Goal: Task Accomplishment & Management: Use online tool/utility

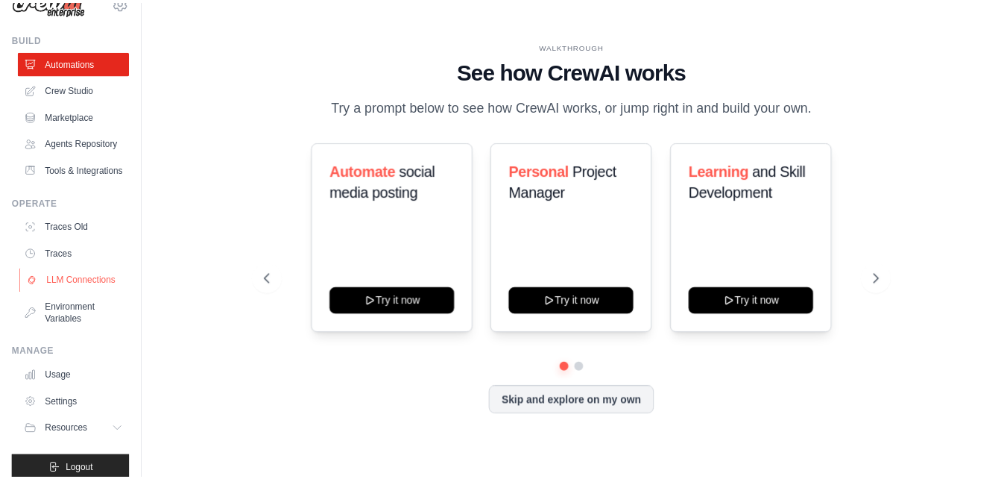
scroll to position [20, 0]
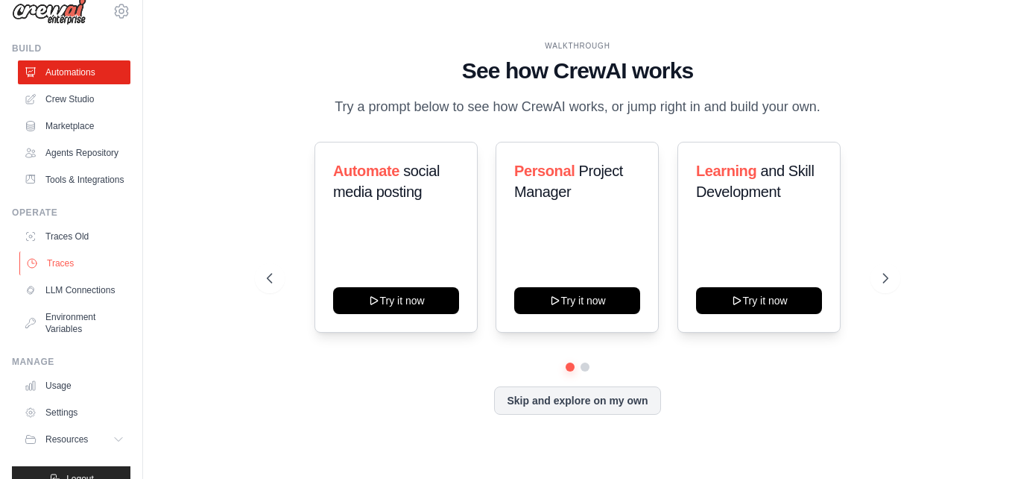
click at [64, 275] on link "Traces" at bounding box center [75, 263] width 113 height 24
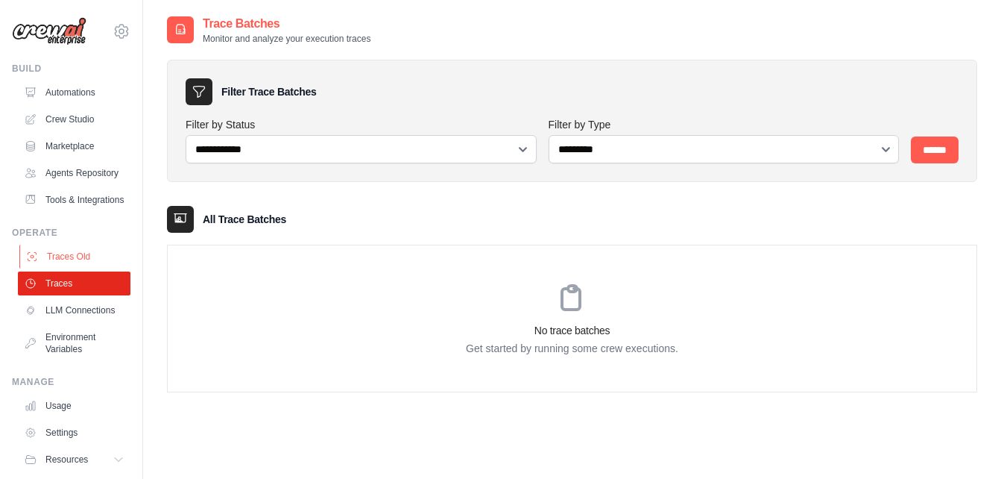
click at [89, 268] on link "Traces Old" at bounding box center [75, 257] width 113 height 24
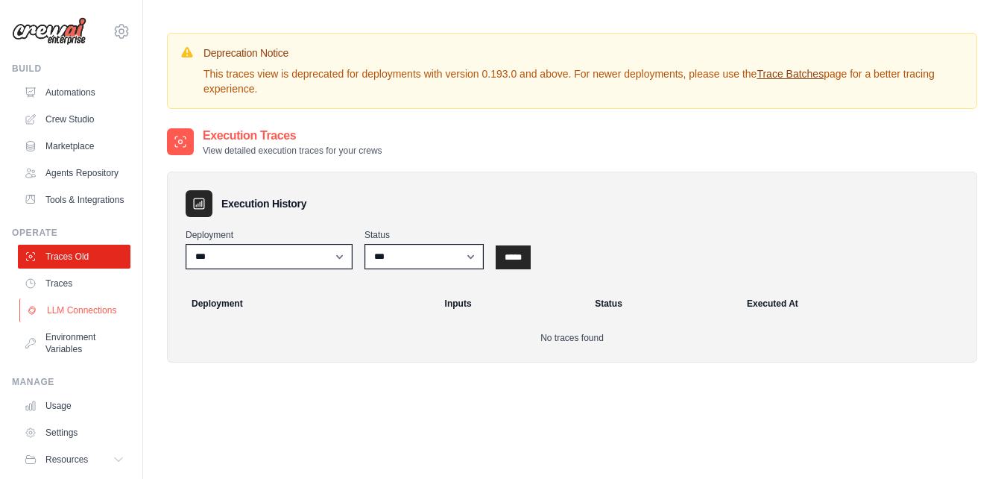
click at [84, 322] on link "LLM Connections" at bounding box center [75, 310] width 113 height 24
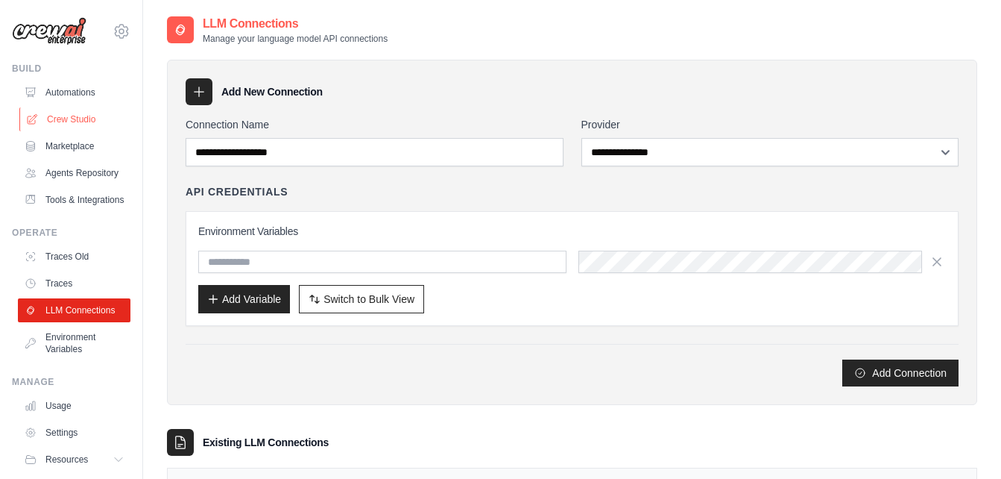
click at [51, 112] on link "Crew Studio" at bounding box center [75, 119] width 113 height 24
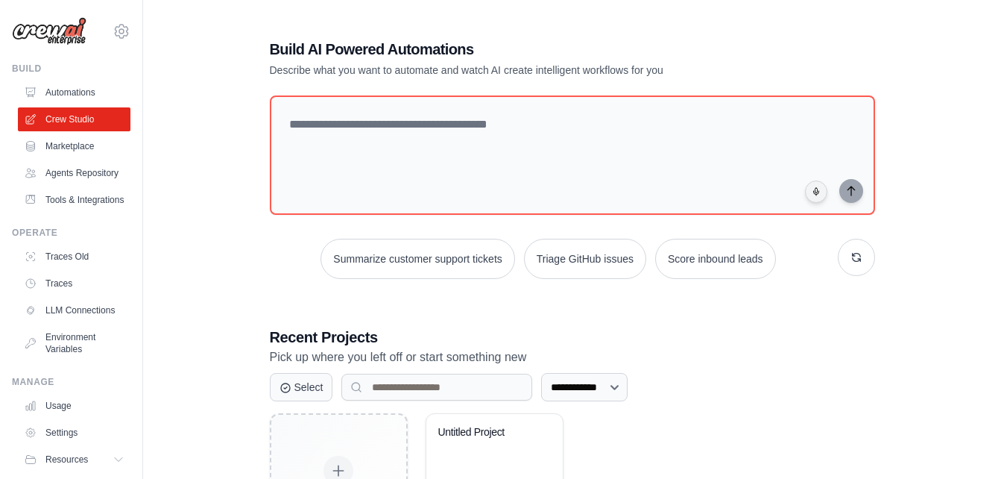
scroll to position [122, 0]
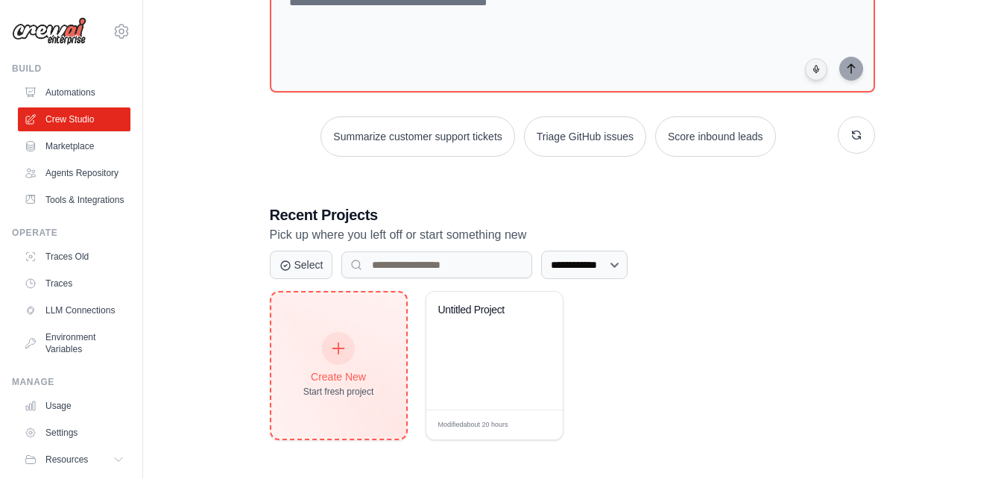
click at [341, 337] on div at bounding box center [338, 348] width 33 height 33
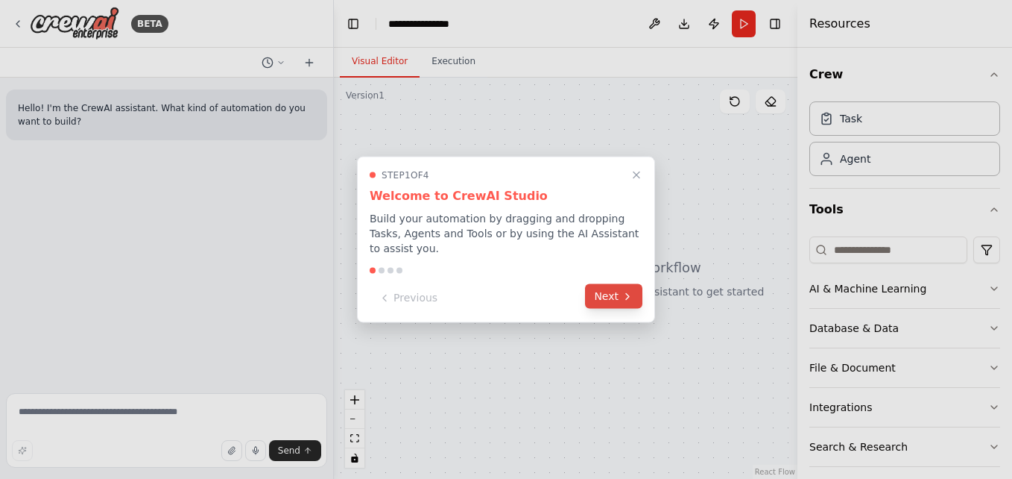
click at [608, 284] on button "Next" at bounding box center [613, 296] width 57 height 25
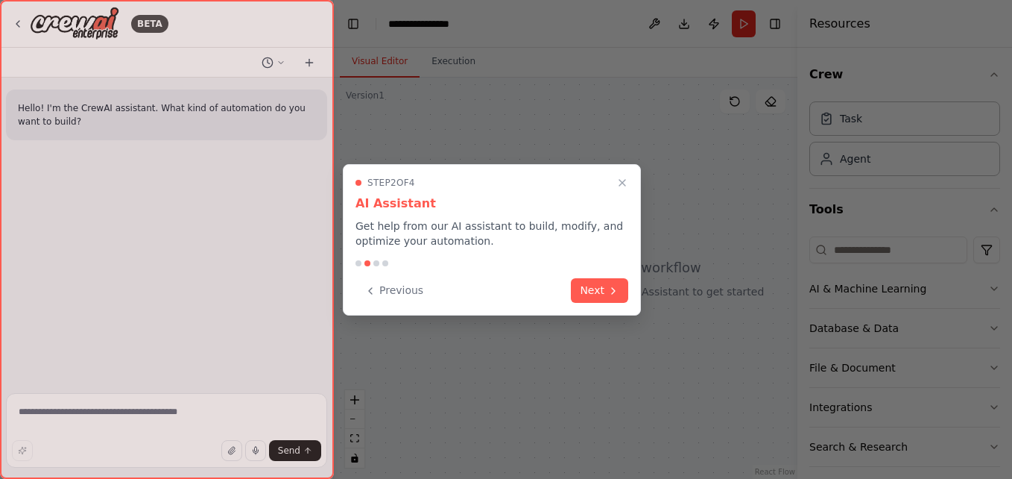
click at [608, 280] on button "Next" at bounding box center [599, 290] width 57 height 25
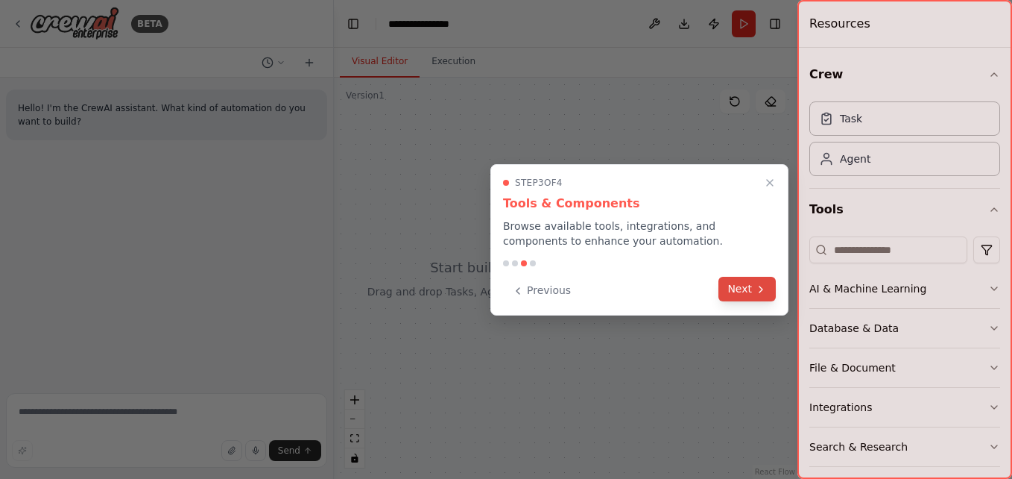
click at [740, 280] on button "Next" at bounding box center [747, 289] width 57 height 25
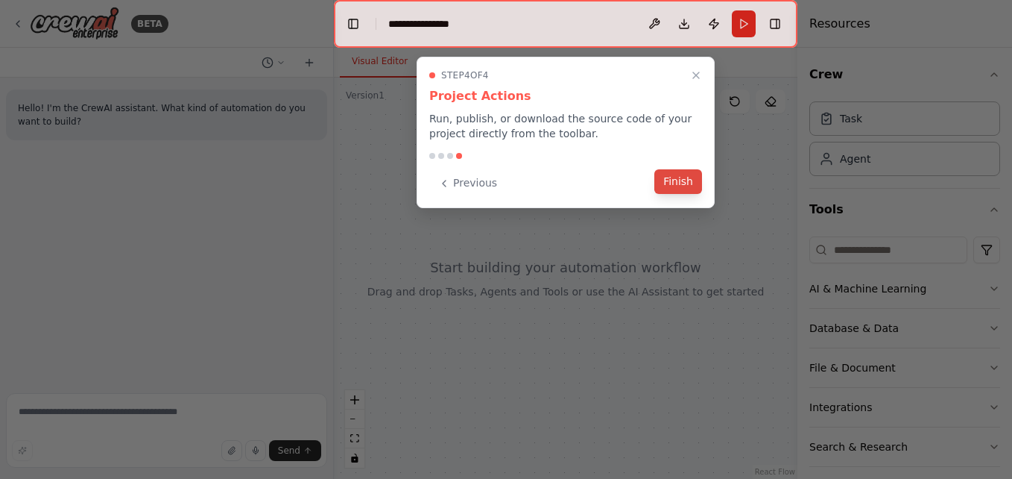
click at [676, 182] on button "Finish" at bounding box center [679, 181] width 48 height 25
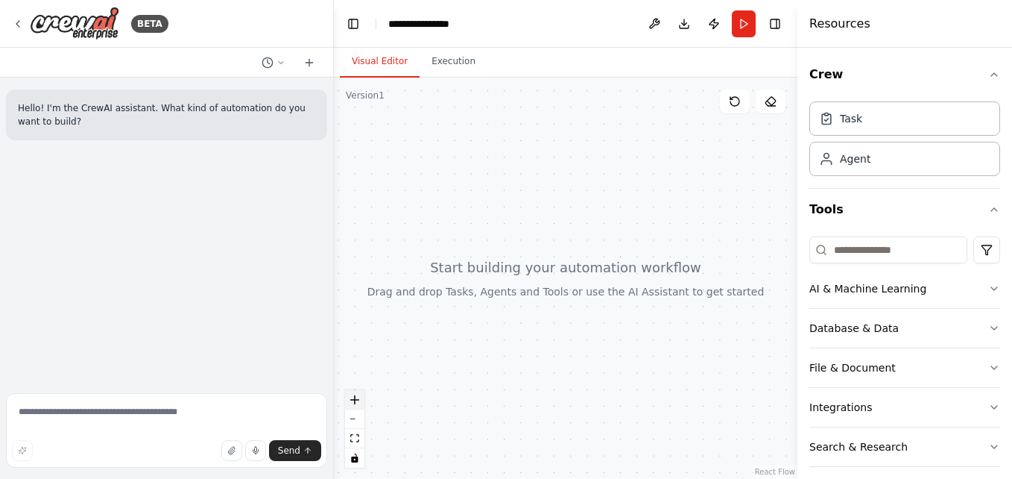
click at [353, 401] on icon "zoom in" at bounding box center [354, 399] width 9 height 9
click at [357, 407] on button "zoom in" at bounding box center [354, 399] width 19 height 19
click at [314, 62] on icon at bounding box center [309, 63] width 12 height 12
click at [281, 59] on icon at bounding box center [281, 62] width 9 height 9
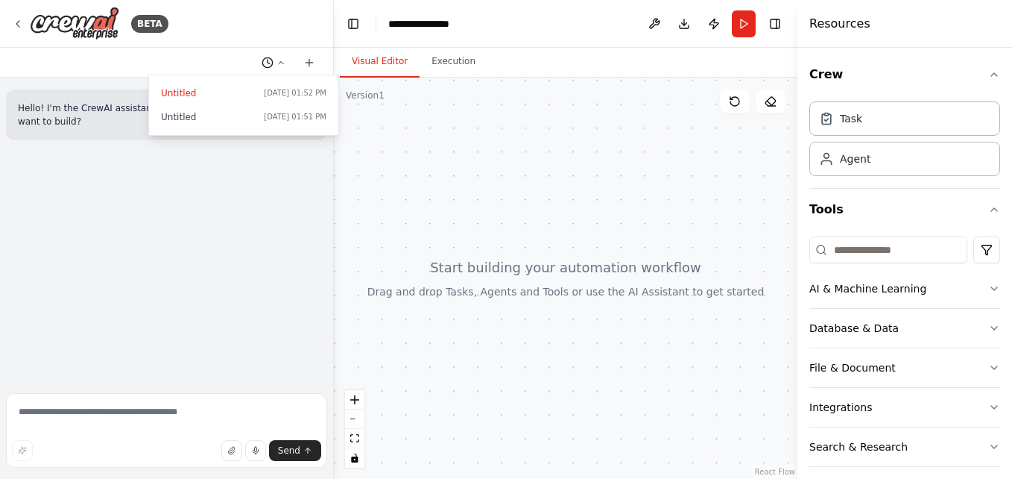
click at [281, 59] on div at bounding box center [167, 239] width 334 height 479
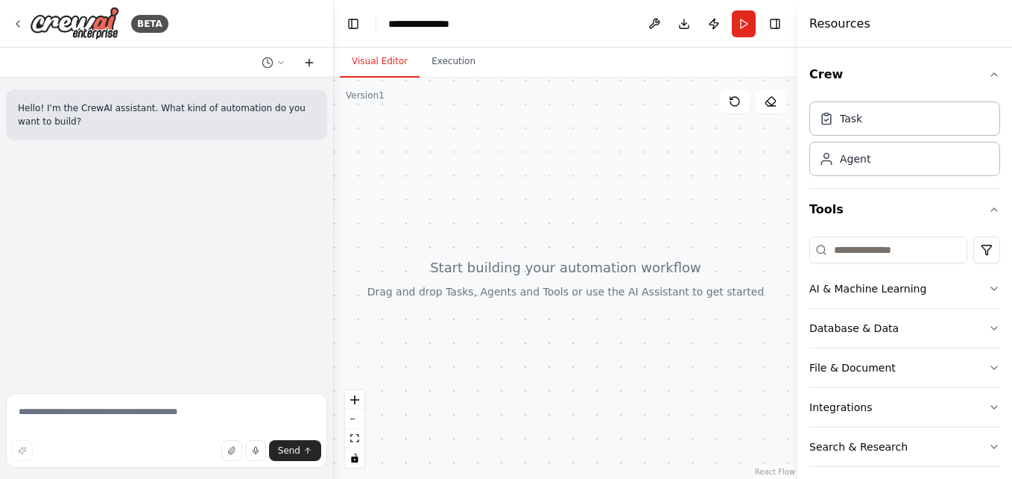
click at [306, 63] on icon at bounding box center [309, 63] width 7 height 0
click at [847, 124] on div "Task" at bounding box center [851, 117] width 22 height 15
click at [858, 151] on div "Agent" at bounding box center [855, 158] width 31 height 15
click at [212, 414] on textarea at bounding box center [166, 430] width 321 height 75
type textarea "***"
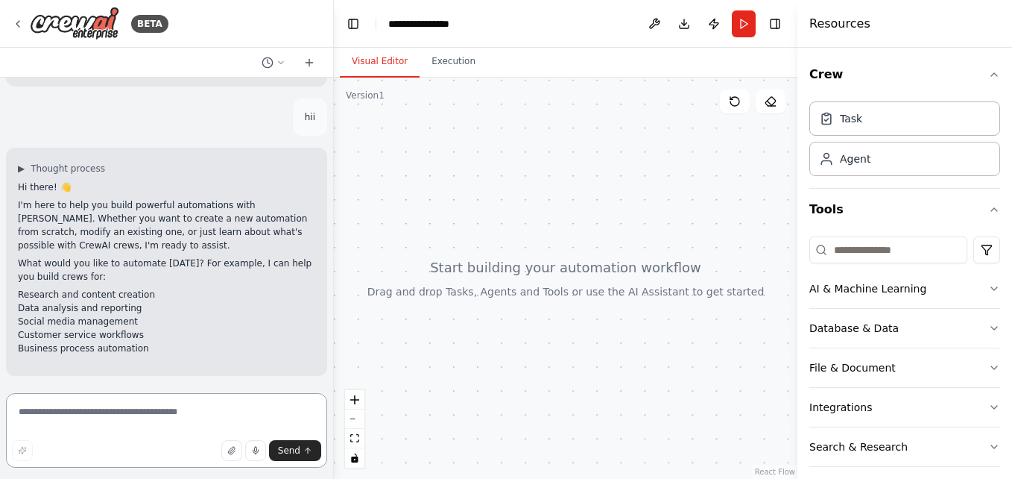
scroll to position [81, 0]
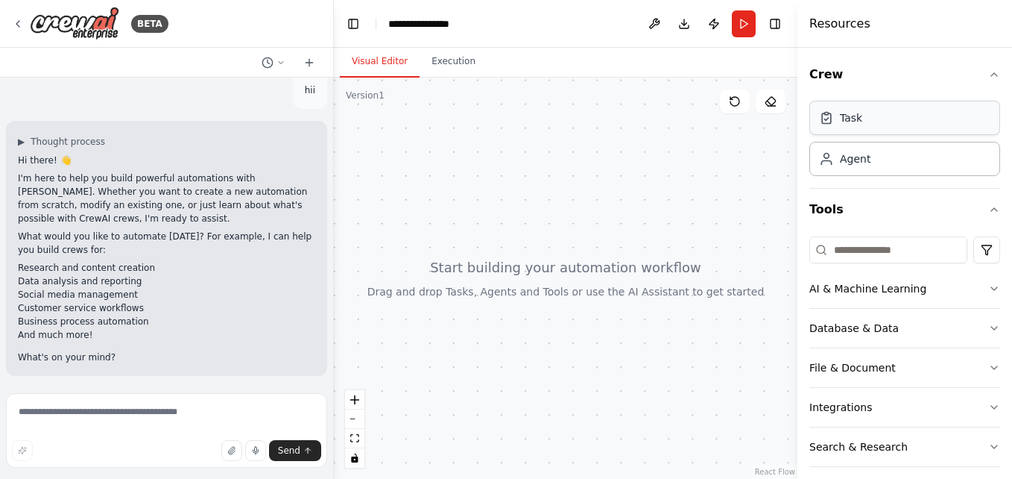
click at [857, 110] on div "Task" at bounding box center [851, 117] width 22 height 15
click at [965, 69] on button "Crew" at bounding box center [905, 75] width 191 height 42
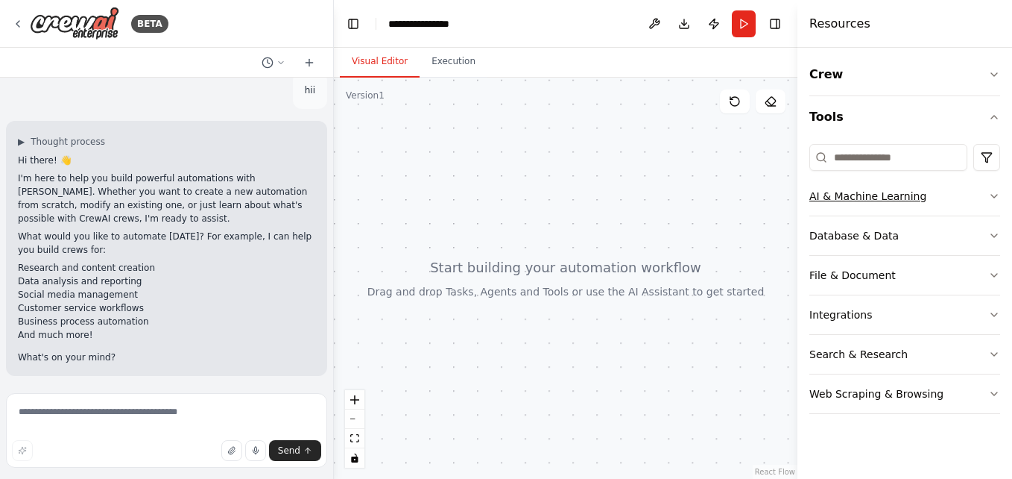
click at [985, 180] on button "AI & Machine Learning" at bounding box center [905, 196] width 191 height 39
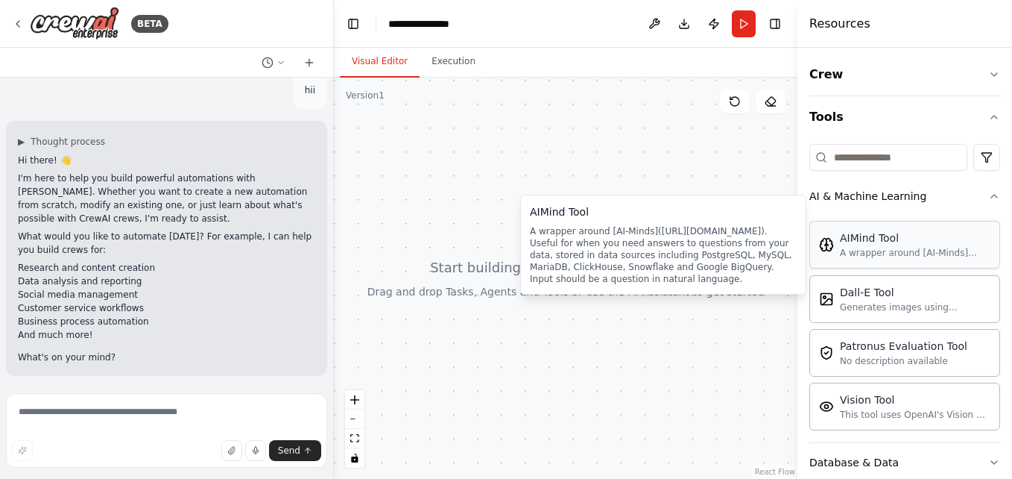
click at [946, 244] on div "AIMind Tool" at bounding box center [915, 237] width 151 height 15
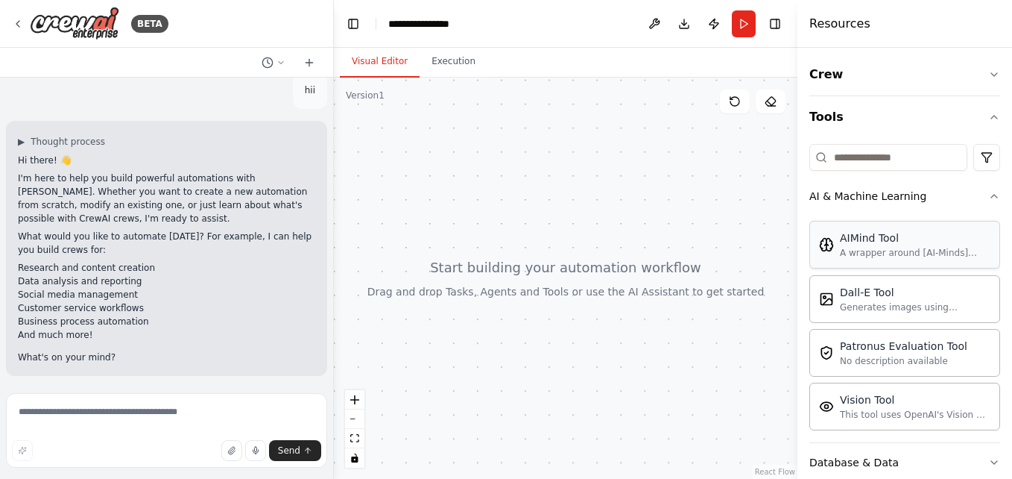
click at [903, 253] on div "A wrapper around [AI-Minds](https://mindsdb.com/minds). Useful for when you nee…" at bounding box center [915, 253] width 151 height 12
click at [989, 194] on icon "button" at bounding box center [995, 196] width 12 height 12
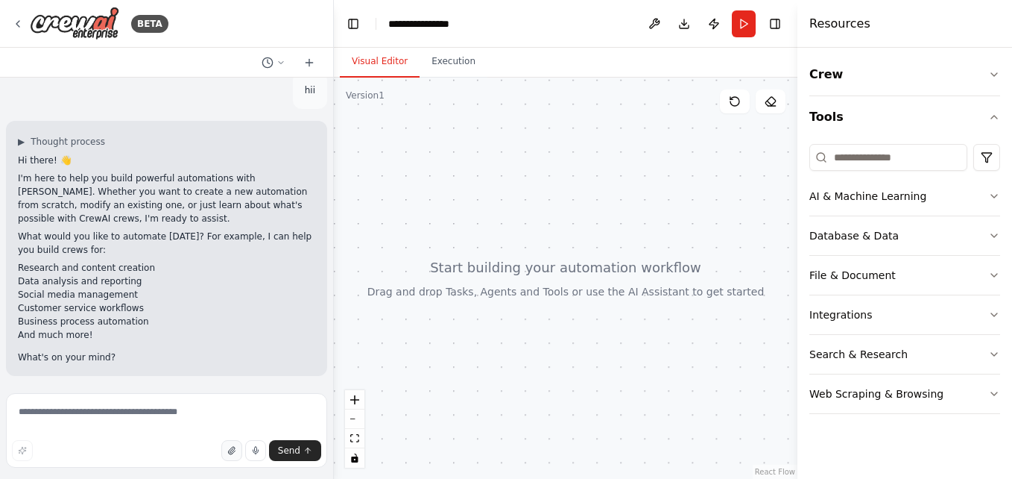
click at [230, 444] on button "button" at bounding box center [231, 450] width 21 height 21
click at [298, 445] on span "Send" at bounding box center [289, 450] width 22 height 12
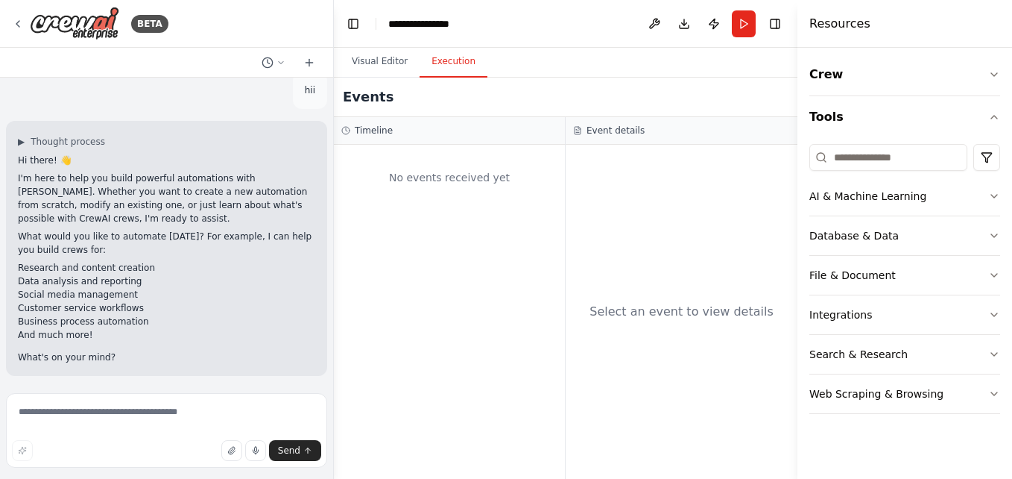
click at [441, 56] on button "Execution" at bounding box center [454, 61] width 68 height 31
click at [775, 25] on button "Toggle Right Sidebar" at bounding box center [775, 23] width 21 height 21
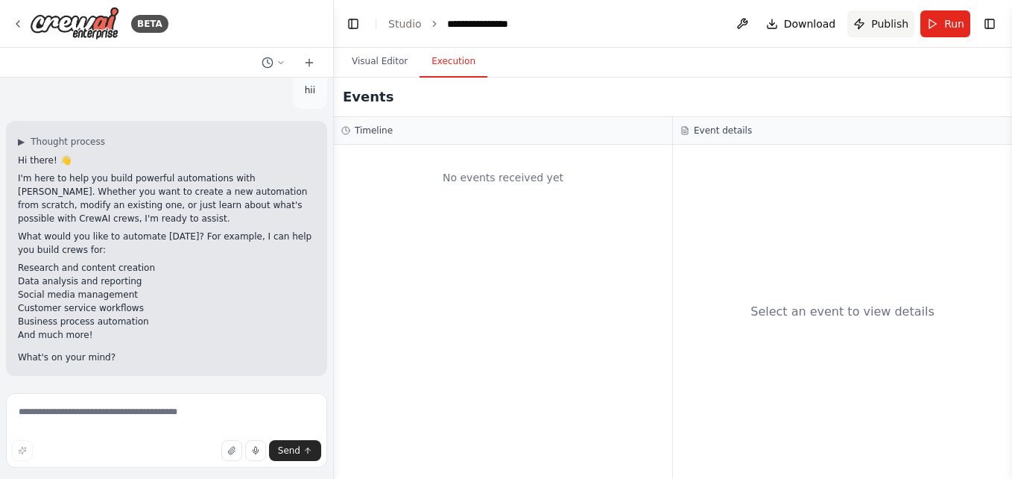
click at [895, 28] on span "Publish" at bounding box center [889, 23] width 37 height 15
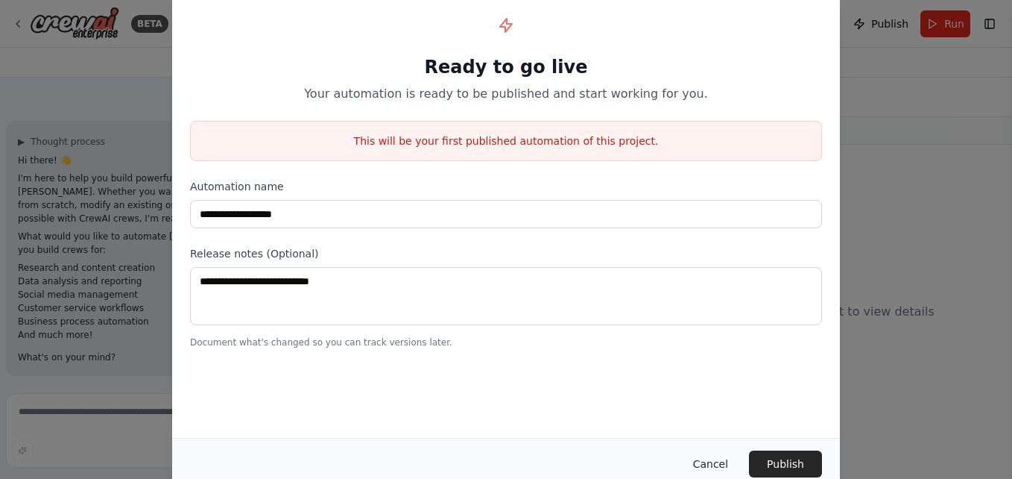
click at [717, 456] on button "Cancel" at bounding box center [710, 463] width 59 height 27
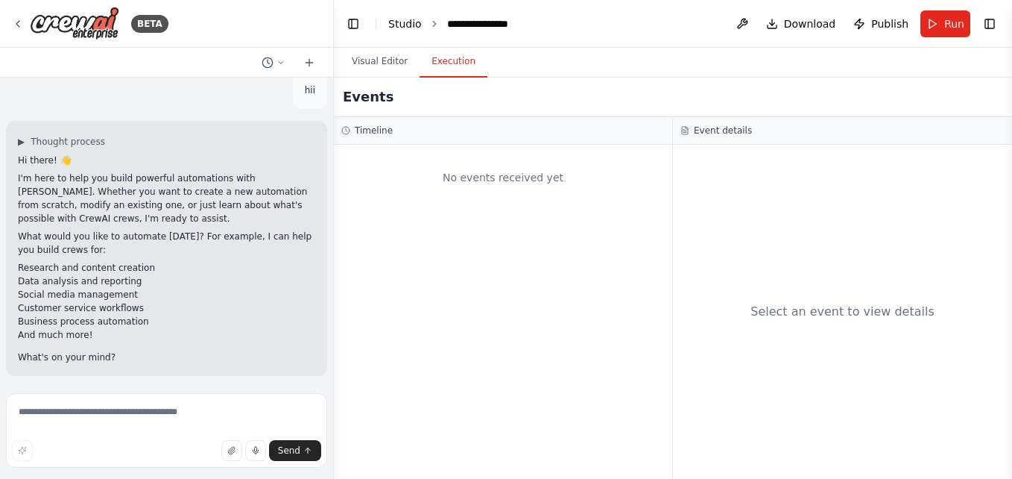
click at [413, 23] on link "Studio" at bounding box center [405, 24] width 34 height 12
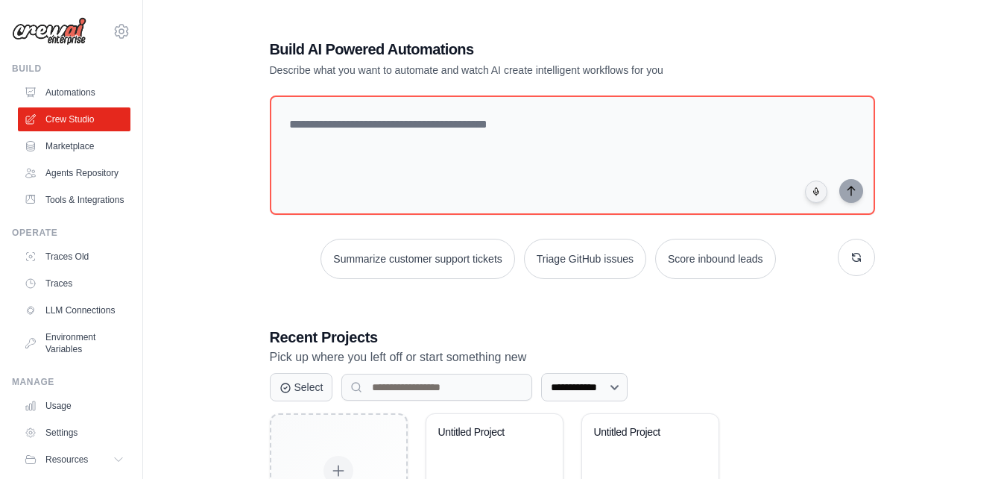
scroll to position [122, 0]
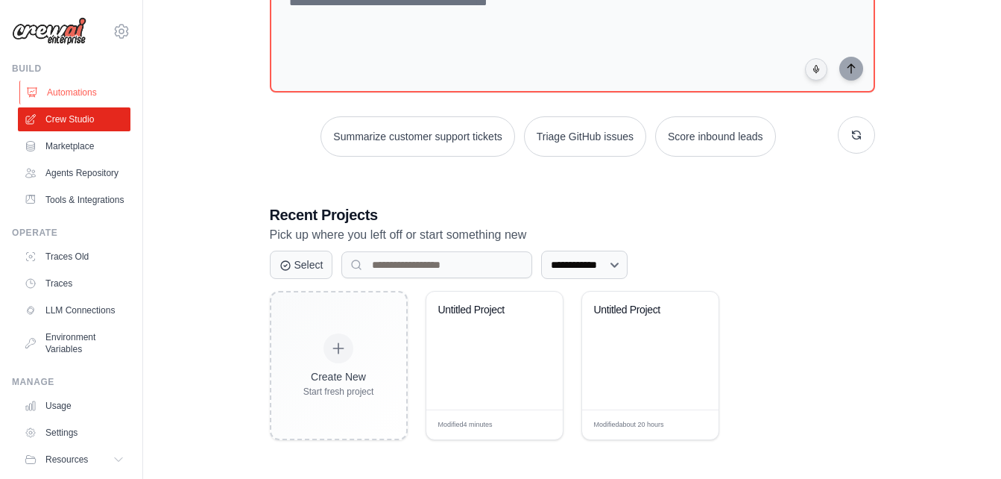
click at [60, 88] on link "Automations" at bounding box center [75, 93] width 113 height 24
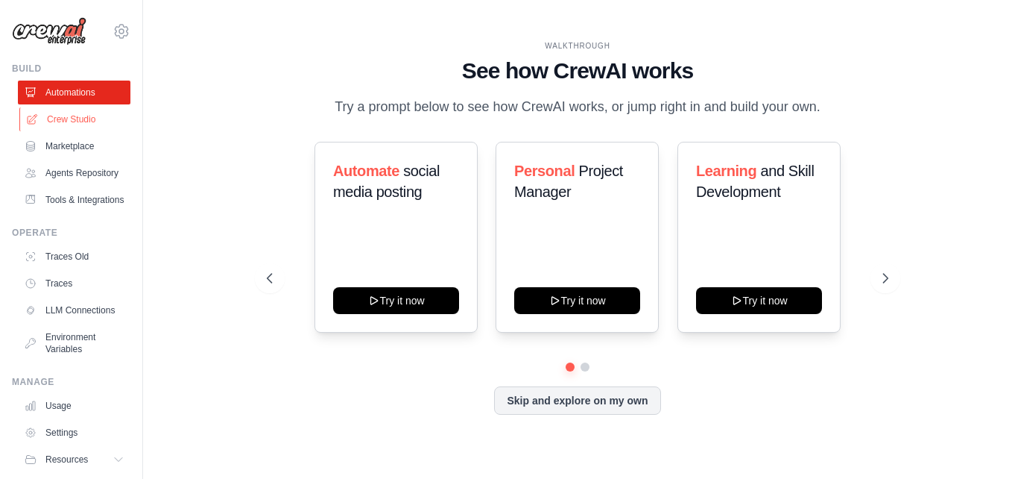
click at [48, 128] on link "Crew Studio" at bounding box center [75, 119] width 113 height 24
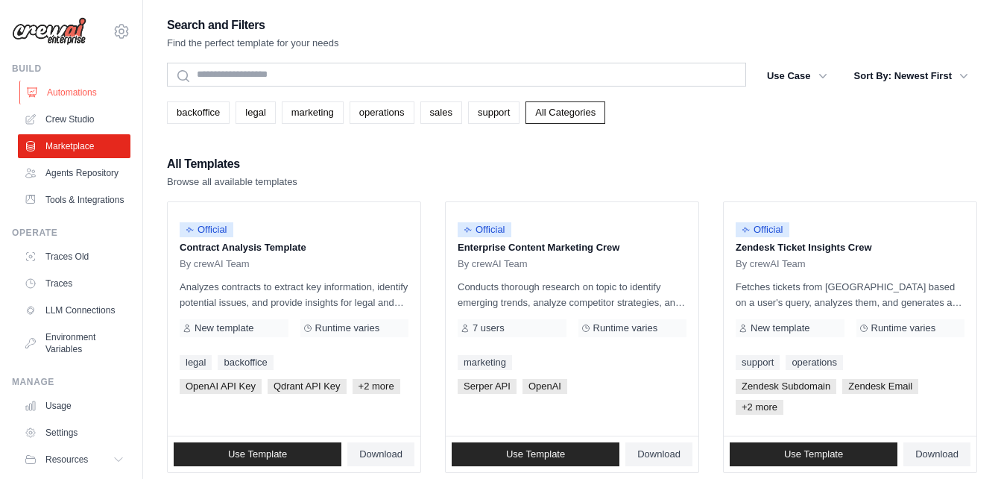
click at [45, 84] on link "Automations" at bounding box center [75, 93] width 113 height 24
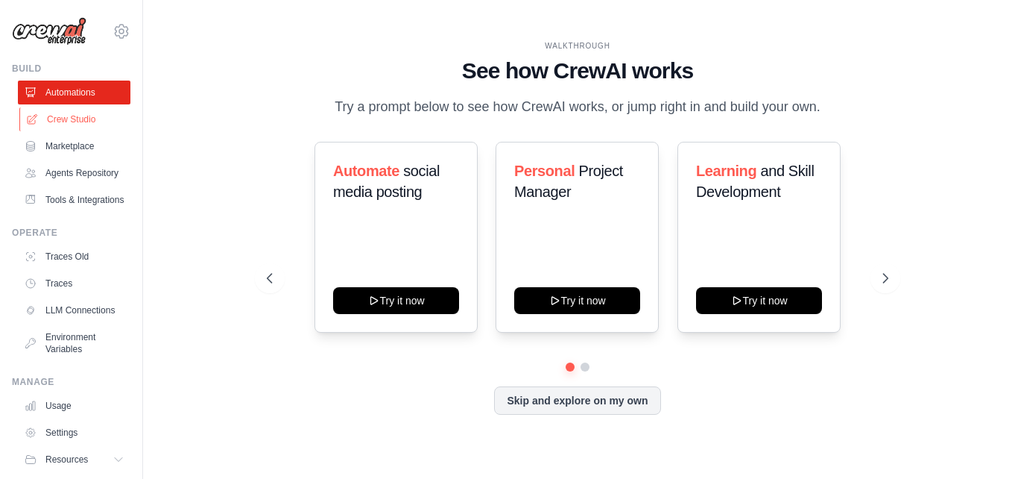
click at [54, 125] on link "Crew Studio" at bounding box center [75, 119] width 113 height 24
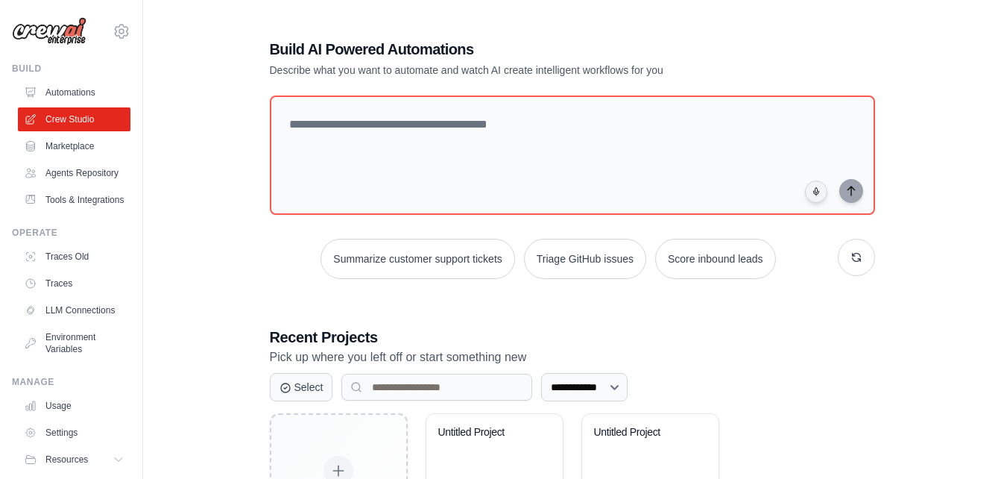
scroll to position [122, 0]
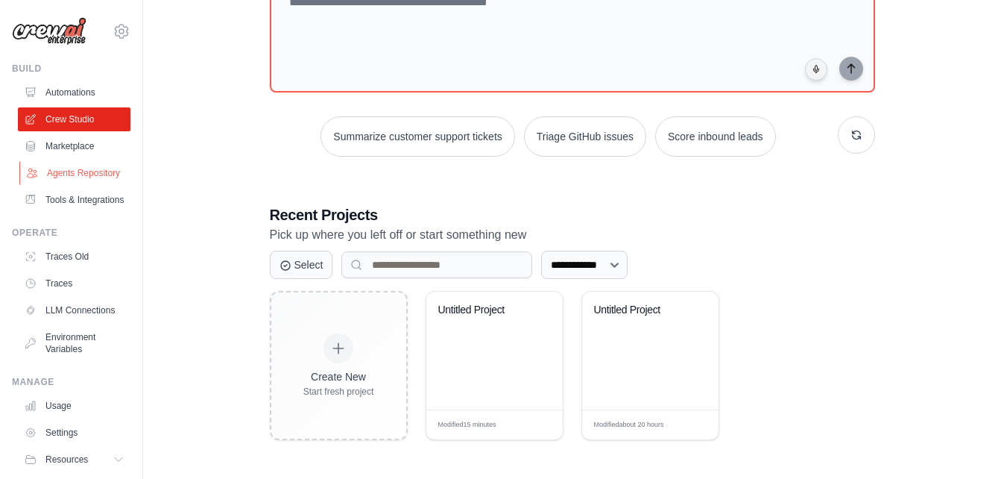
click at [48, 178] on link "Agents Repository" at bounding box center [75, 173] width 113 height 24
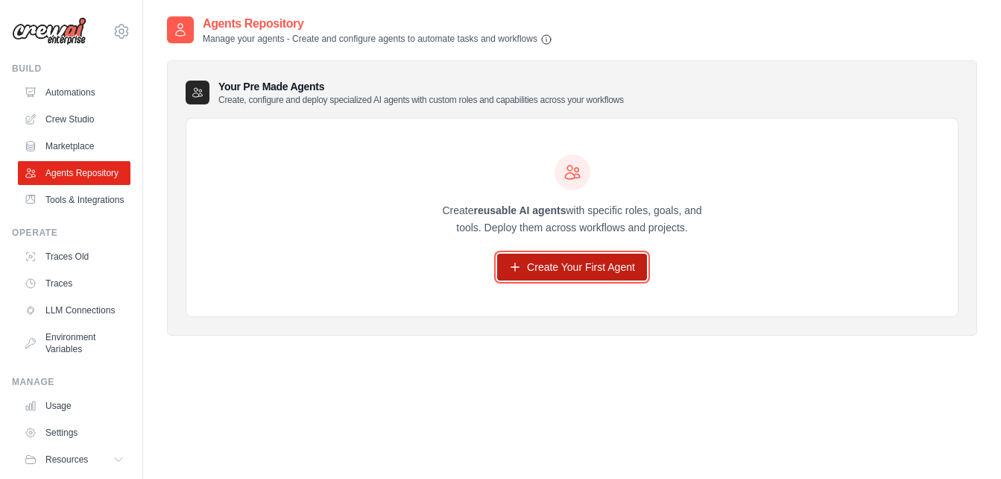
click at [558, 259] on link "Create Your First Agent" at bounding box center [572, 266] width 150 height 27
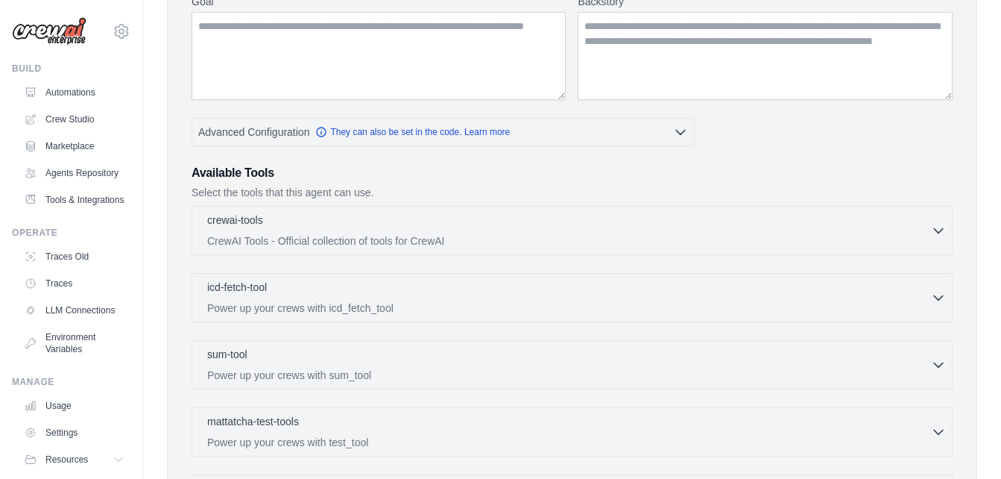
scroll to position [208, 0]
click at [654, 221] on div "crewai-tools 0 selected" at bounding box center [569, 221] width 724 height 18
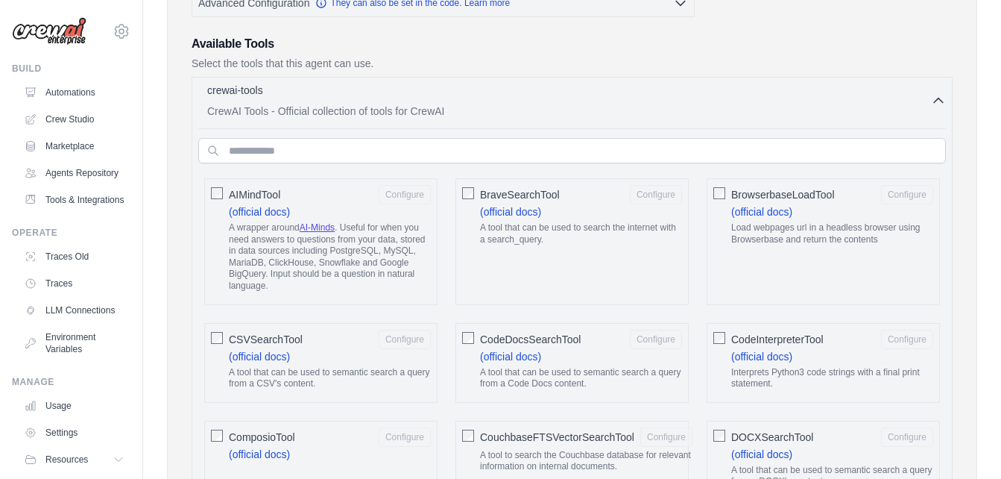
scroll to position [337, 0]
click at [492, 90] on div "crewai-tools 0 selected" at bounding box center [569, 92] width 724 height 18
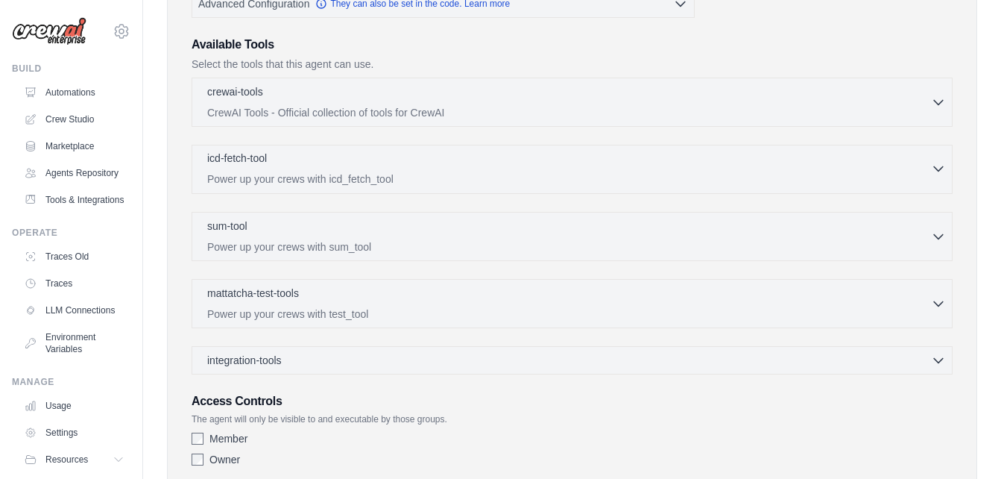
click at [468, 168] on div "icd-fetch-tool 0 selected" at bounding box center [569, 160] width 724 height 18
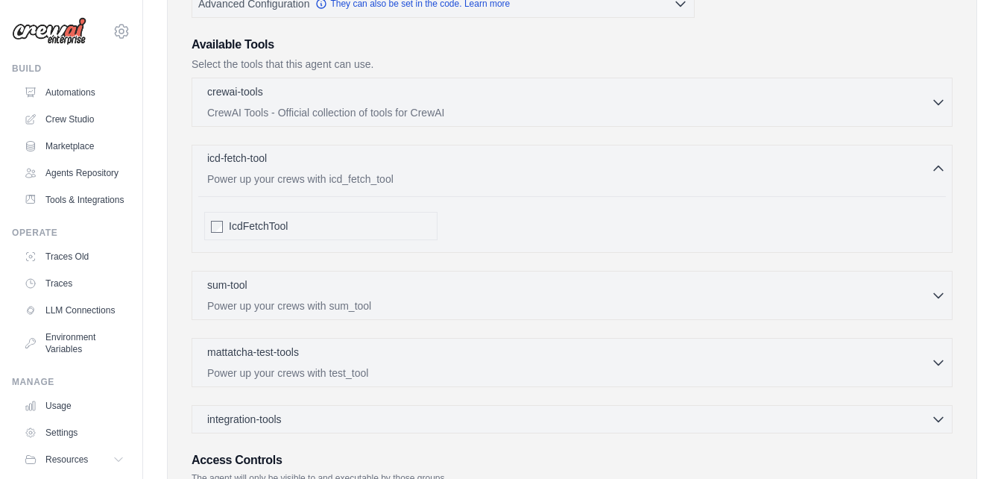
click at [468, 168] on div "icd-fetch-tool 0 selected" at bounding box center [569, 160] width 724 height 18
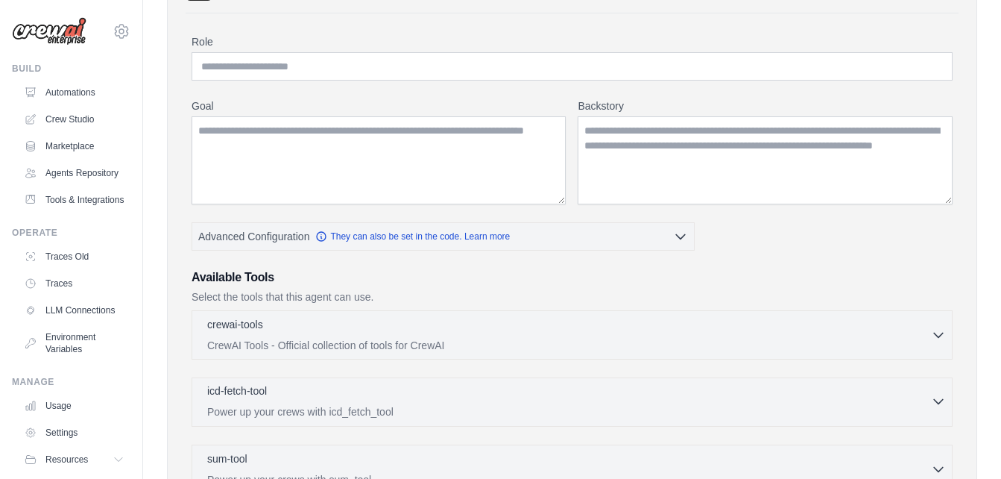
scroll to position [0, 0]
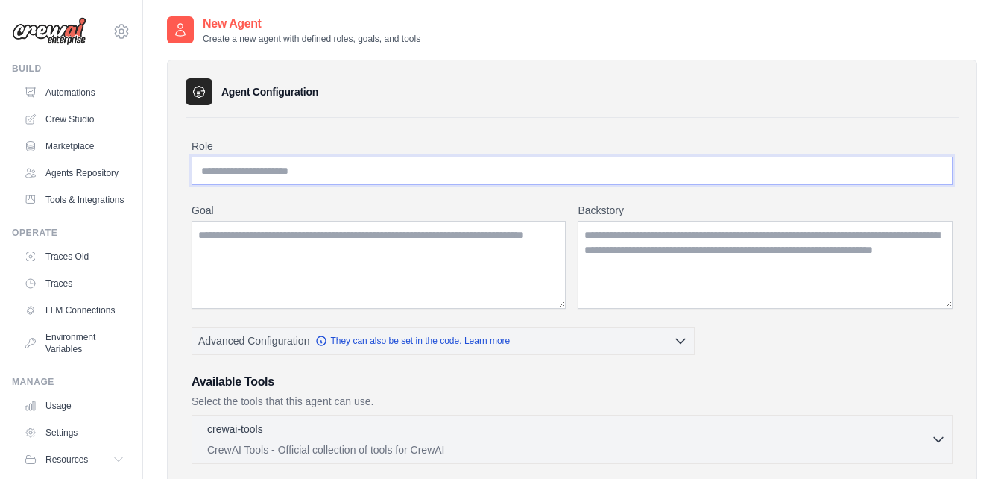
click at [468, 177] on input "Role" at bounding box center [572, 171] width 761 height 28
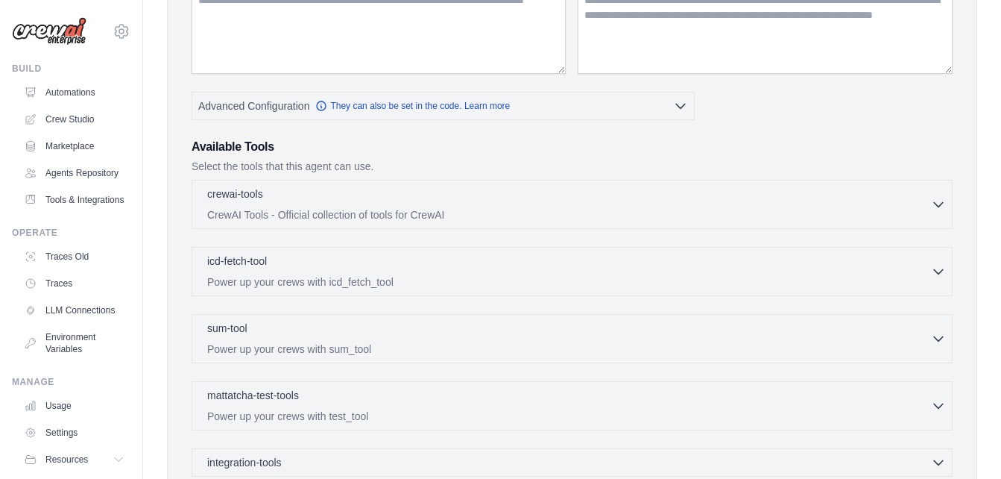
scroll to position [435, 0]
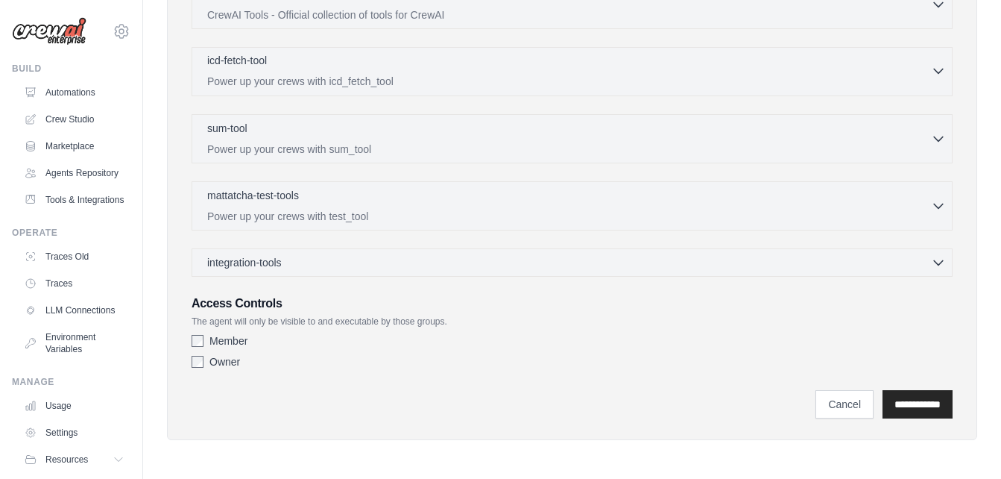
click at [382, 88] on p "Power up your crews with icd_fetch_tool" at bounding box center [569, 81] width 724 height 15
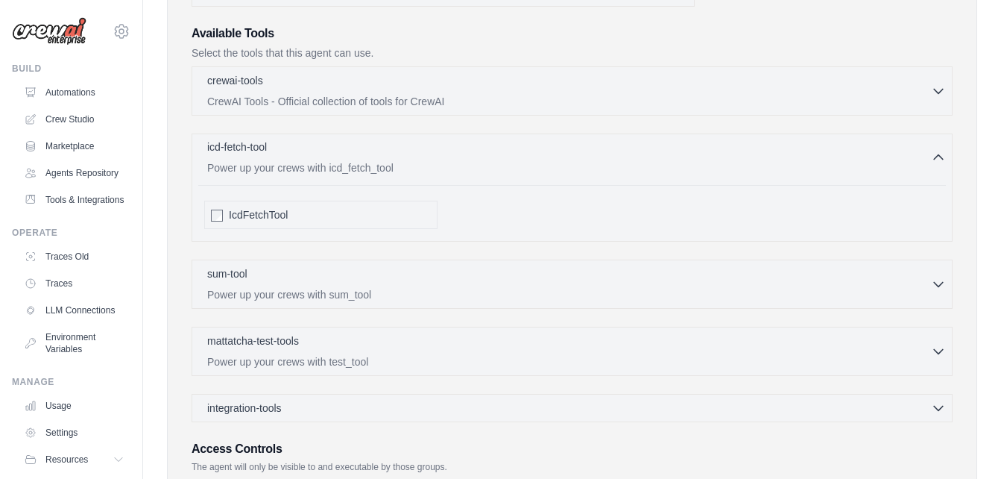
scroll to position [347, 0]
click at [365, 86] on div "crewai-tools 0 selected" at bounding box center [569, 82] width 724 height 18
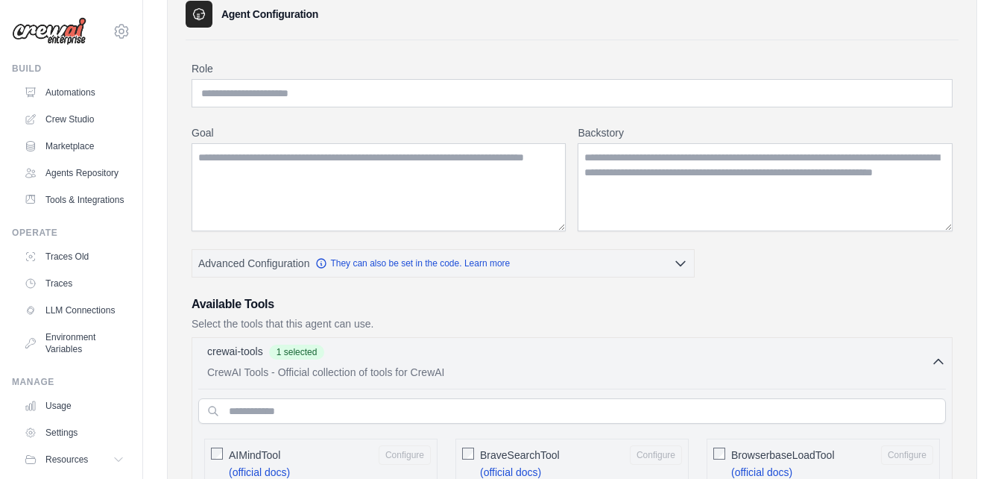
scroll to position [0, 0]
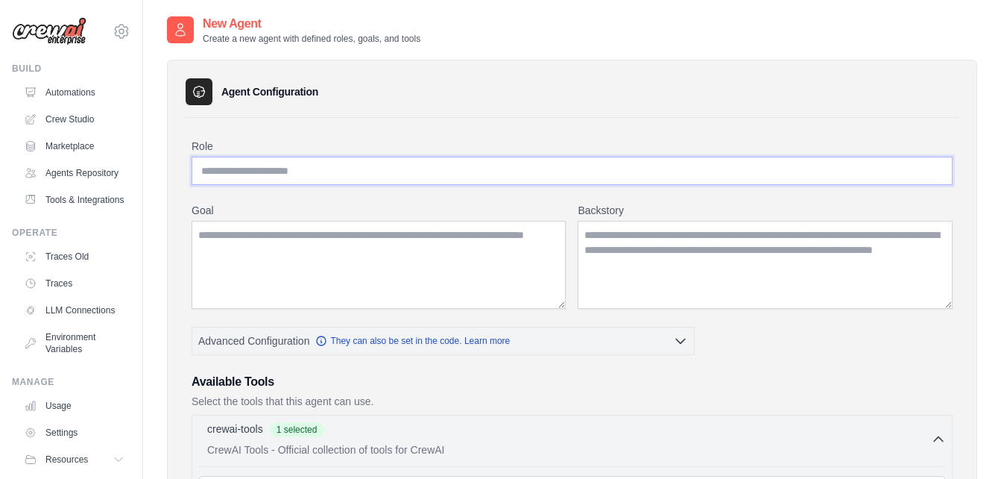
click at [344, 164] on input "Role" at bounding box center [572, 171] width 761 height 28
type input "**********"
click at [643, 265] on textarea "Backstory" at bounding box center [765, 265] width 375 height 88
paste textarea "**********"
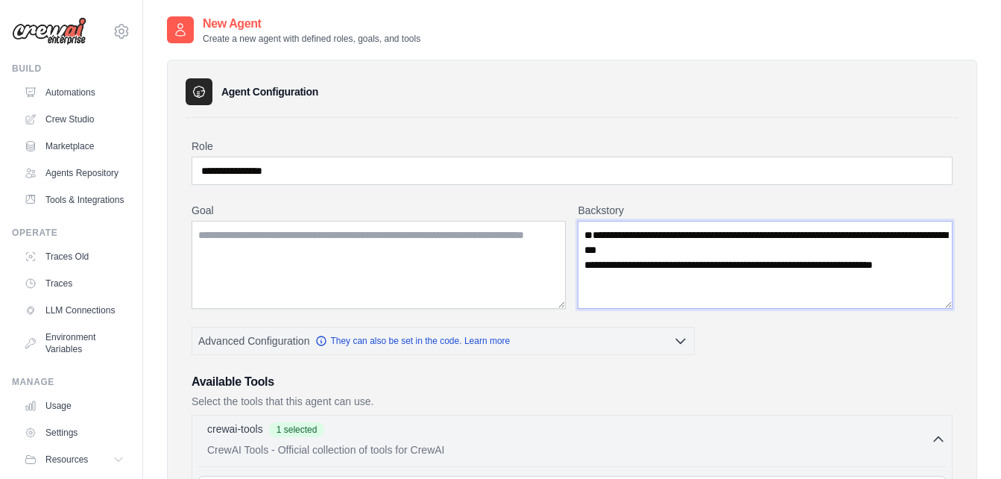
type textarea "**********"
click at [432, 251] on textarea "Goal" at bounding box center [379, 265] width 374 height 88
paste textarea "**********"
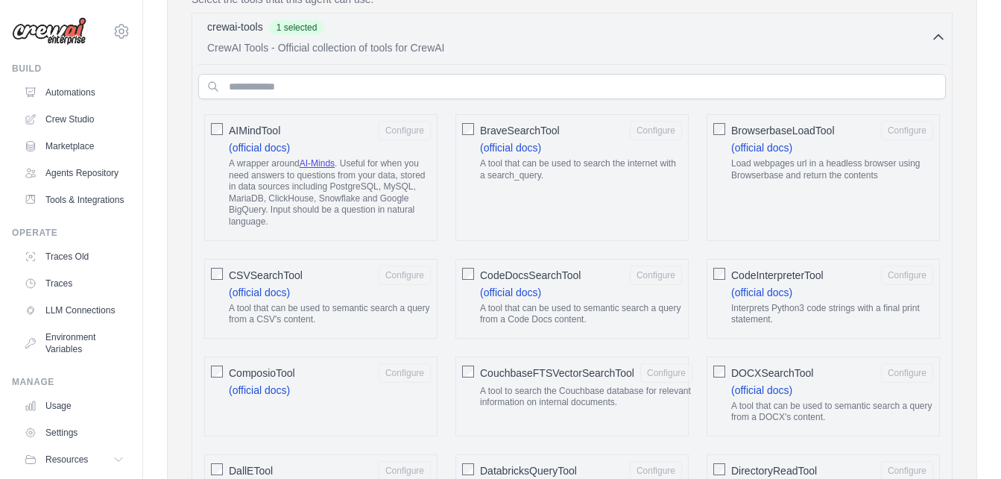
scroll to position [404, 0]
type textarea "**********"
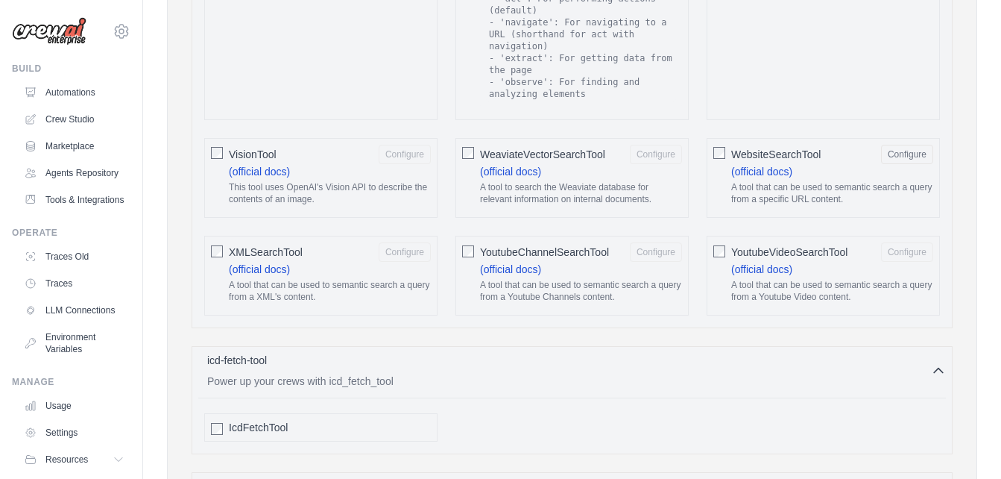
scroll to position [2684, 0]
click at [892, 145] on button "Configure" at bounding box center [907, 154] width 52 height 19
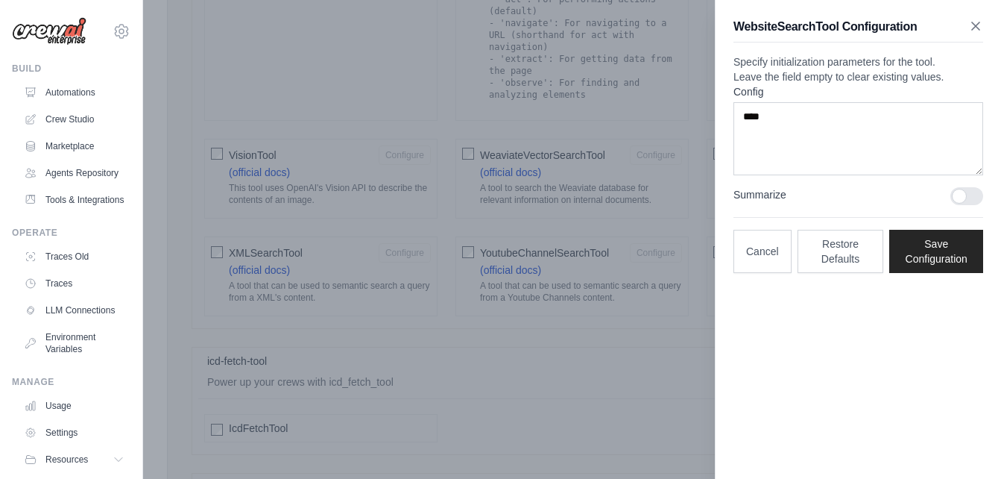
click at [974, 31] on icon "button" at bounding box center [975, 26] width 15 height 15
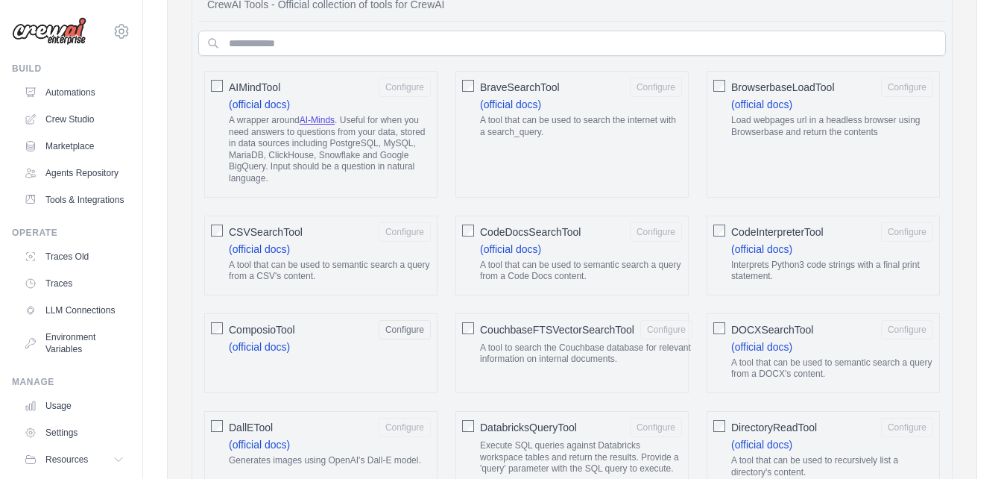
scroll to position [446, 0]
click at [396, 338] on div "ComposioTool Configure" at bounding box center [330, 328] width 202 height 19
click at [248, 325] on span "ComposioTool" at bounding box center [262, 328] width 66 height 15
click at [408, 330] on button "Configure" at bounding box center [405, 327] width 52 height 19
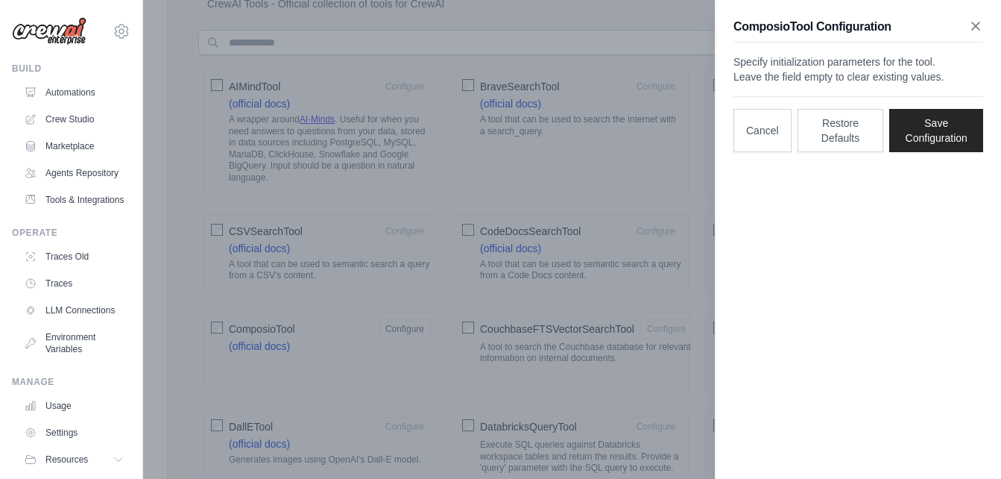
click at [977, 29] on icon "button" at bounding box center [975, 26] width 15 height 15
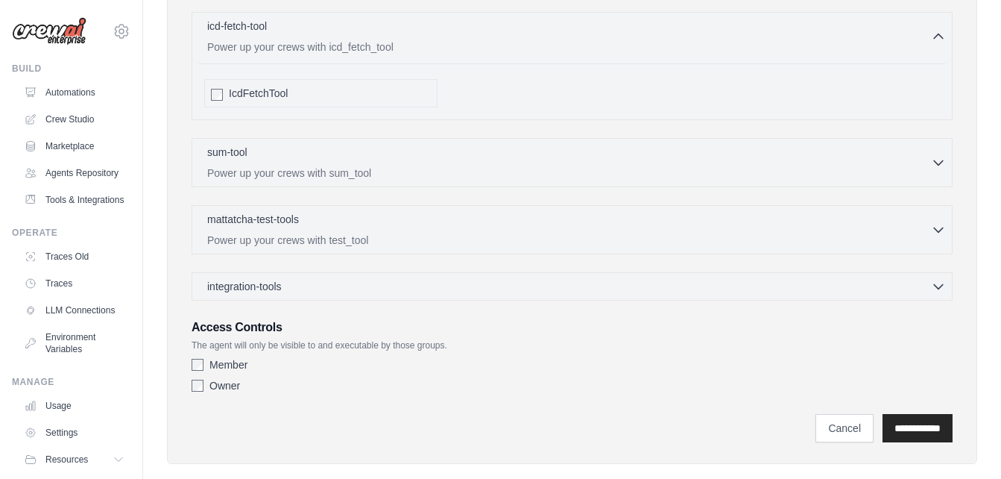
scroll to position [3013, 0]
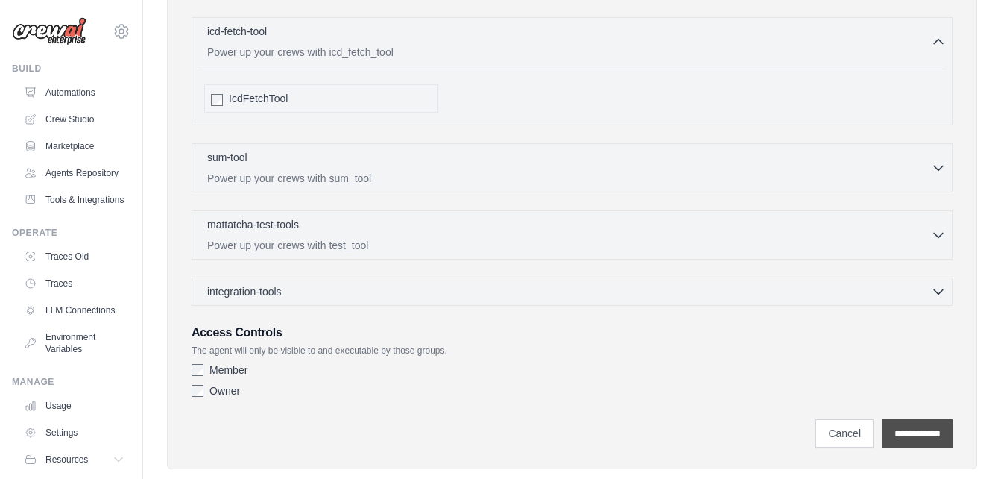
click at [918, 419] on input "**********" at bounding box center [918, 433] width 70 height 28
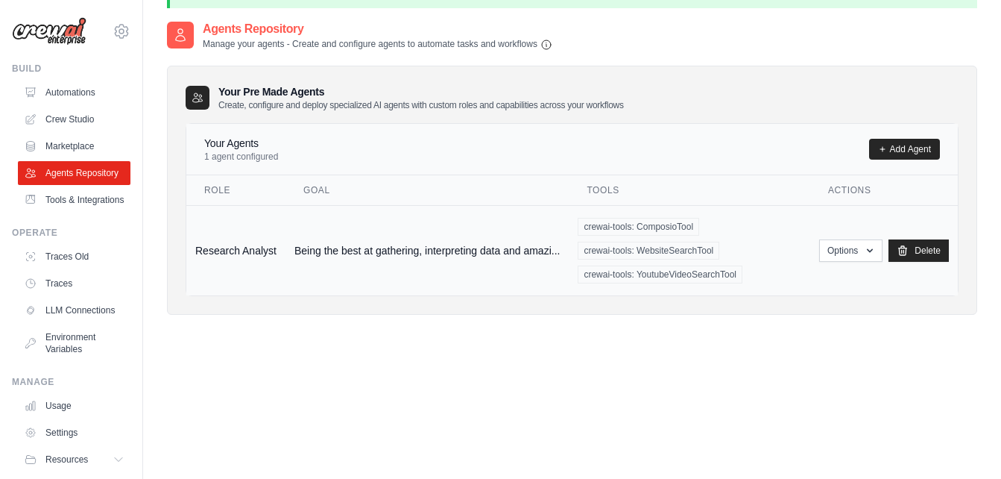
scroll to position [46, 0]
click at [851, 244] on button "Options" at bounding box center [850, 249] width 63 height 22
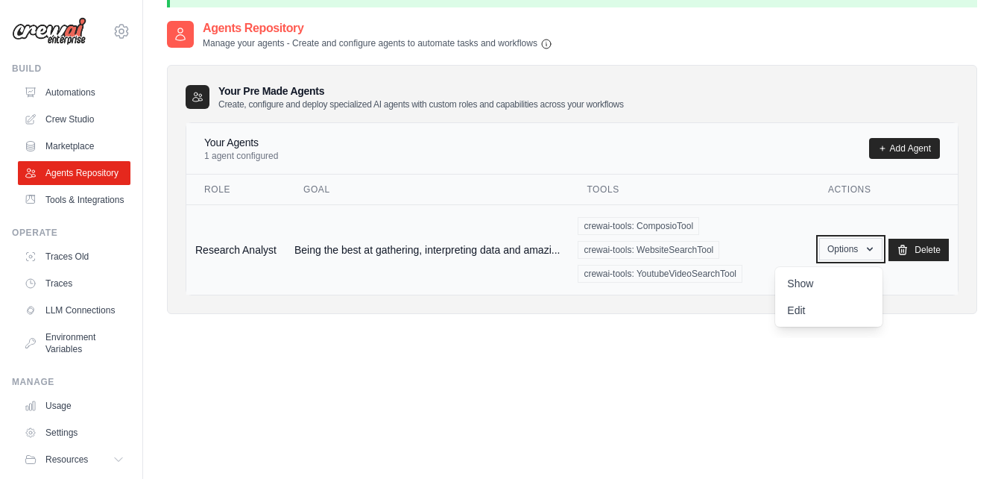
click at [851, 244] on button "Options" at bounding box center [850, 249] width 63 height 22
click at [537, 248] on td "Being the best at gathering, interpreting data and amazi..." at bounding box center [427, 249] width 283 height 90
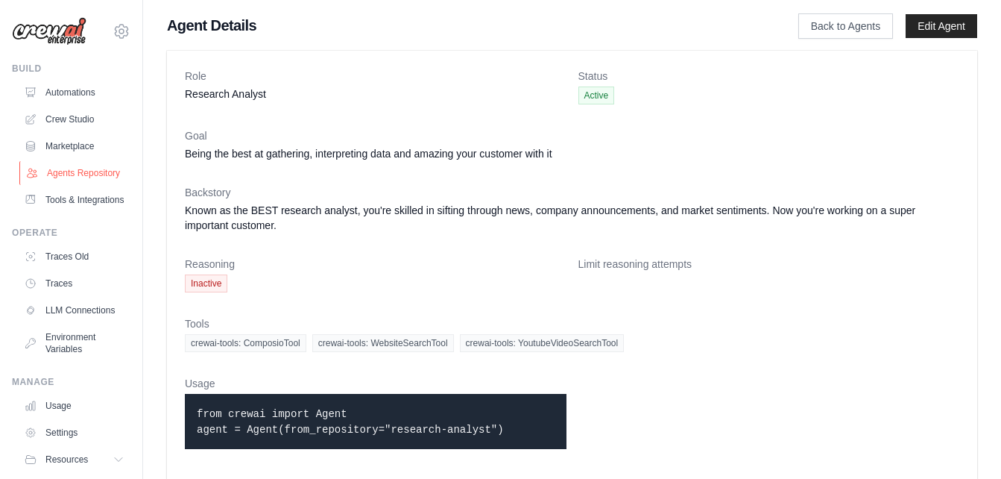
click at [69, 185] on link "Agents Repository" at bounding box center [75, 173] width 113 height 24
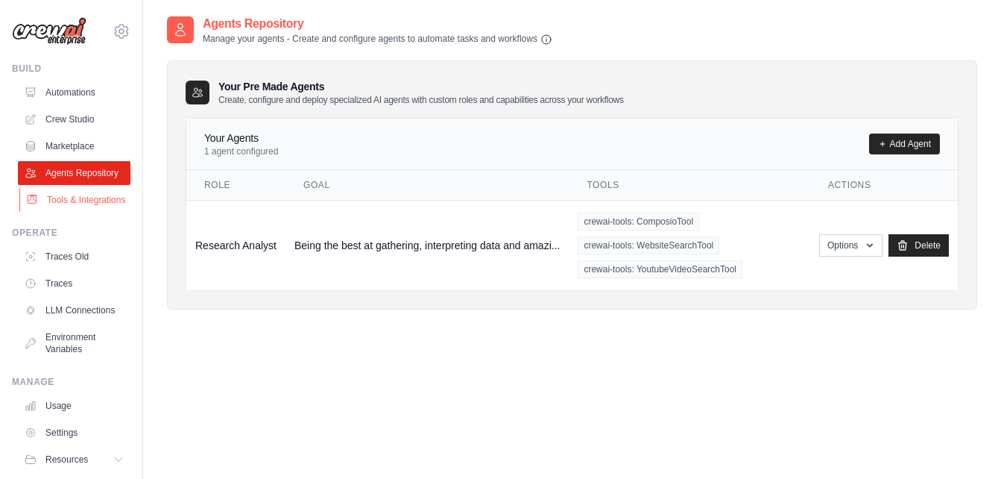
click at [70, 212] on link "Tools & Integrations" at bounding box center [75, 200] width 113 height 24
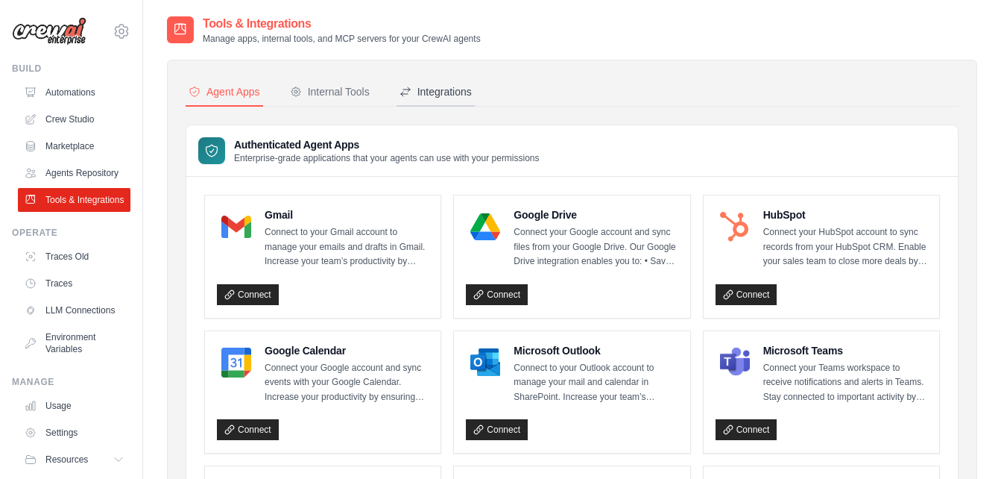
click at [439, 86] on div "Integrations" at bounding box center [436, 91] width 72 height 15
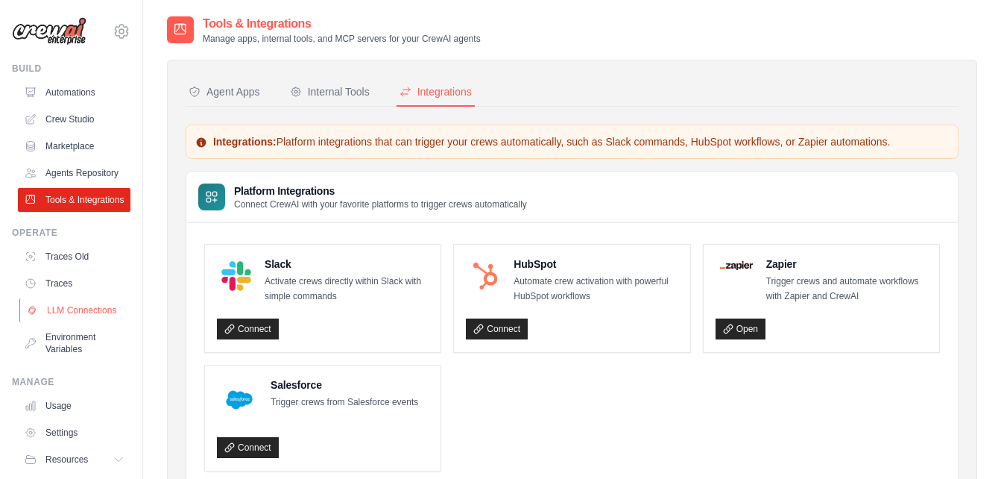
scroll to position [81, 0]
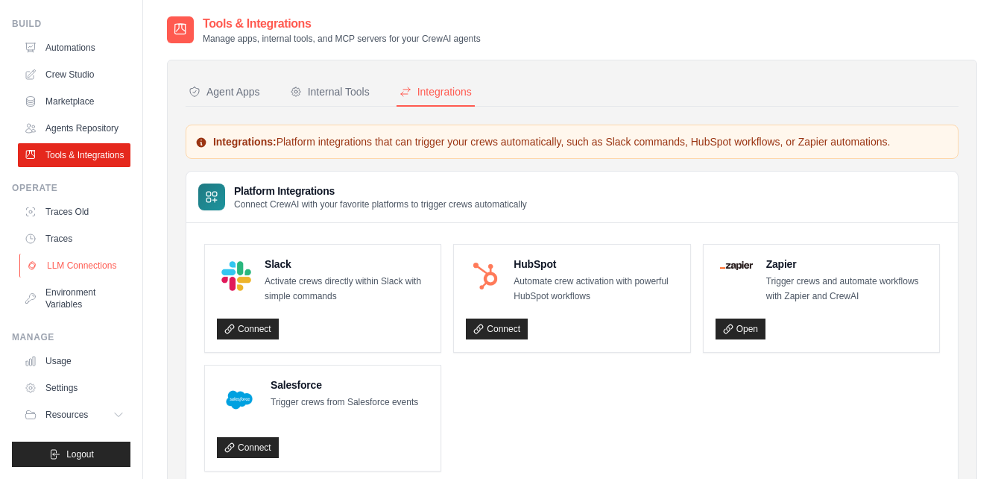
click at [75, 255] on link "LLM Connections" at bounding box center [75, 265] width 113 height 24
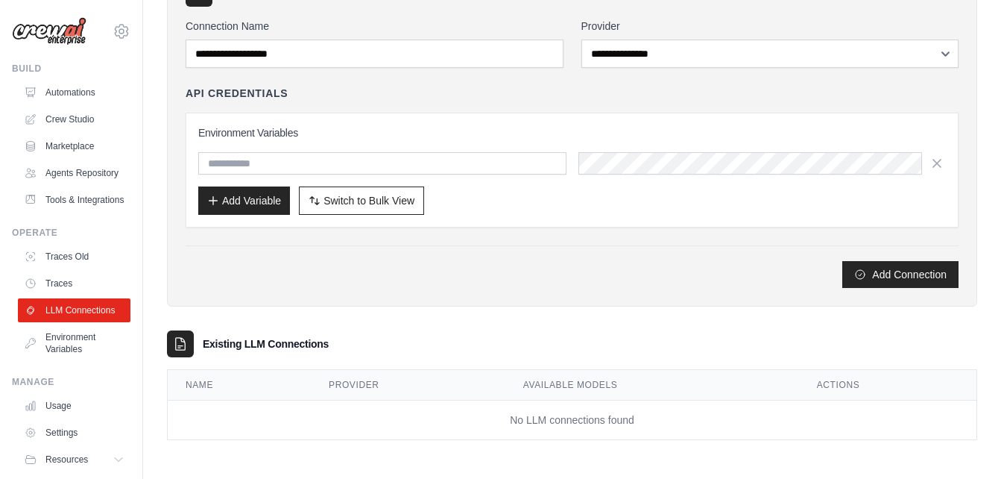
scroll to position [81, 0]
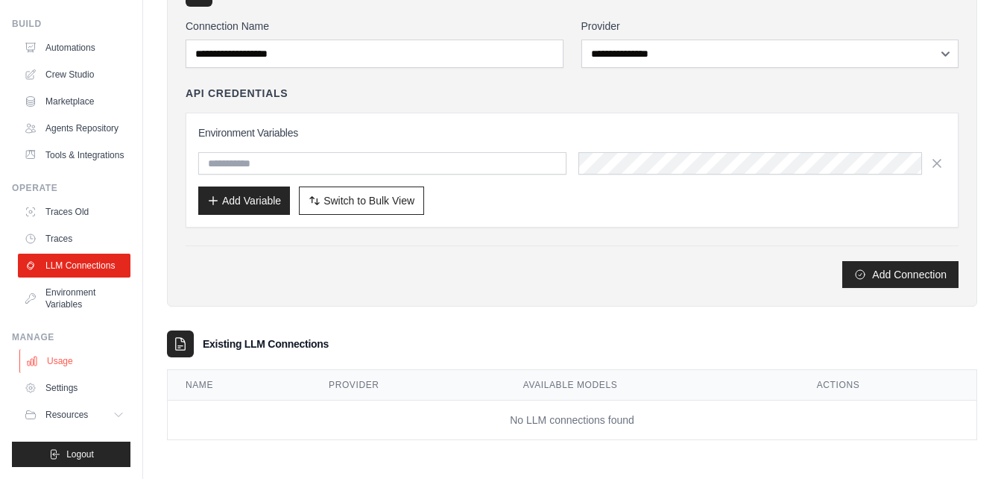
click at [69, 359] on link "Usage" at bounding box center [75, 361] width 113 height 24
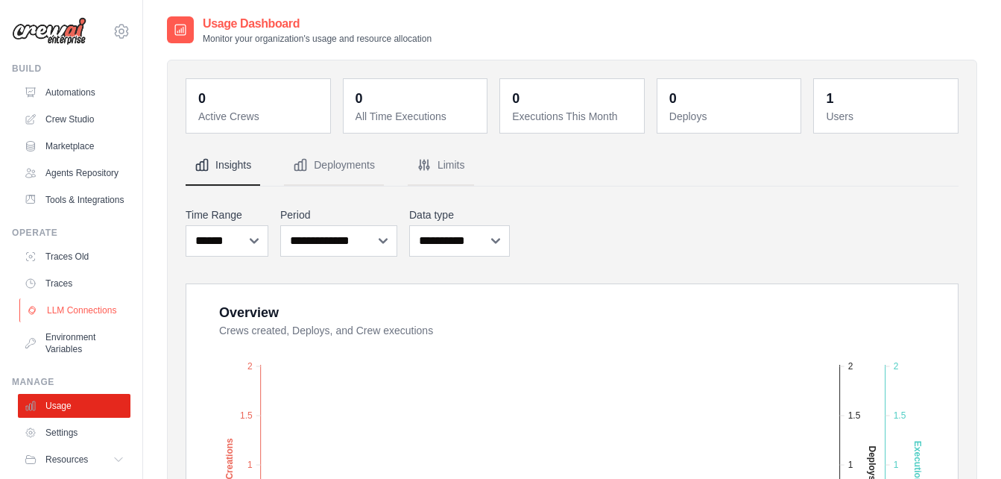
scroll to position [81, 0]
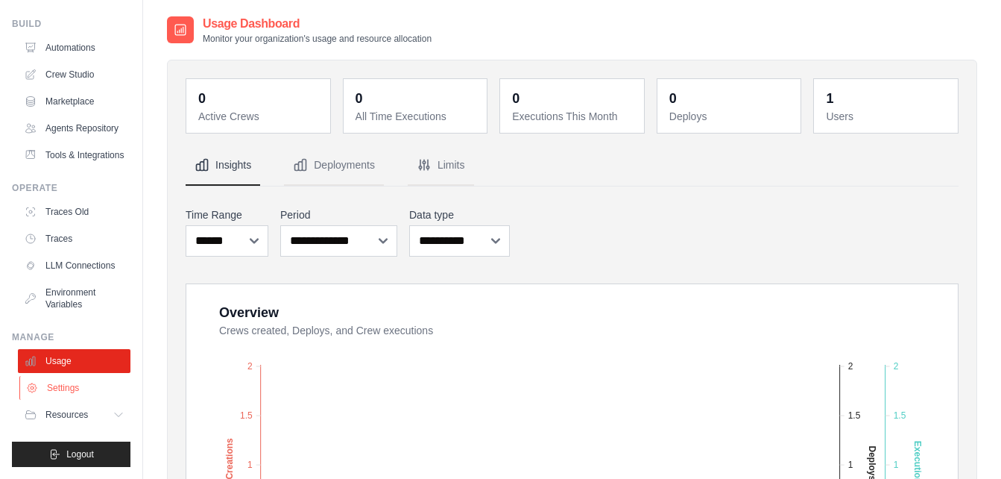
click at [66, 394] on link "Settings" at bounding box center [75, 388] width 113 height 24
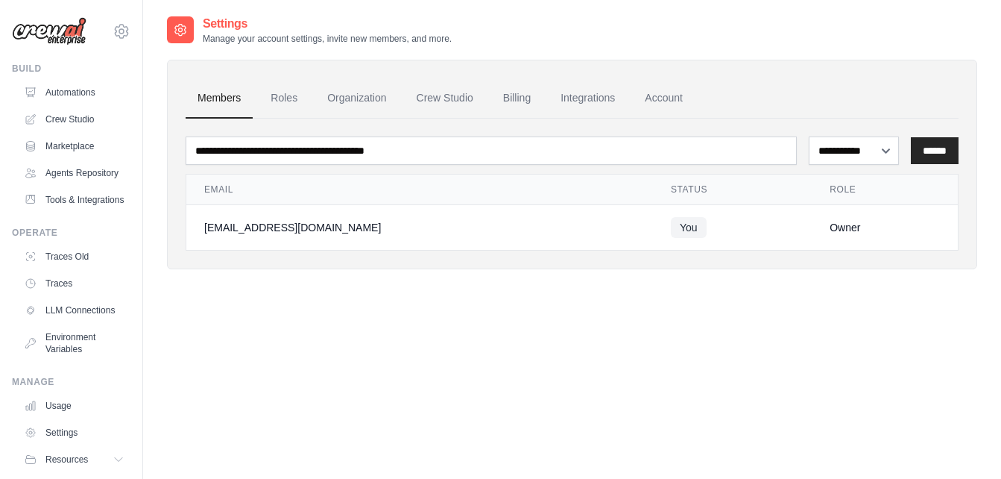
scroll to position [81, 0]
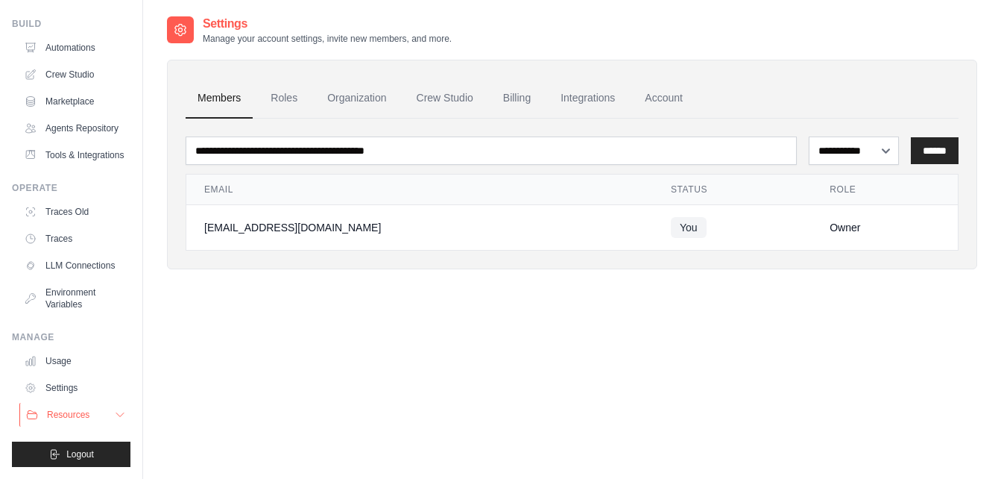
click at [74, 410] on span "Resources" at bounding box center [68, 415] width 42 height 12
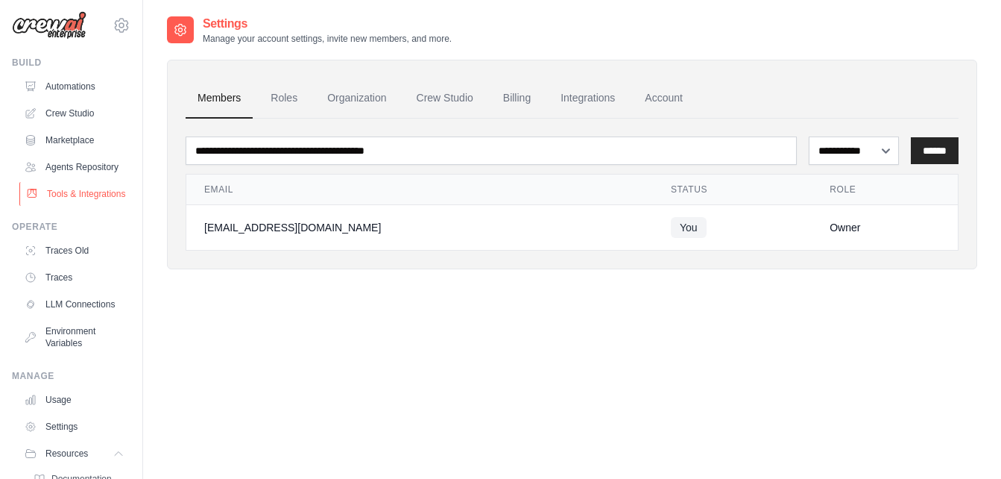
scroll to position [0, 0]
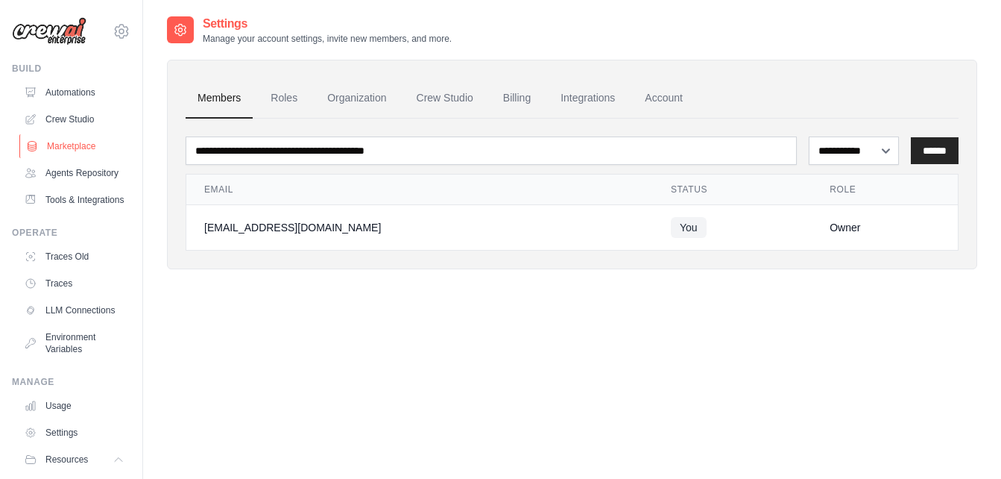
click at [68, 152] on link "Marketplace" at bounding box center [75, 146] width 113 height 24
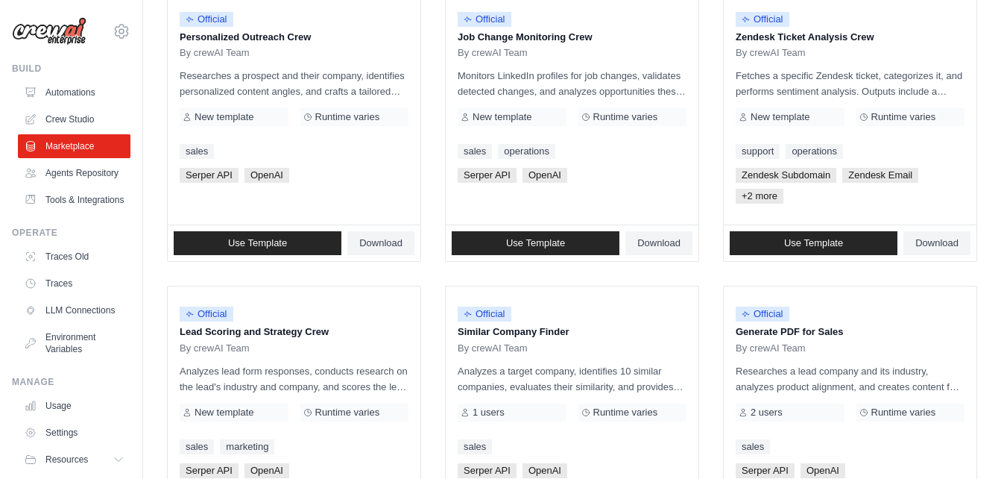
scroll to position [945, 0]
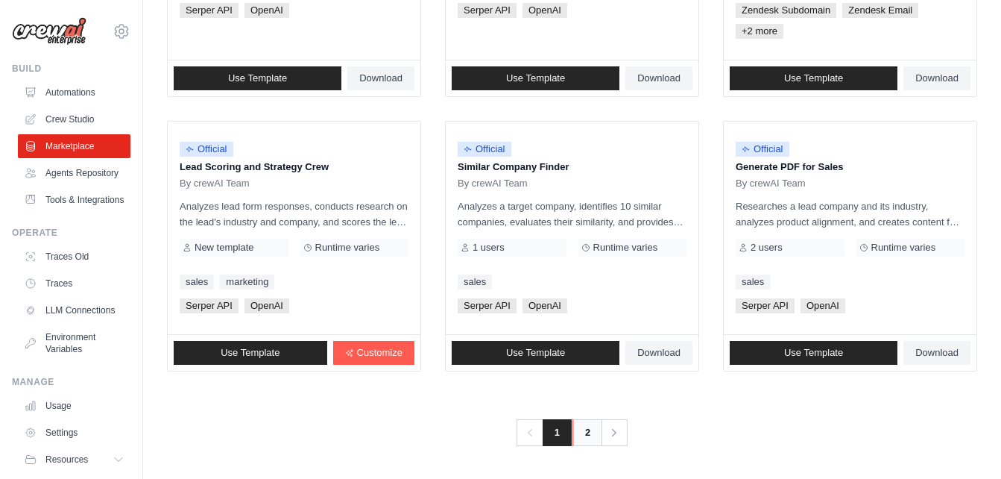
click at [592, 424] on link "2" at bounding box center [588, 432] width 30 height 27
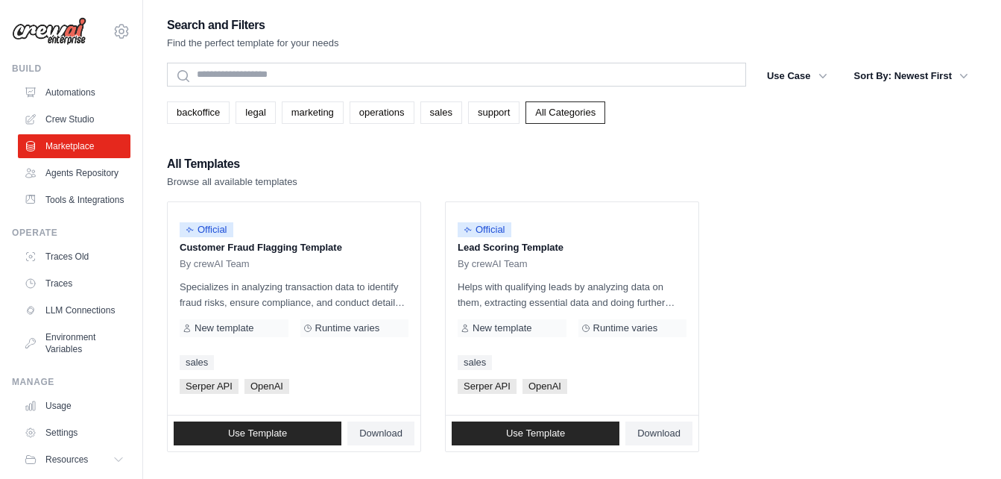
scroll to position [81, 0]
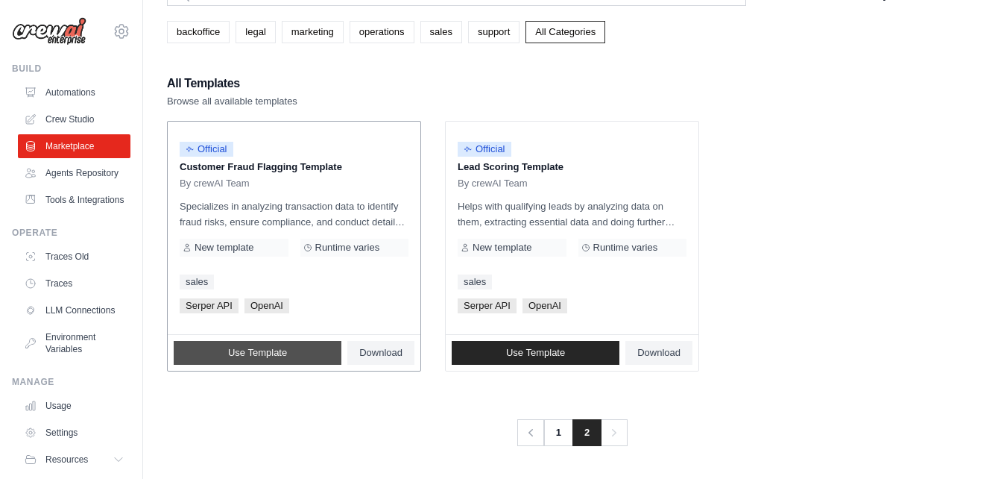
click at [298, 353] on link "Use Template" at bounding box center [258, 353] width 168 height 24
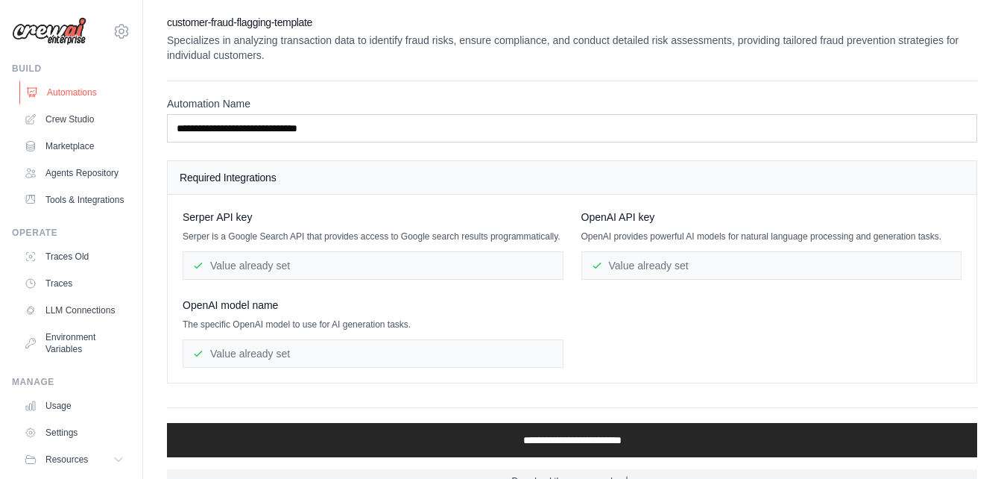
click at [66, 90] on link "Automations" at bounding box center [75, 93] width 113 height 24
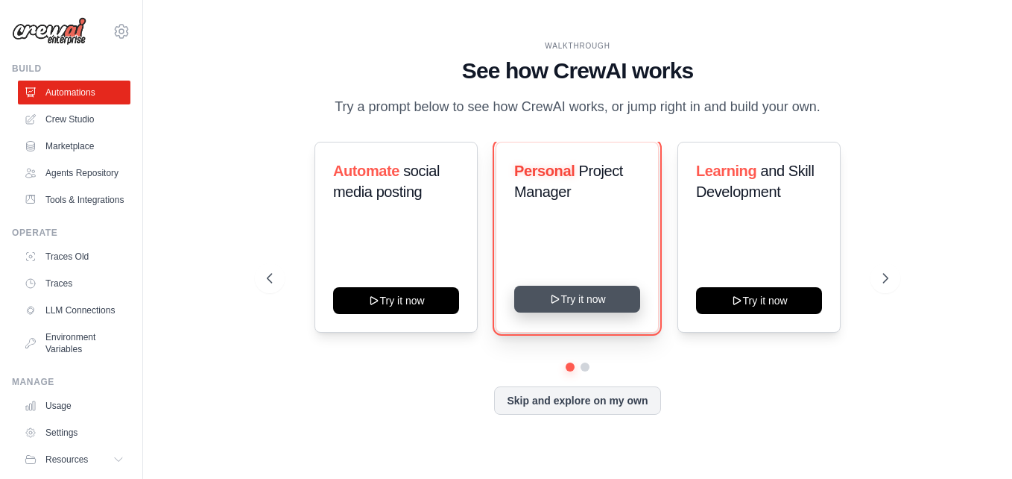
click at [580, 294] on button "Try it now" at bounding box center [577, 299] width 126 height 27
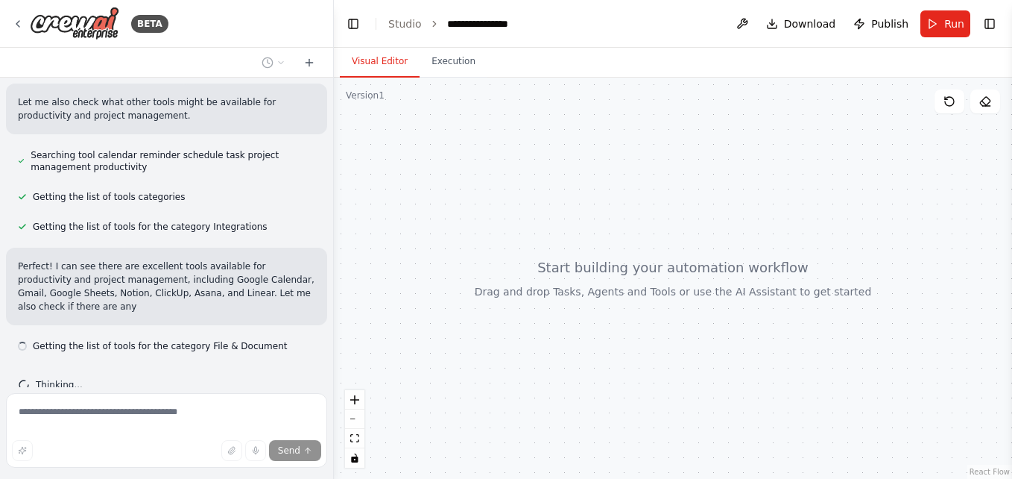
scroll to position [236, 0]
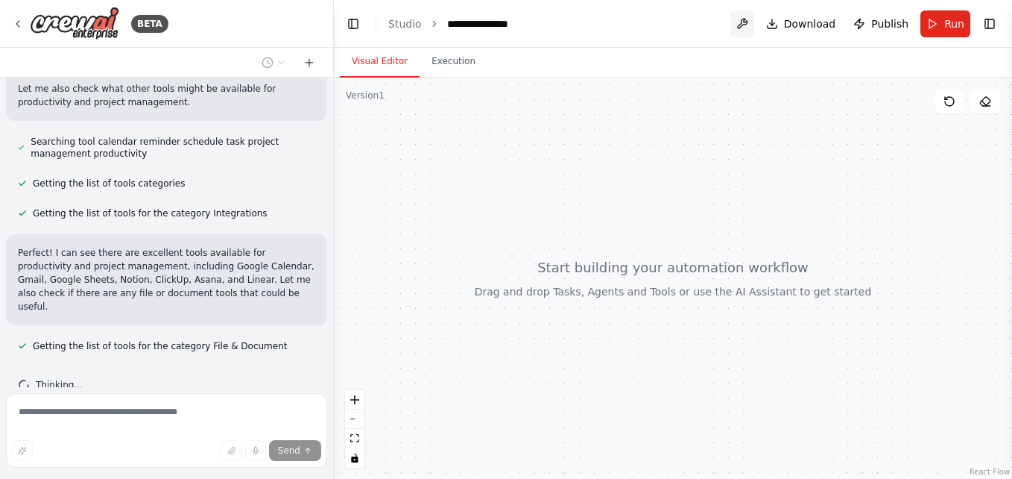
click at [747, 22] on button at bounding box center [743, 23] width 24 height 27
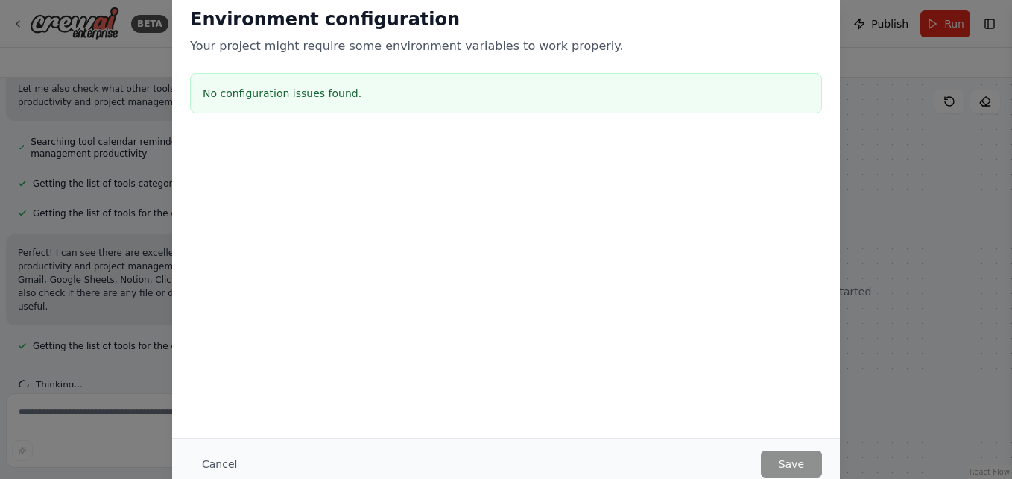
click at [913, 105] on div "Environment configuration Your project might require some environment variables…" at bounding box center [506, 239] width 1012 height 479
click at [224, 462] on button "Cancel" at bounding box center [219, 463] width 59 height 27
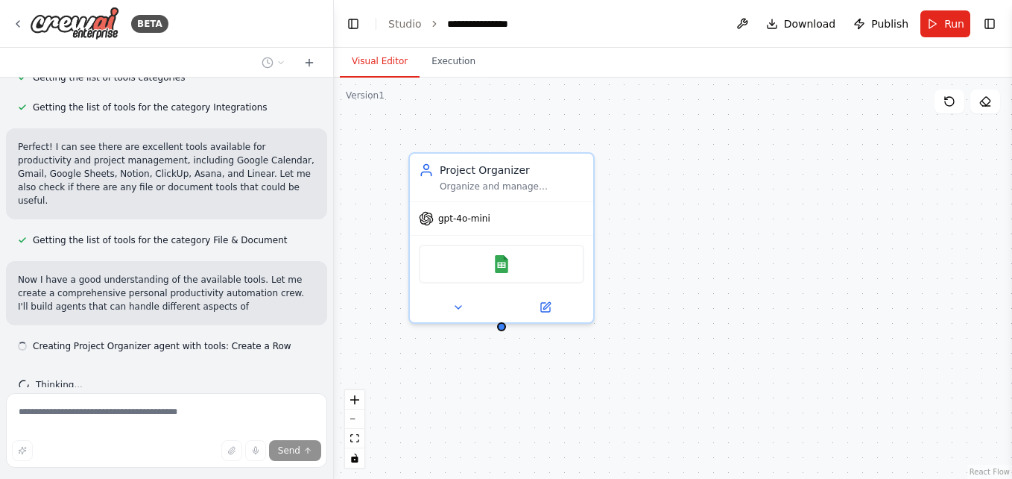
scroll to position [355, 0]
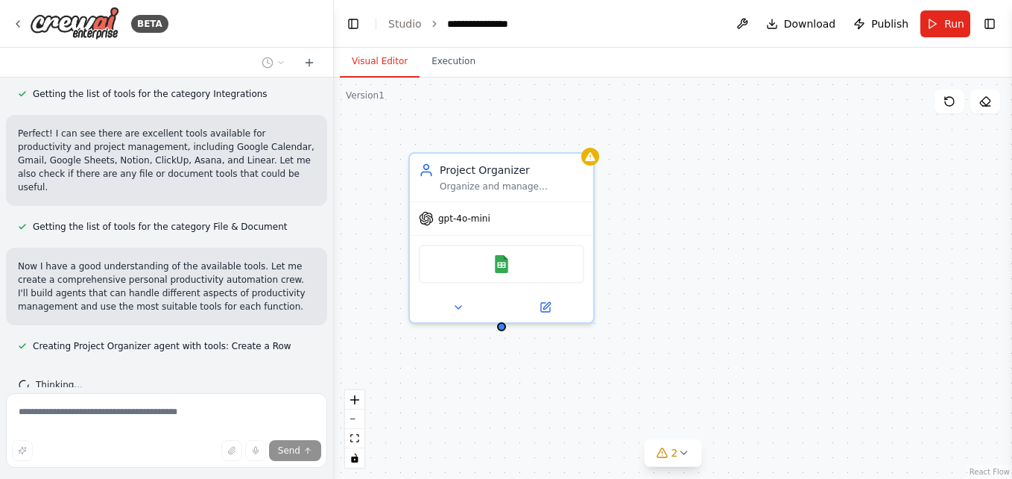
click at [664, 284] on div "Project Organizer Organize and manage {user_name}'s personal projects by creati…" at bounding box center [673, 278] width 678 height 401
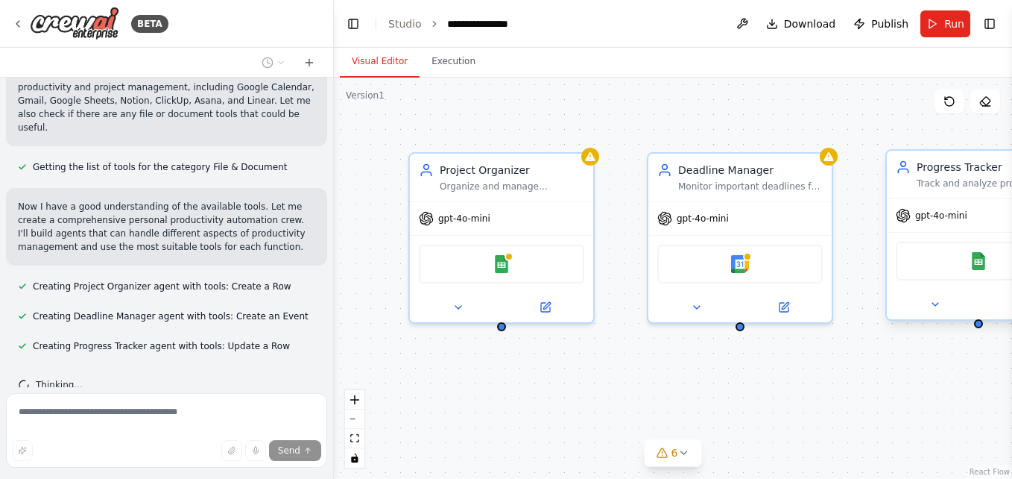
scroll to position [444, 0]
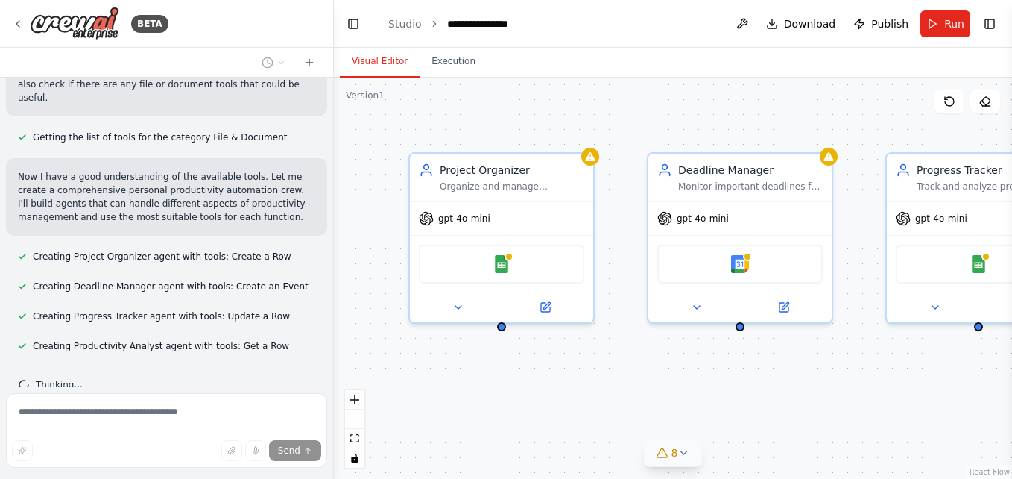
click at [682, 445] on button "8" at bounding box center [673, 453] width 57 height 28
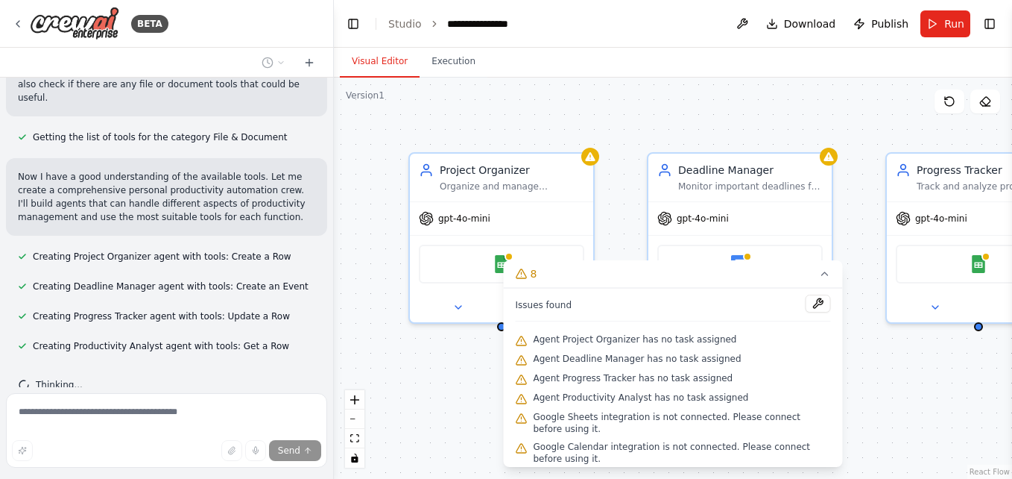
click at [447, 385] on div "Project Organizer Organize and manage {user_name}'s personal projects by creati…" at bounding box center [673, 278] width 678 height 401
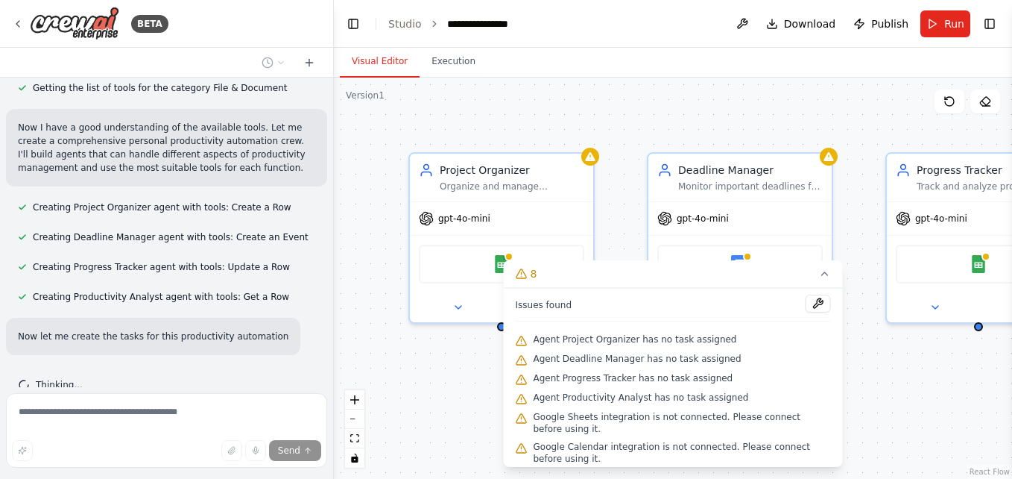
click at [447, 385] on div "Project Organizer Organize and manage {user_name}'s personal projects by creati…" at bounding box center [673, 278] width 678 height 401
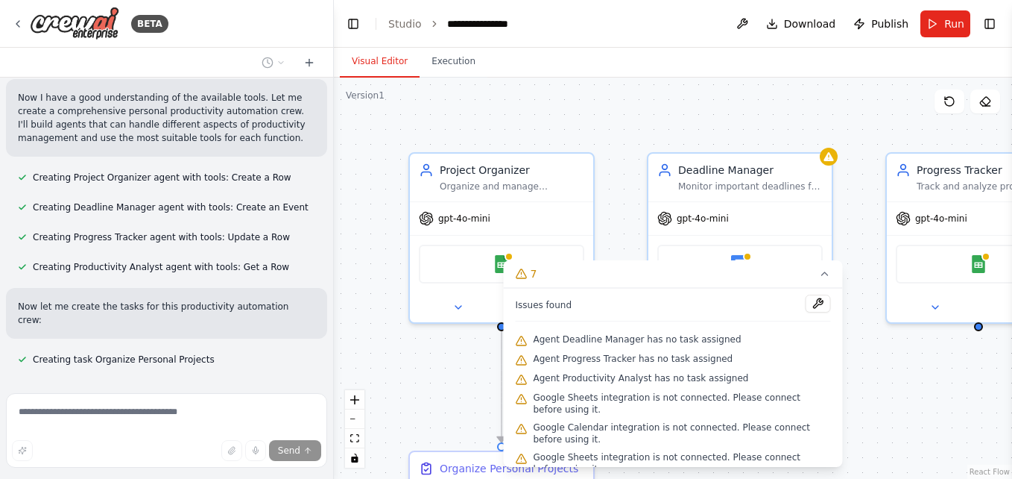
click at [447, 385] on div ".deletable-edge-delete-btn { width: 20px; height: 20px; border: 0px solid #ffff…" at bounding box center [673, 278] width 678 height 401
click at [829, 282] on button "7" at bounding box center [673, 274] width 339 height 28
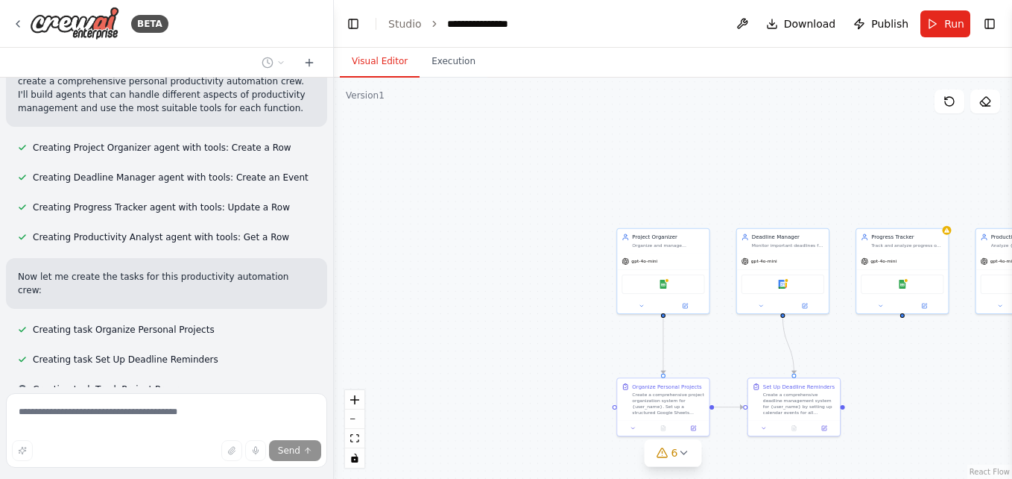
scroll to position [583, 0]
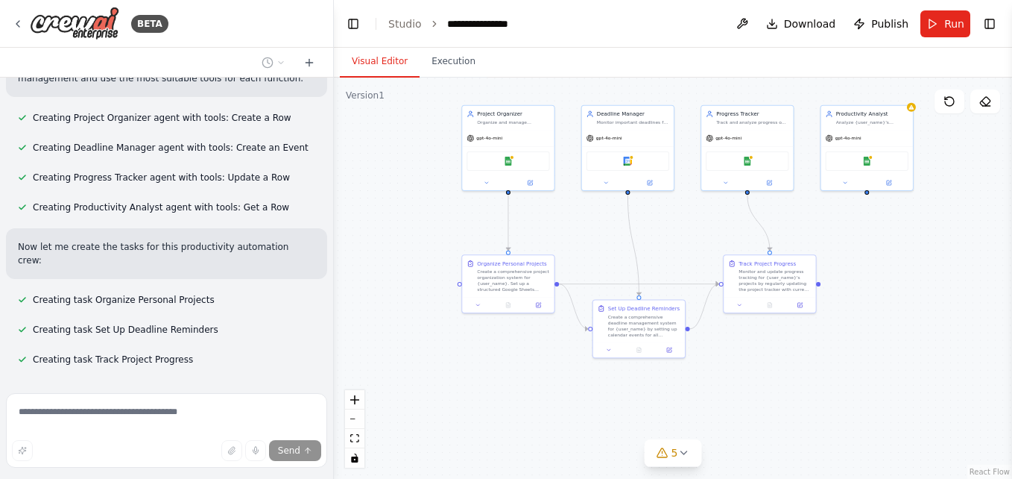
drag, startPoint x: 713, startPoint y: 351, endPoint x: 558, endPoint y: 228, distance: 197.9
click at [558, 228] on div ".deletable-edge-delete-btn { width: 20px; height: 20px; border: 0px solid #ffff…" at bounding box center [673, 278] width 678 height 401
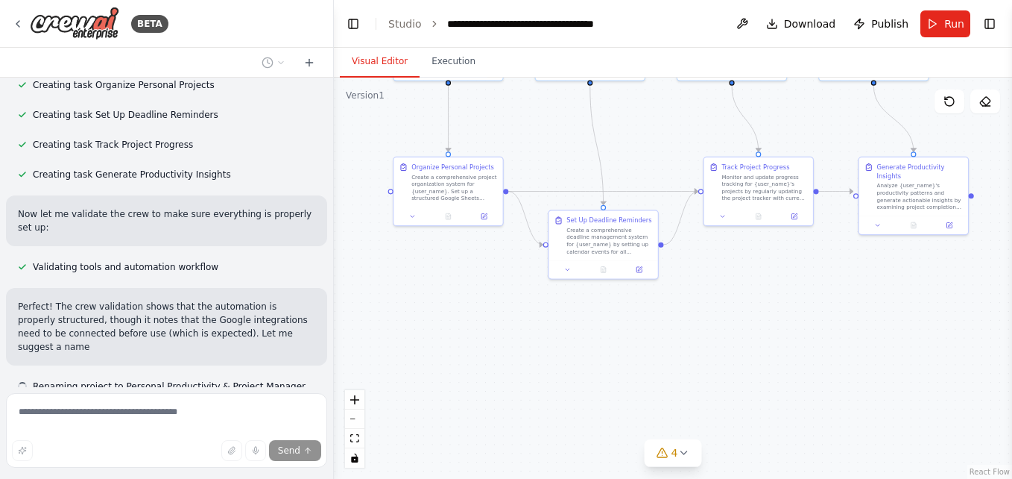
scroll to position [811, 0]
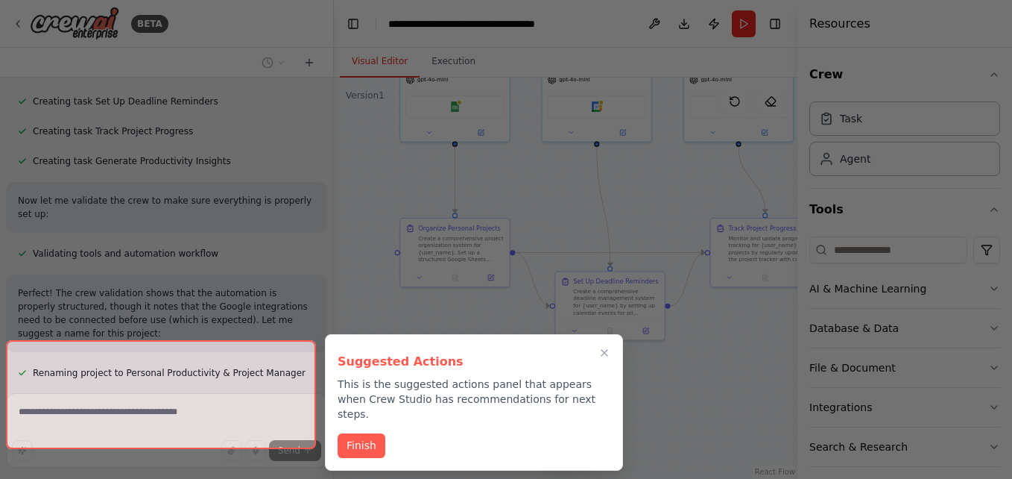
drag, startPoint x: 558, startPoint y: 228, endPoint x: 514, endPoint y: 187, distance: 60.1
click at [514, 187] on div "BETA Create a crew that helps organize your personal projects, sets reminders f…" at bounding box center [506, 239] width 1012 height 479
click at [363, 432] on button "Finish" at bounding box center [362, 444] width 48 height 25
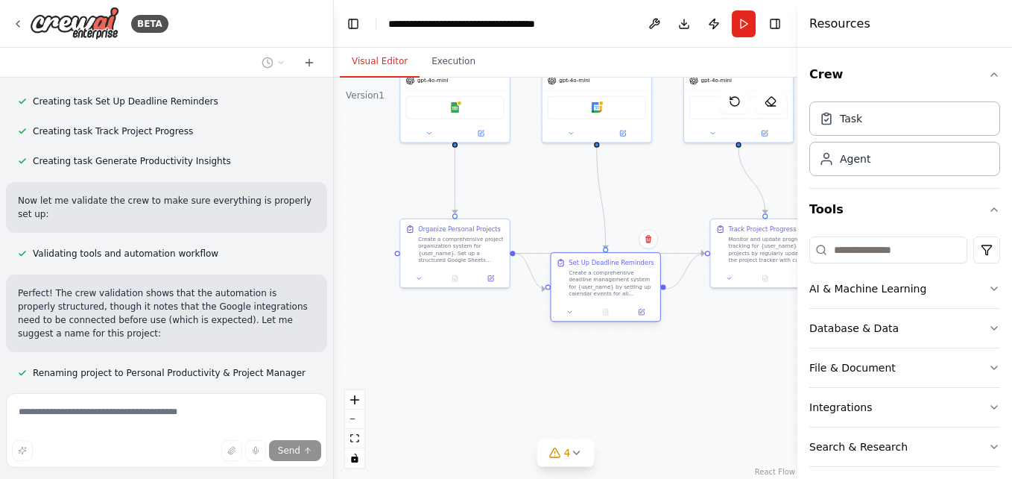
drag, startPoint x: 579, startPoint y: 291, endPoint x: 573, endPoint y: 277, distance: 15.4
click at [573, 277] on div "Create a comprehensive deadline management system for {user_name} by setting up…" at bounding box center [612, 283] width 86 height 28
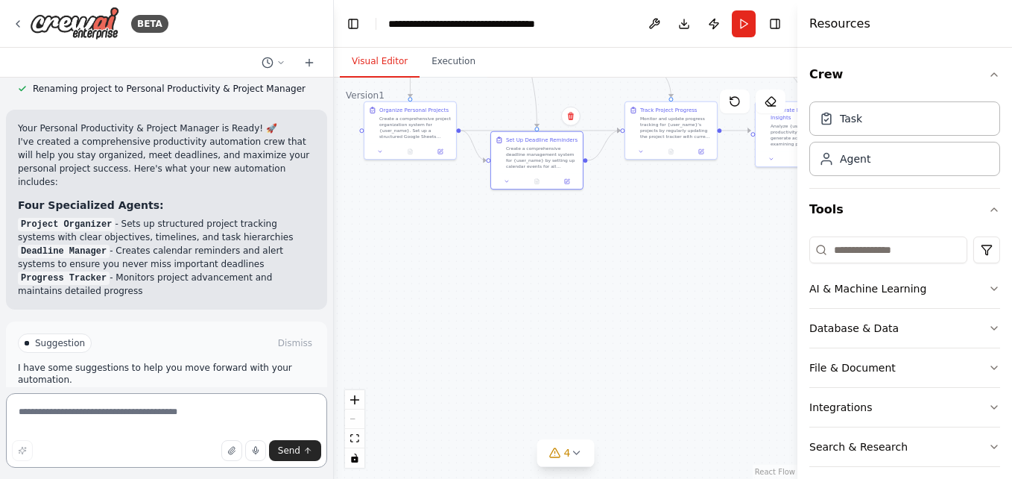
drag, startPoint x: 520, startPoint y: 353, endPoint x: 465, endPoint y: 215, distance: 149.2
click at [465, 215] on div ".deletable-edge-delete-btn { width: 20px; height: 20px; border: 0px solid #ffff…" at bounding box center [566, 278] width 464 height 401
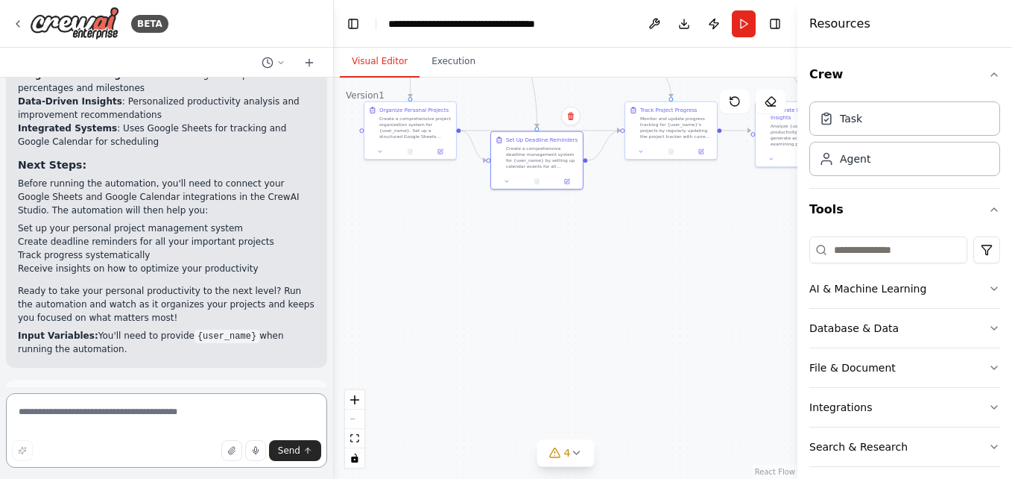
scroll to position [1615, 0]
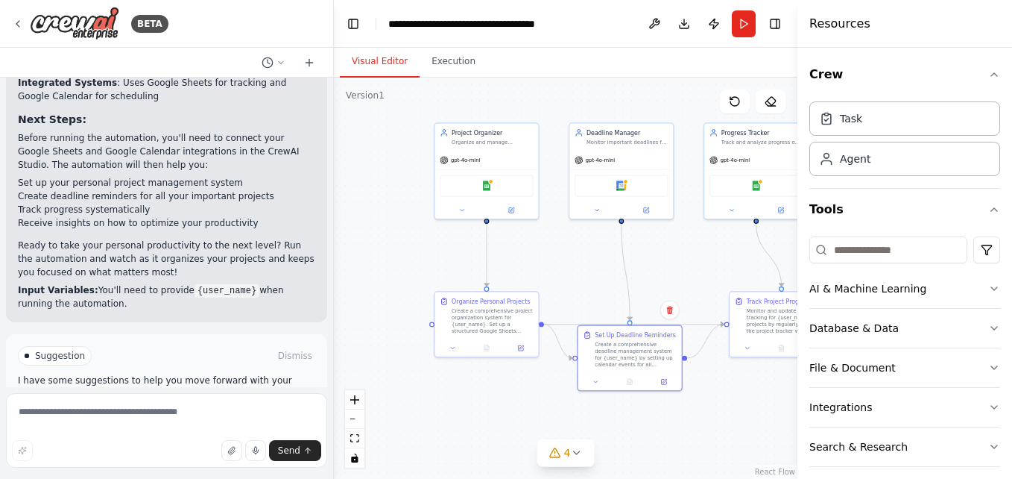
drag, startPoint x: 424, startPoint y: 218, endPoint x: 502, endPoint y: 423, distance: 219.4
click at [502, 423] on div ".deletable-edge-delete-btn { width: 20px; height: 20px; border: 0px solid #ffff…" at bounding box center [566, 278] width 464 height 401
click at [514, 218] on div "Project Organizer Organize and manage {user_name}'s personal projects by creati…" at bounding box center [486, 170] width 105 height 97
click at [482, 139] on div "Organize and manage {user_name}'s personal projects by creating structured proj…" at bounding box center [493, 139] width 82 height 7
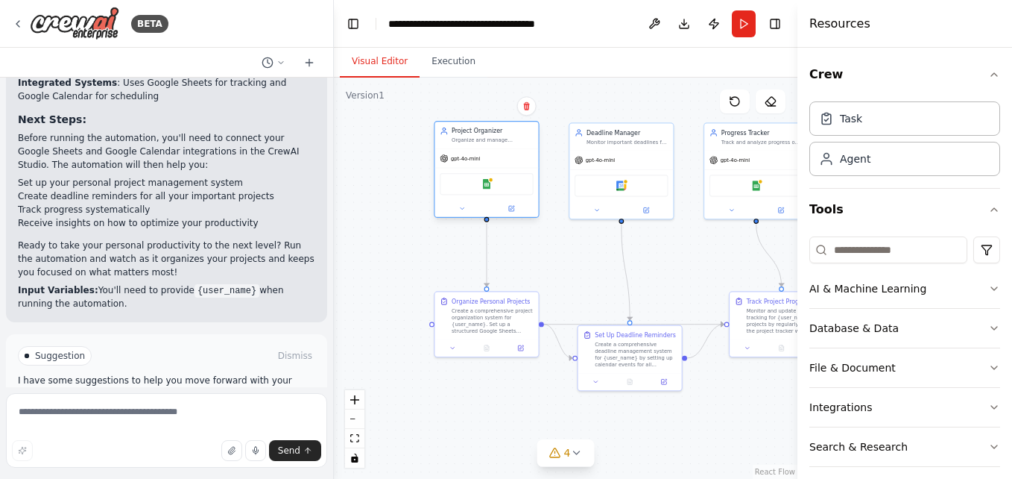
click at [482, 139] on div "Organize and manage {user_name}'s personal projects by creating structured proj…" at bounding box center [493, 139] width 82 height 7
click at [470, 164] on div "gpt-4o-mini" at bounding box center [487, 158] width 104 height 19
click at [468, 188] on div "Google Sheets" at bounding box center [486, 184] width 93 height 22
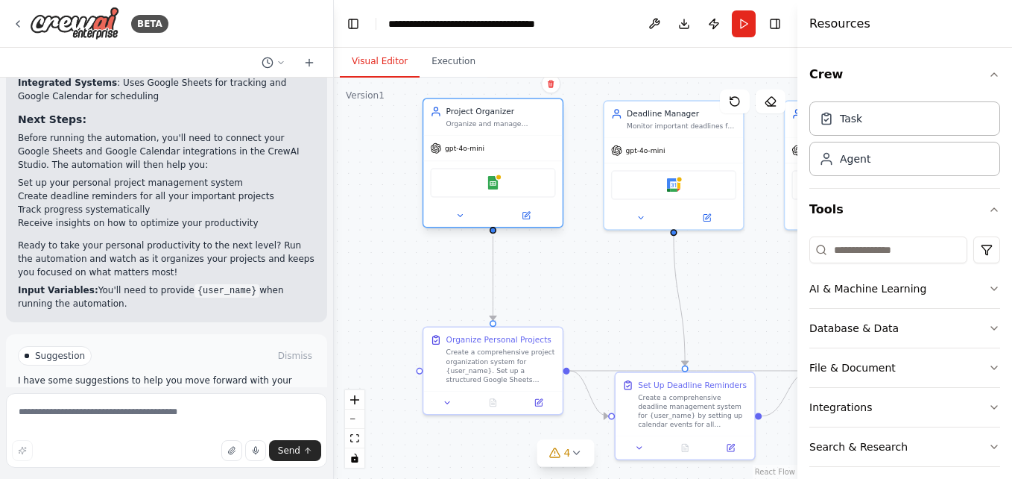
click at [458, 228] on div "Project Organizer Organize and manage {user_name}'s personal projects by creati…" at bounding box center [493, 165] width 141 height 130
click at [461, 215] on icon at bounding box center [460, 215] width 4 height 2
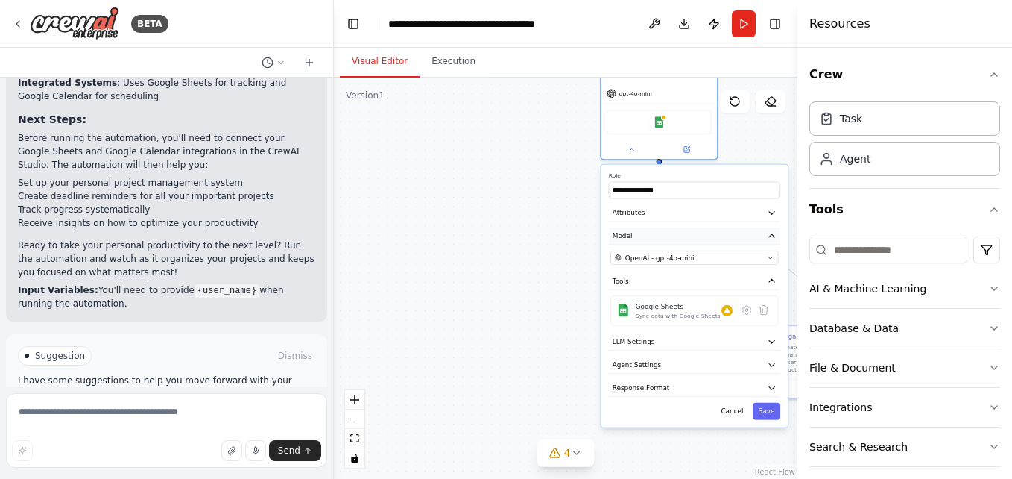
drag, startPoint x: 476, startPoint y: 319, endPoint x: 645, endPoint y: 233, distance: 189.4
click at [645, 233] on button "Model" at bounding box center [694, 235] width 171 height 17
click at [513, 225] on div "**********" at bounding box center [566, 278] width 464 height 401
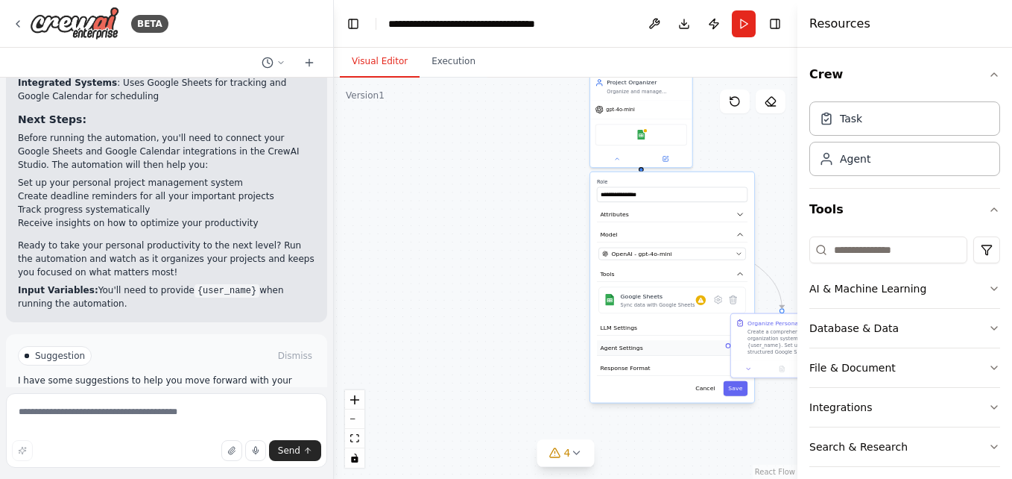
click at [617, 340] on button "Agent Settings" at bounding box center [672, 348] width 151 height 16
click at [534, 300] on div "**********" at bounding box center [566, 278] width 464 height 401
click at [707, 392] on button "Cancel" at bounding box center [706, 388] width 30 height 15
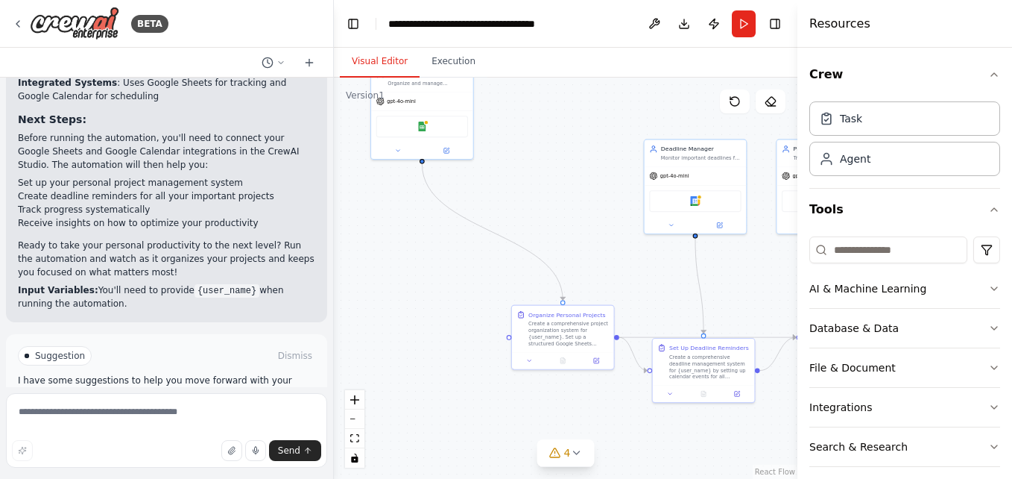
drag, startPoint x: 611, startPoint y: 279, endPoint x: 391, endPoint y: 271, distance: 220.0
click at [391, 271] on div ".deletable-edge-delete-btn { width: 20px; height: 20px; border: 0px solid #ffff…" at bounding box center [566, 278] width 464 height 401
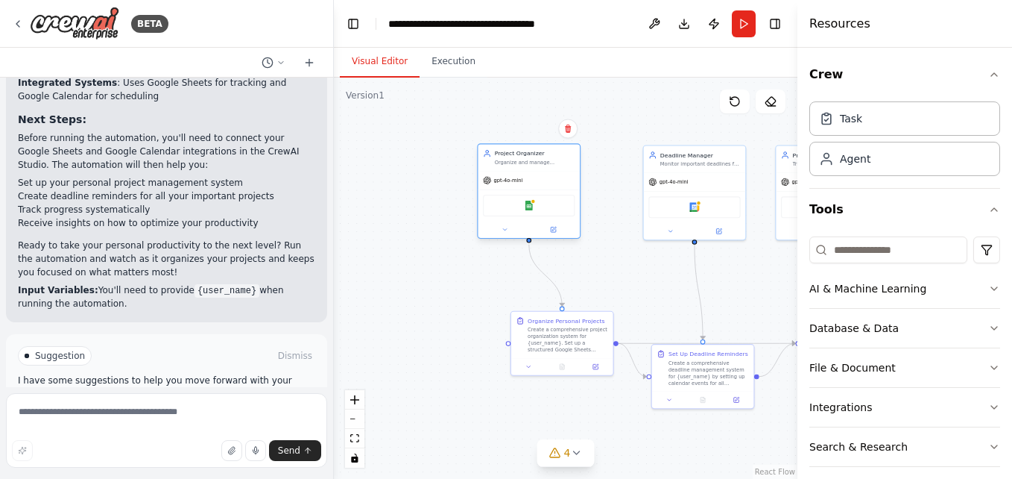
drag, startPoint x: 439, startPoint y: 96, endPoint x: 552, endPoint y: 174, distance: 137.1
click at [552, 174] on div "gpt-4o-mini" at bounding box center [529, 180] width 102 height 18
click at [183, 413] on span "Run Automation" at bounding box center [173, 419] width 72 height 12
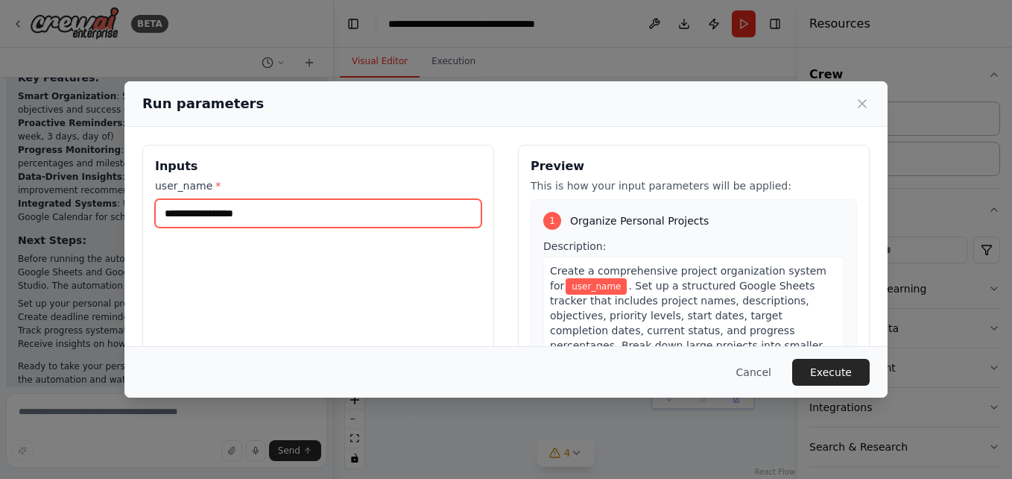
click at [239, 209] on input "user_name *" at bounding box center [318, 213] width 327 height 28
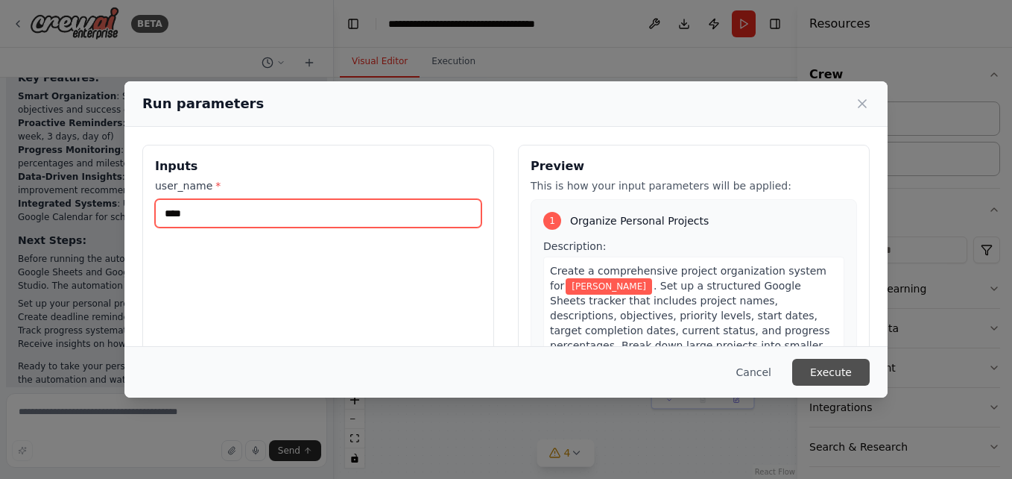
type input "****"
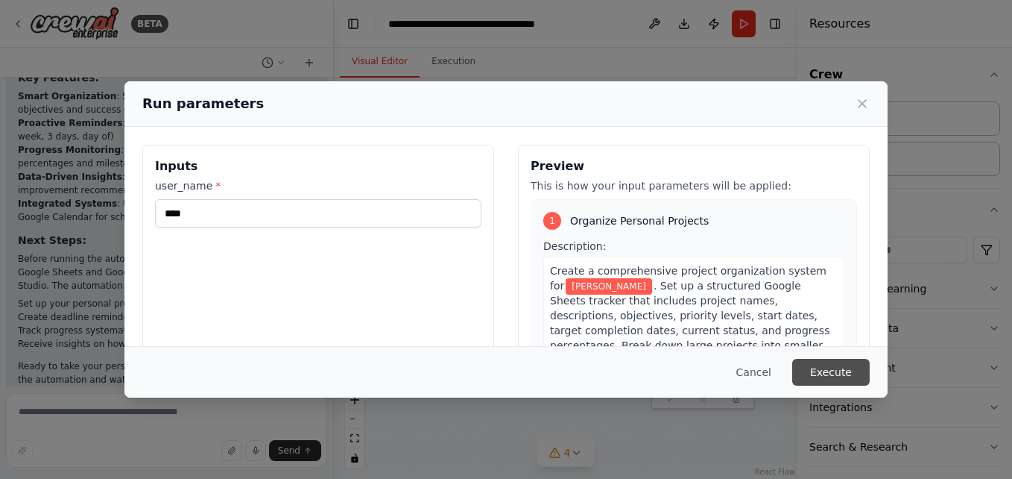
click at [833, 366] on button "Execute" at bounding box center [831, 372] width 78 height 27
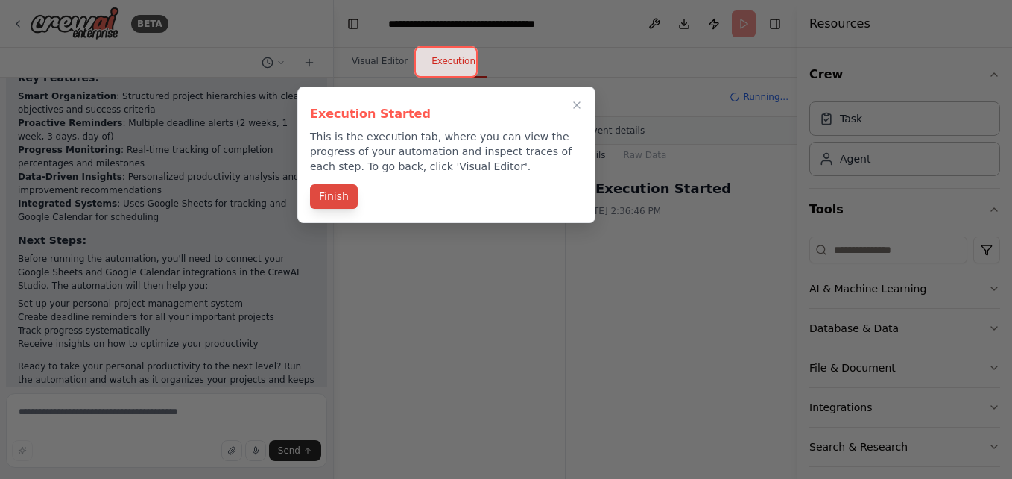
click at [338, 190] on button "Finish" at bounding box center [334, 196] width 48 height 25
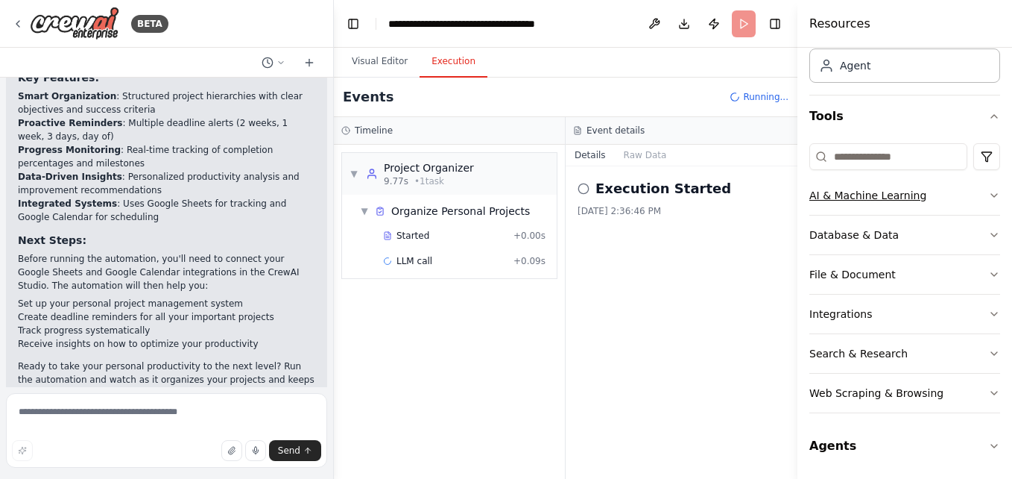
scroll to position [0, 0]
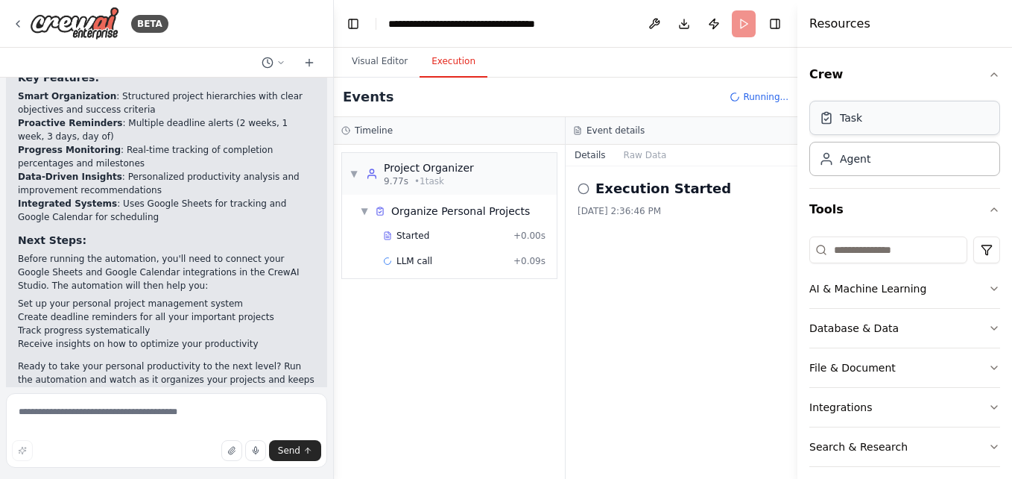
click at [938, 116] on div "Task" at bounding box center [905, 118] width 191 height 34
click at [989, 74] on icon "button" at bounding box center [995, 75] width 12 height 12
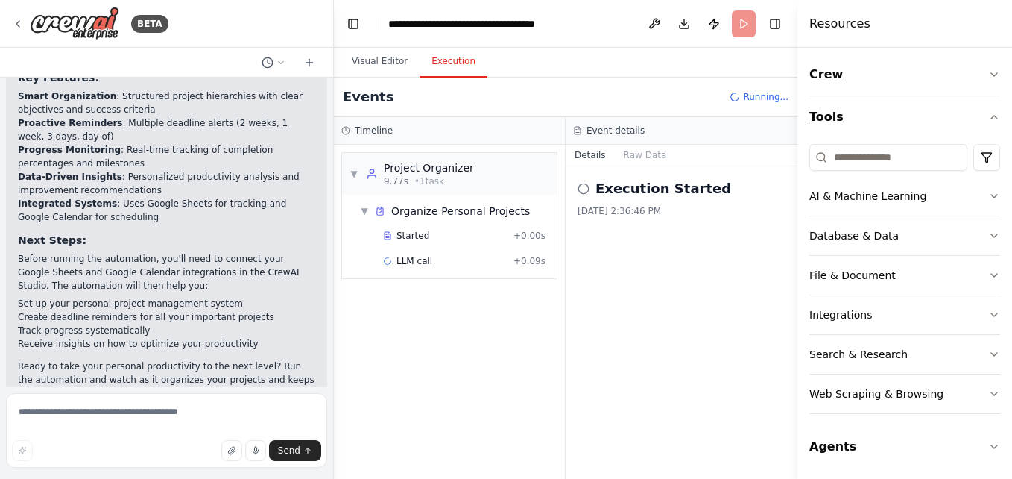
click at [980, 102] on button "Tools" at bounding box center [905, 117] width 191 height 42
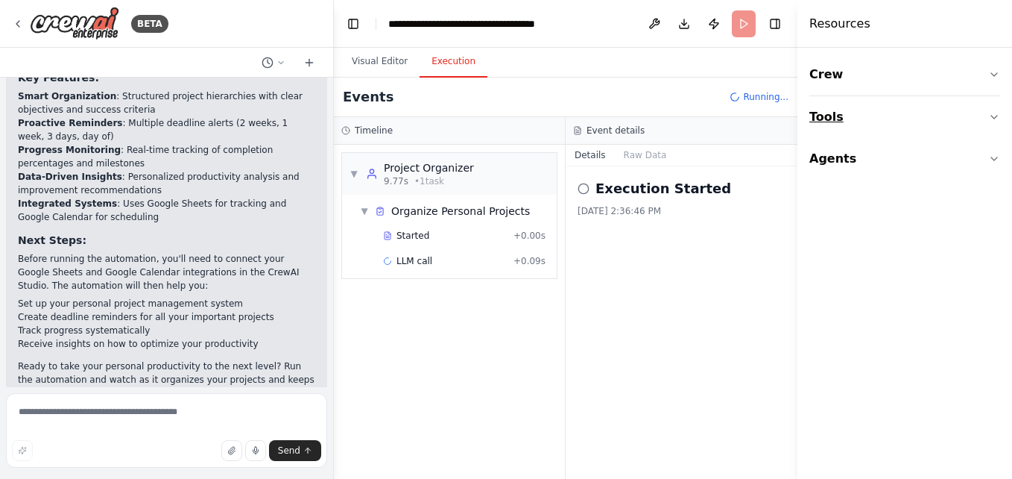
click at [980, 102] on button "Tools" at bounding box center [905, 117] width 191 height 42
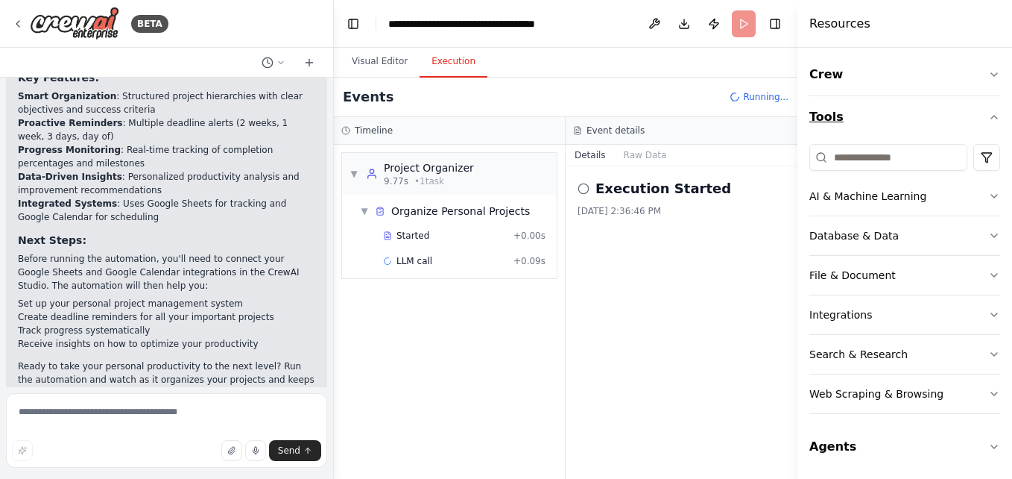
click at [980, 102] on button "Tools" at bounding box center [905, 117] width 191 height 42
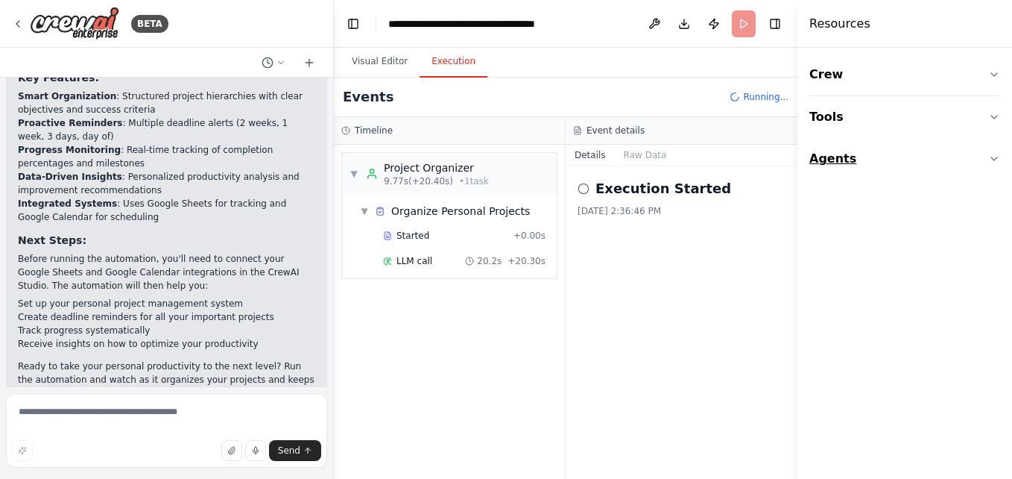
click at [978, 141] on button "Agents" at bounding box center [905, 159] width 191 height 42
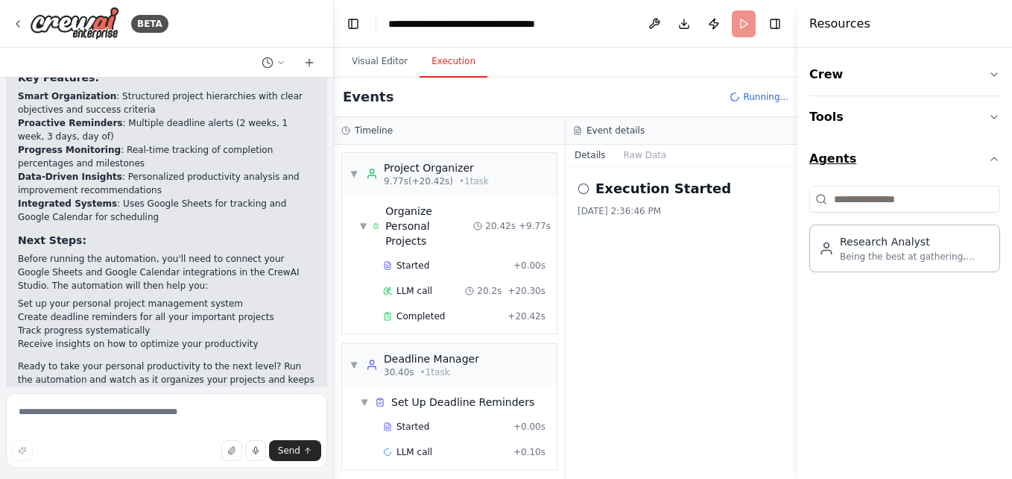
click at [975, 154] on button "Agents" at bounding box center [905, 159] width 191 height 42
click at [838, 118] on button "Tools" at bounding box center [905, 117] width 191 height 42
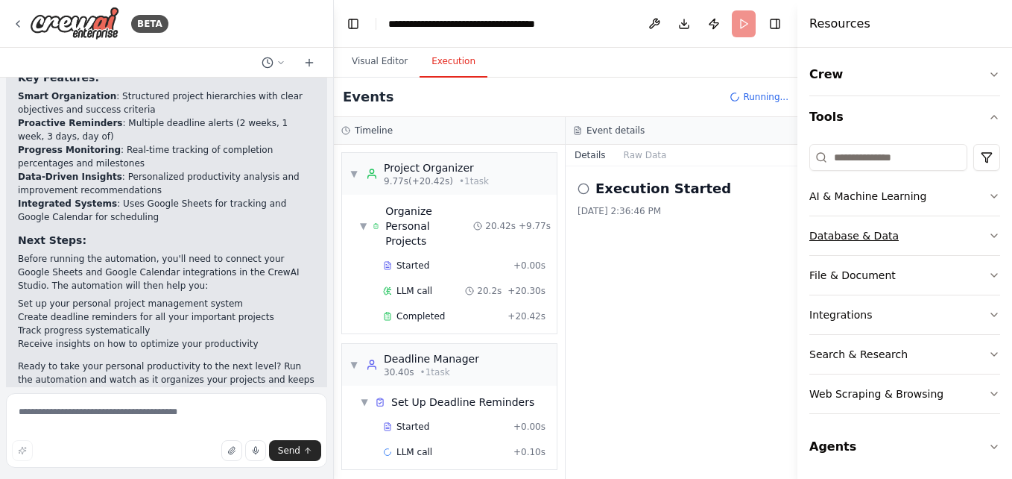
click at [851, 220] on button "Database & Data" at bounding box center [905, 235] width 191 height 39
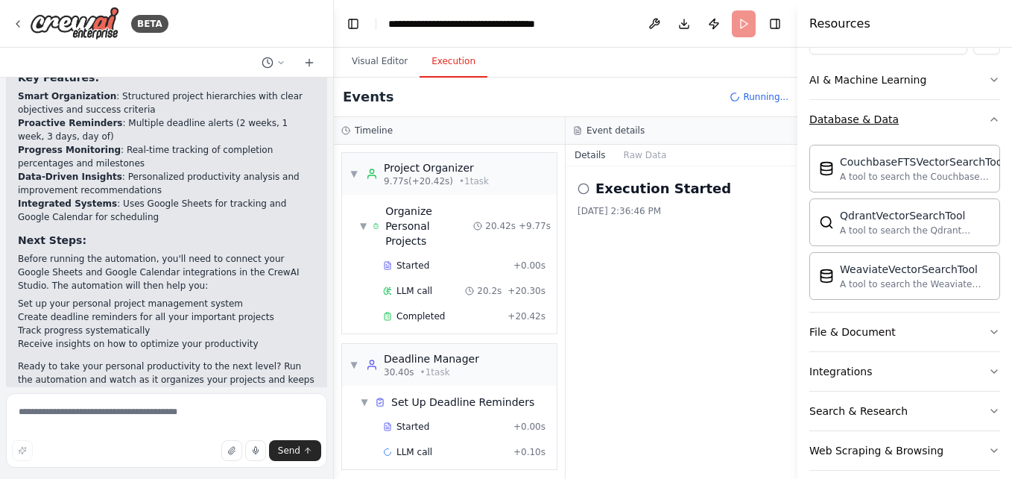
scroll to position [122, 0]
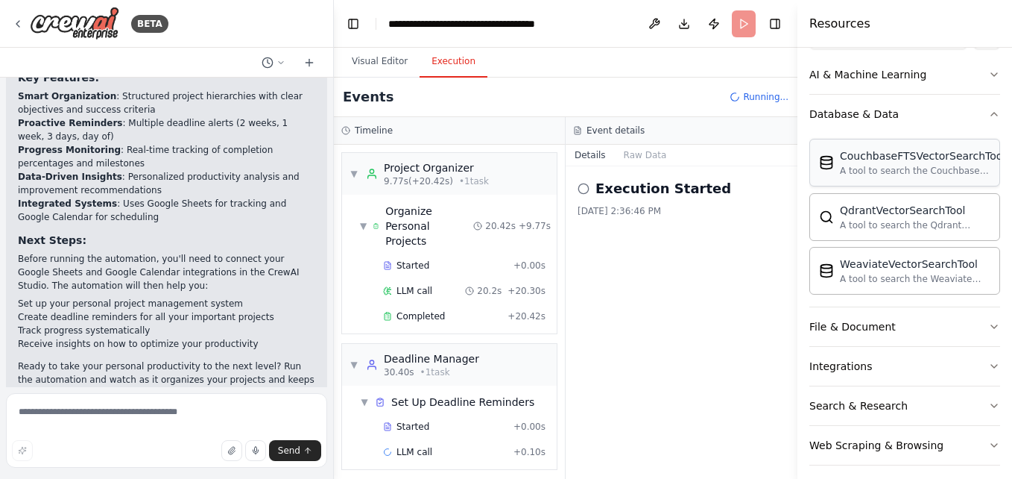
click at [848, 179] on div "CouchbaseFTSVectorSearchTool A tool to search the Couchbase database for releva…" at bounding box center [905, 163] width 191 height 48
click at [842, 226] on div "A tool to search the Qdrant database for relevant information on internal docum…" at bounding box center [915, 224] width 151 height 12
click at [877, 218] on div "QdrantVectorSearchTool A tool to search the Qdrant database for relevant inform…" at bounding box center [915, 216] width 151 height 28
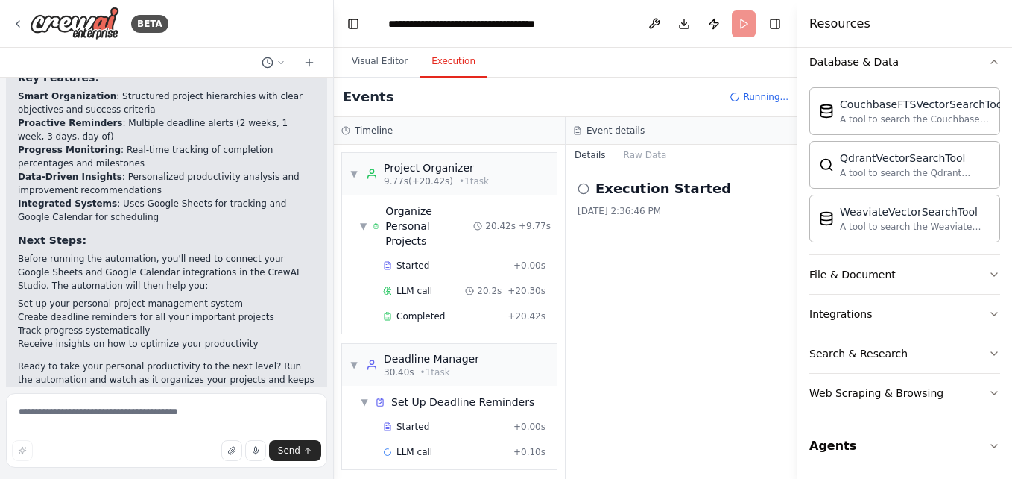
click at [839, 441] on button "Agents" at bounding box center [905, 446] width 191 height 42
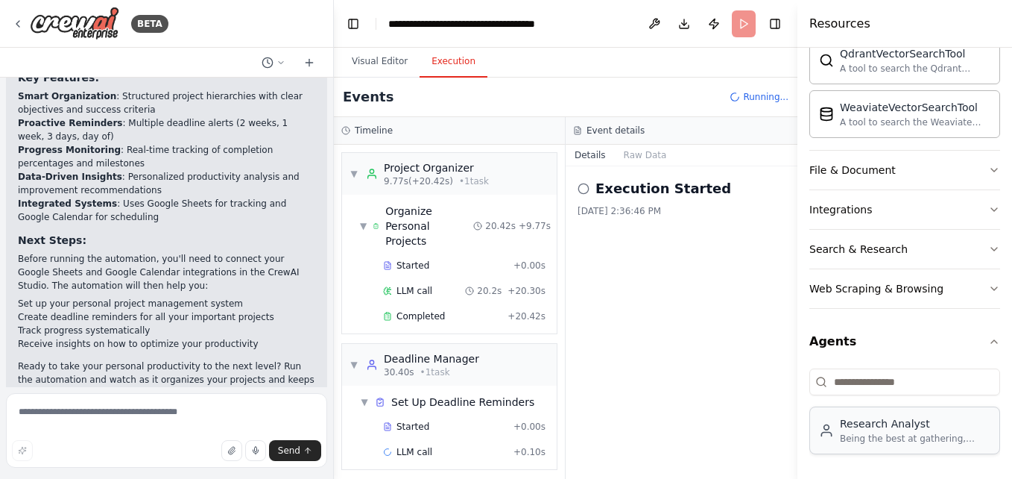
click at [861, 425] on div "Research Analyst" at bounding box center [915, 423] width 151 height 15
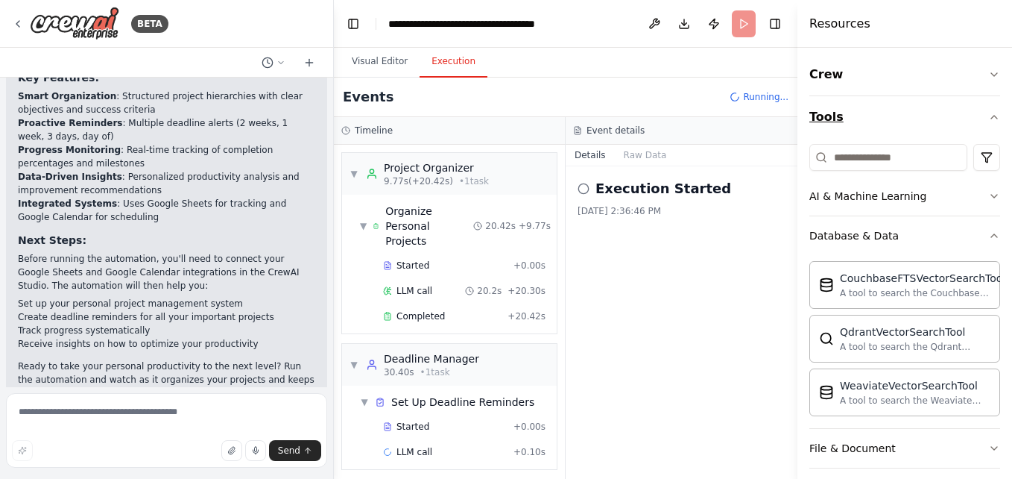
click at [960, 107] on button "Tools" at bounding box center [905, 117] width 191 height 42
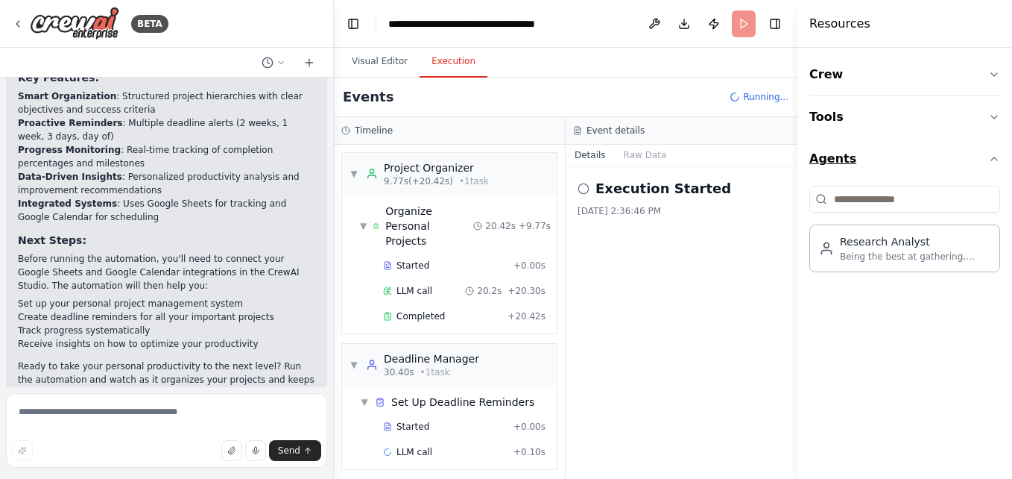
click at [992, 149] on button "Agents" at bounding box center [905, 159] width 191 height 42
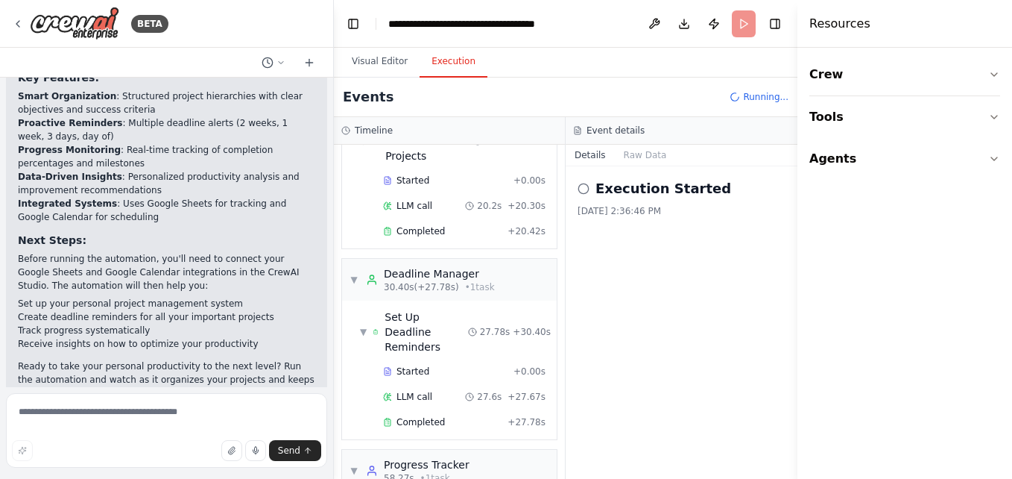
scroll to position [168, 0]
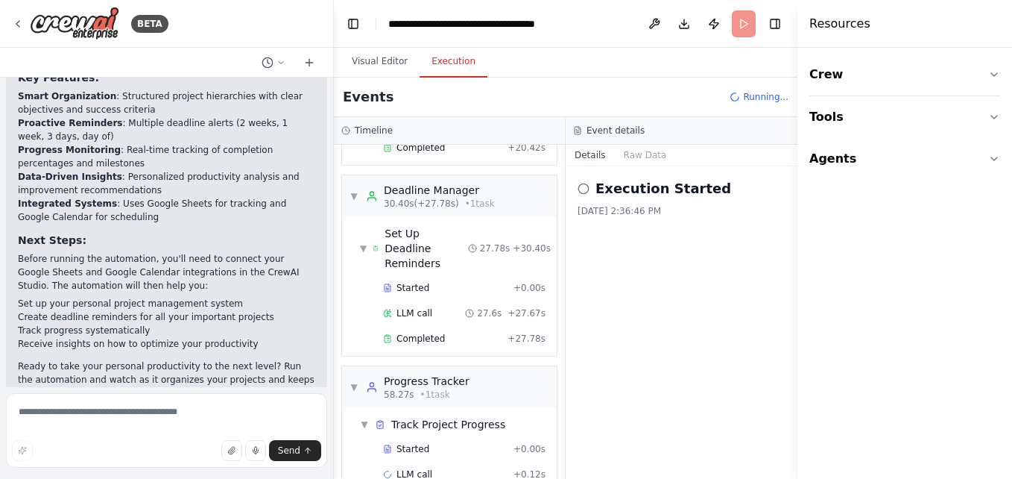
click at [634, 193] on h2 "Execution Started" at bounding box center [664, 188] width 136 height 21
click at [640, 156] on button "Raw Data" at bounding box center [645, 155] width 61 height 21
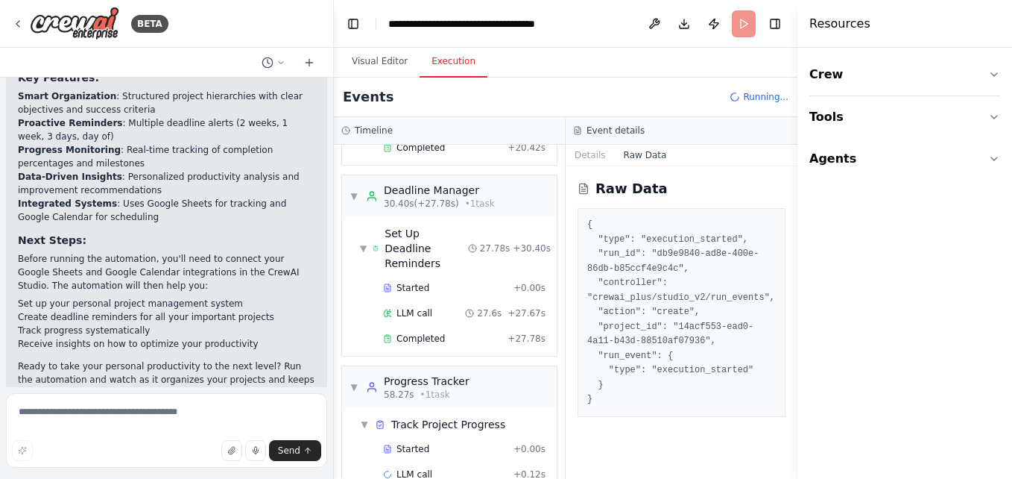
click at [763, 91] on span "Running..." at bounding box center [765, 97] width 45 height 12
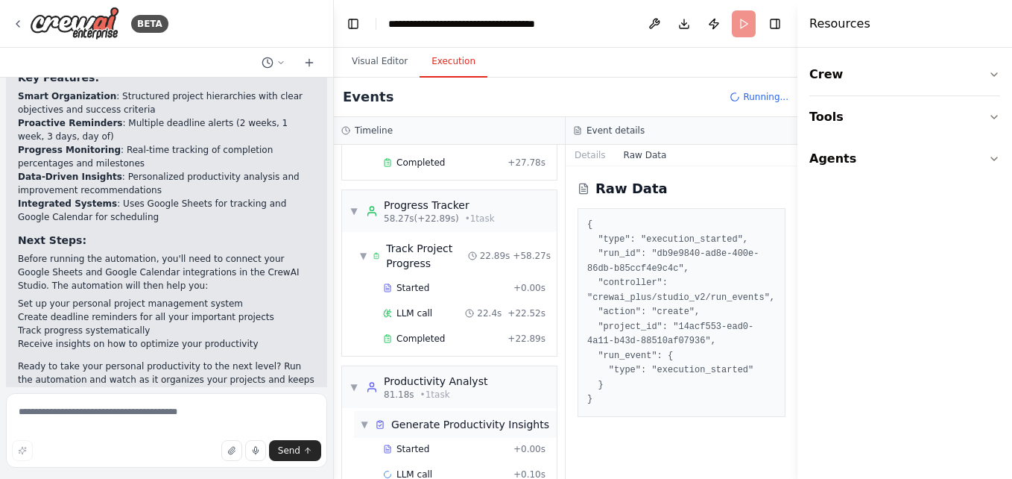
scroll to position [0, 0]
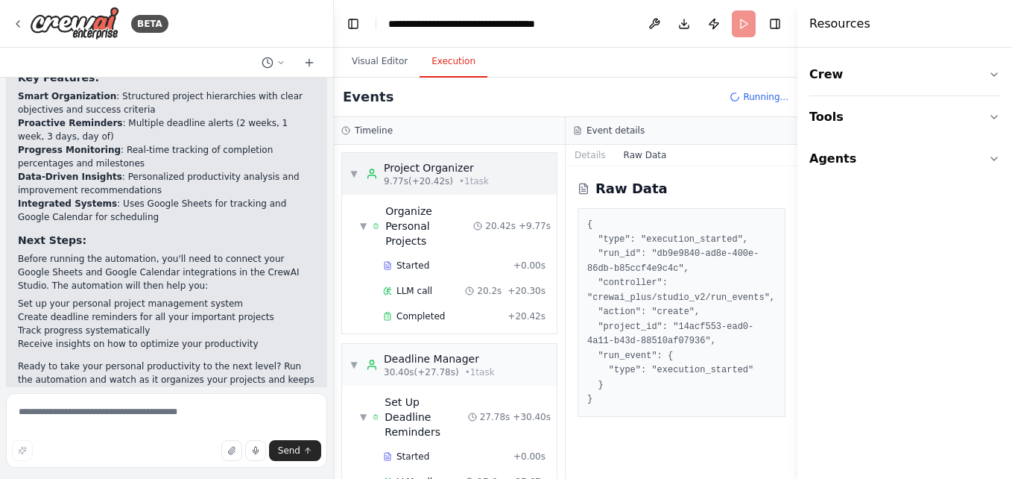
click at [429, 165] on div "Project Organizer" at bounding box center [436, 167] width 105 height 15
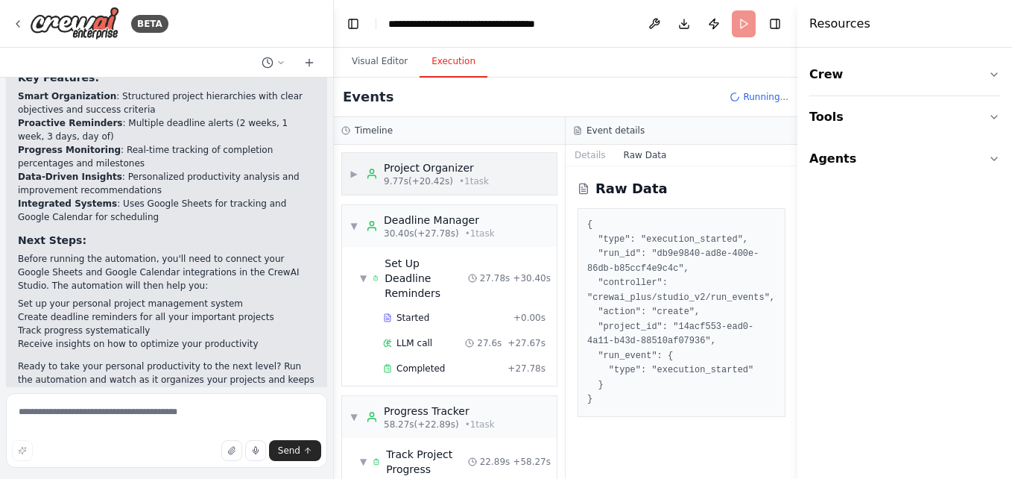
click at [429, 165] on div "Project Organizer" at bounding box center [436, 167] width 105 height 15
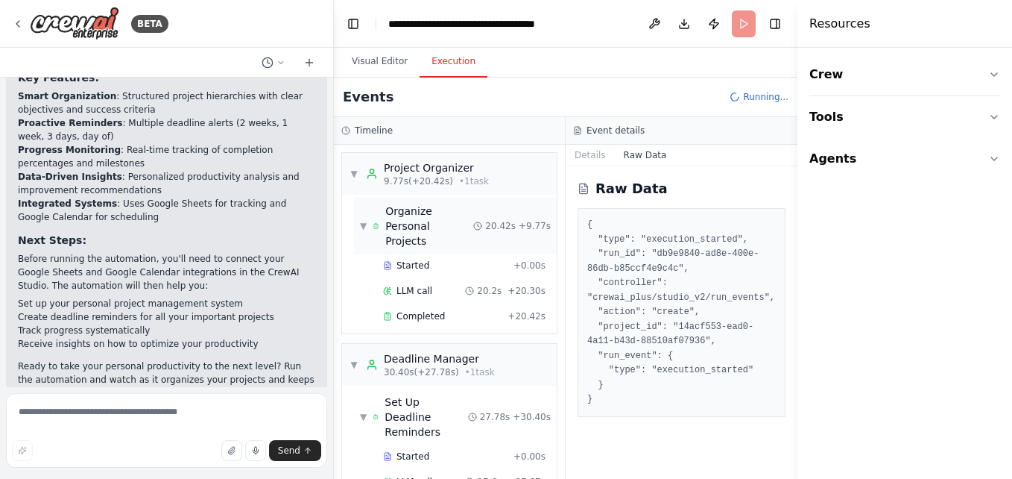
click at [422, 209] on span "Organize Personal Projects" at bounding box center [429, 226] width 88 height 45
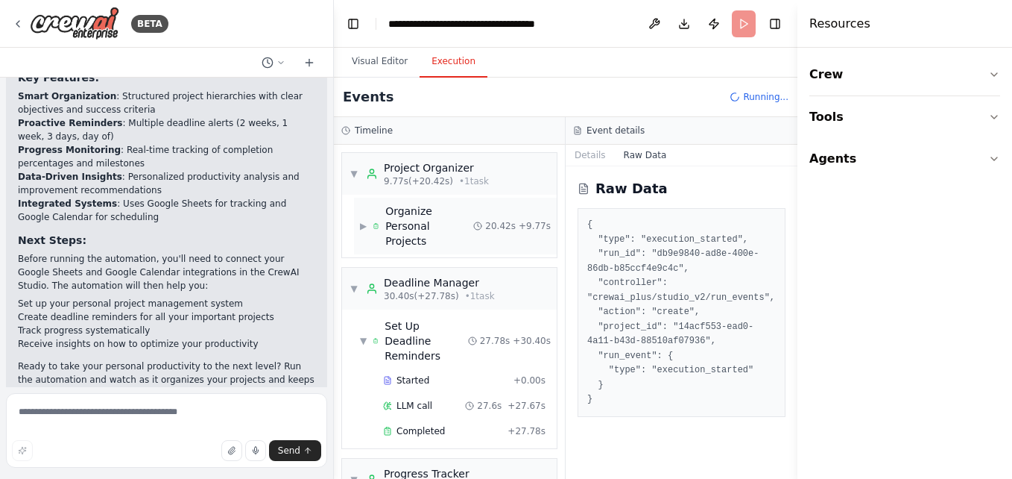
click at [422, 209] on span "Organize Personal Projects" at bounding box center [429, 226] width 88 height 45
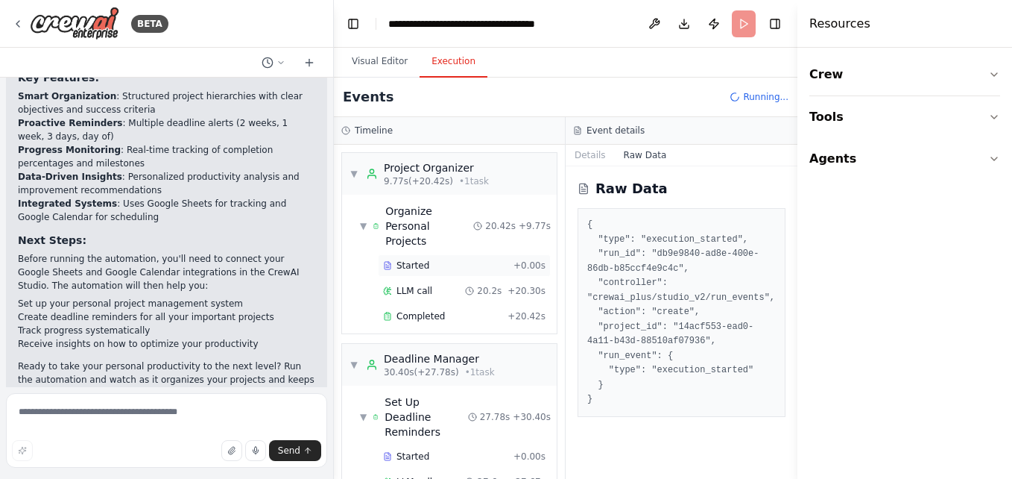
click at [421, 254] on div "Started + 0.00s" at bounding box center [464, 265] width 173 height 22
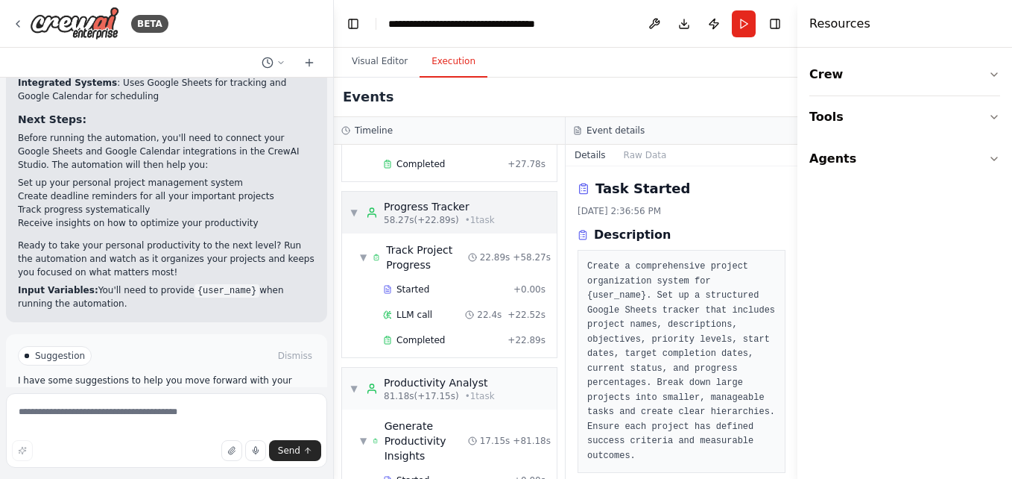
scroll to position [342, 0]
click at [385, 200] on div "Progress Tracker" at bounding box center [439, 207] width 111 height 15
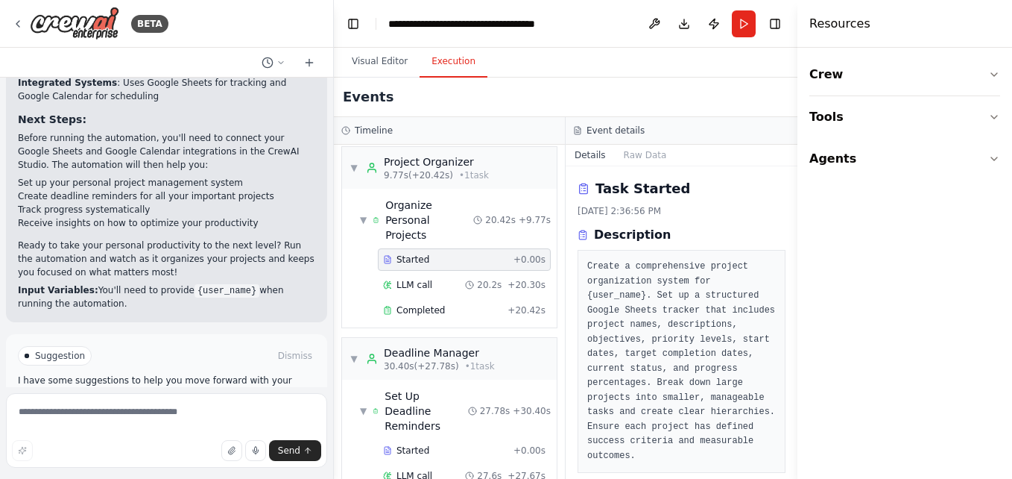
scroll to position [0, 0]
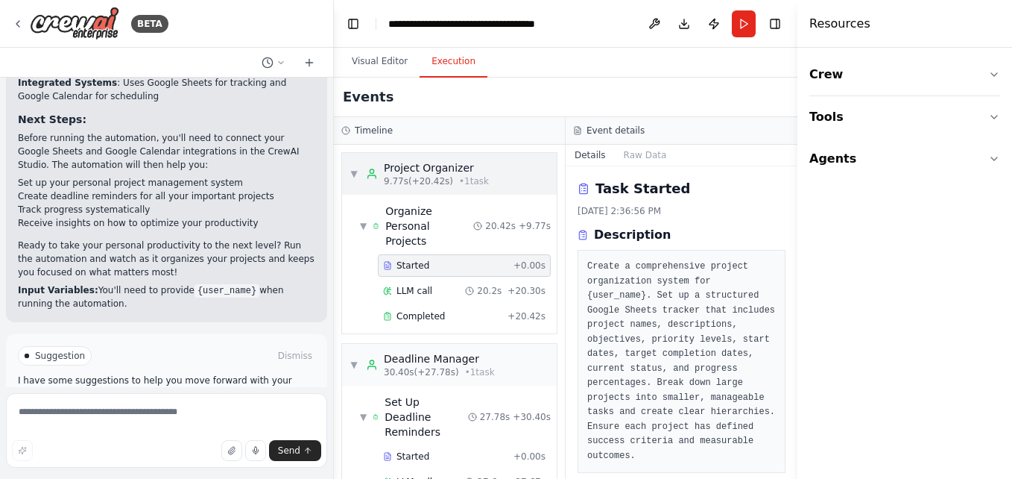
click at [371, 167] on div "Project Organizer 9.77s (+20.42s) • 1 task" at bounding box center [427, 173] width 123 height 27
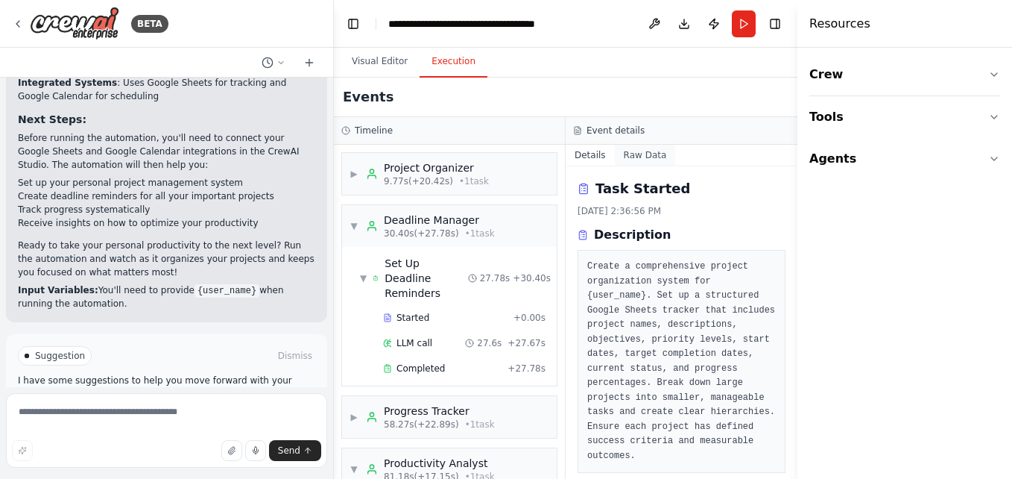
click at [637, 154] on button "Raw Data" at bounding box center [645, 155] width 61 height 21
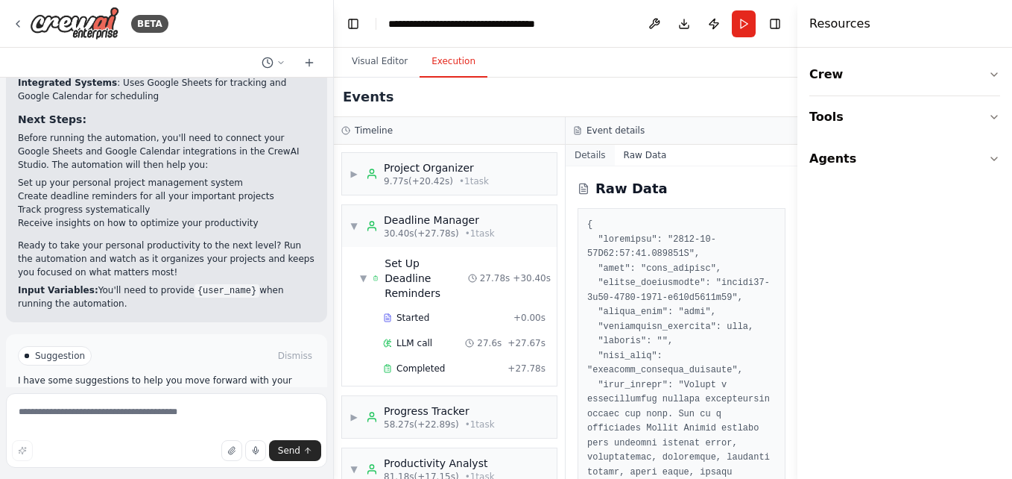
click at [593, 159] on button "Details" at bounding box center [590, 155] width 49 height 21
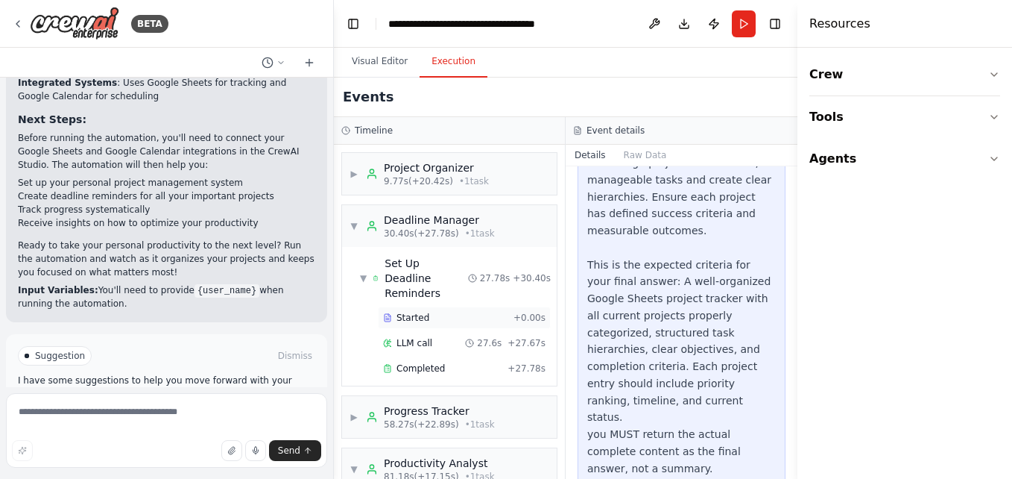
scroll to position [152, 0]
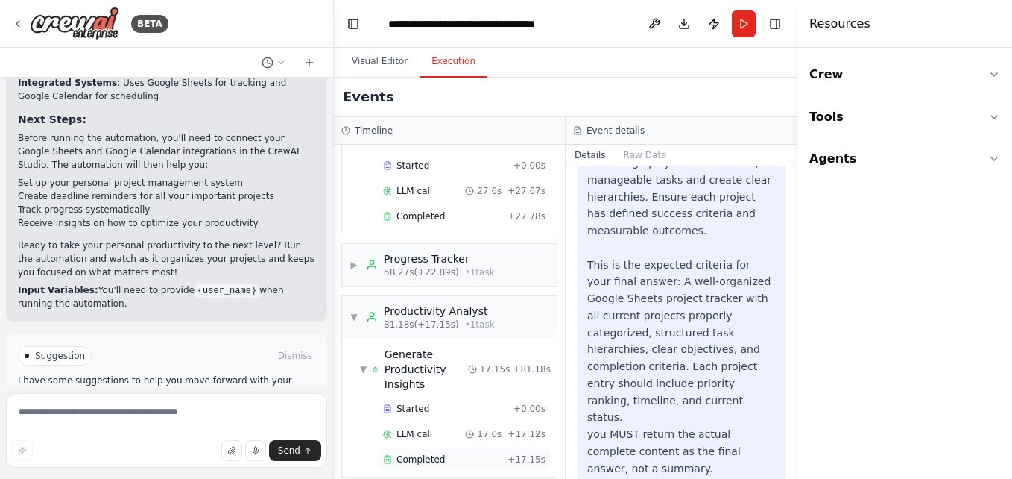
click at [417, 453] on span "Completed" at bounding box center [421, 459] width 48 height 12
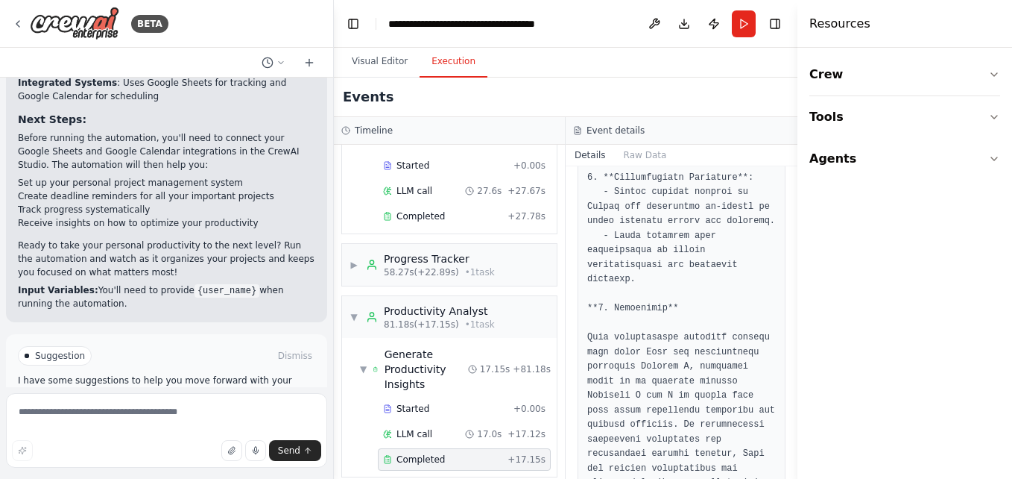
scroll to position [2283, 0]
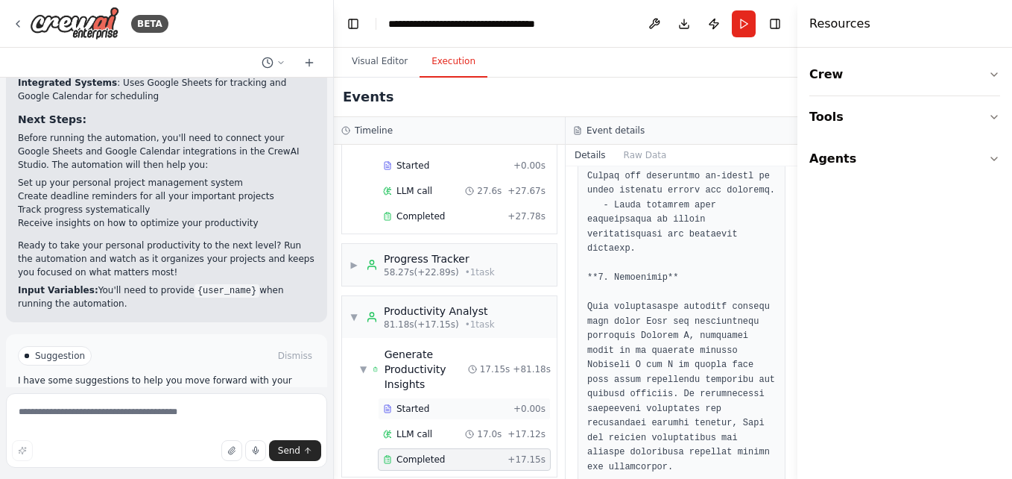
click at [406, 403] on span "Started" at bounding box center [413, 409] width 33 height 12
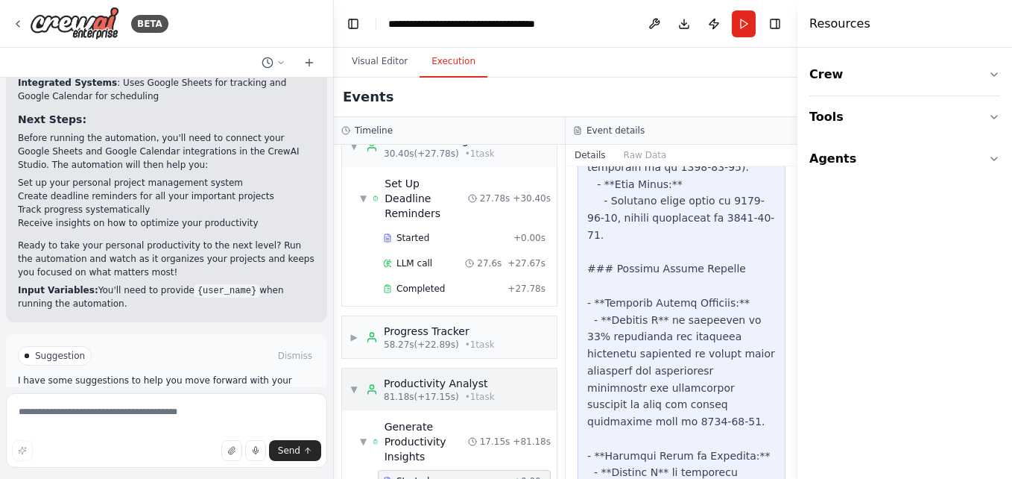
scroll to position [79, 0]
click at [418, 324] on div "Progress Tracker" at bounding box center [439, 331] width 111 height 15
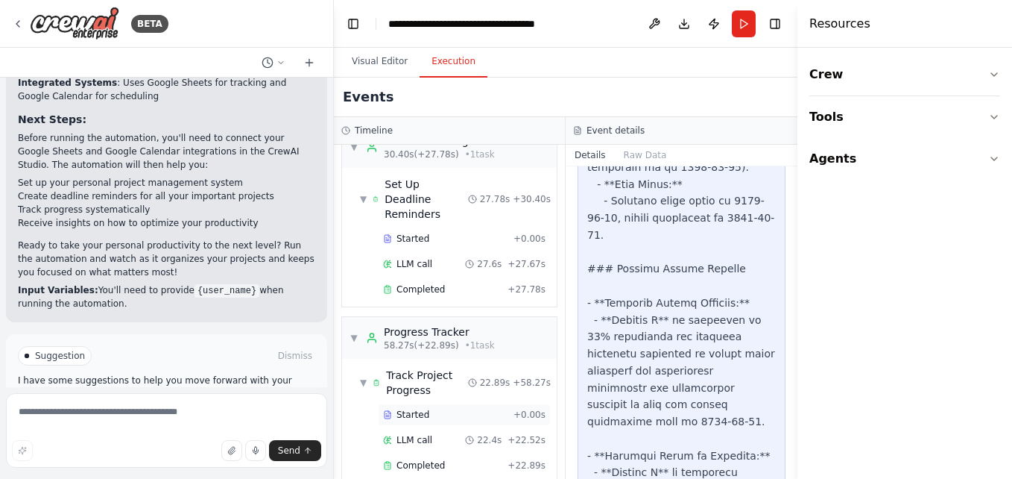
click at [423, 409] on span "Started" at bounding box center [413, 415] width 33 height 12
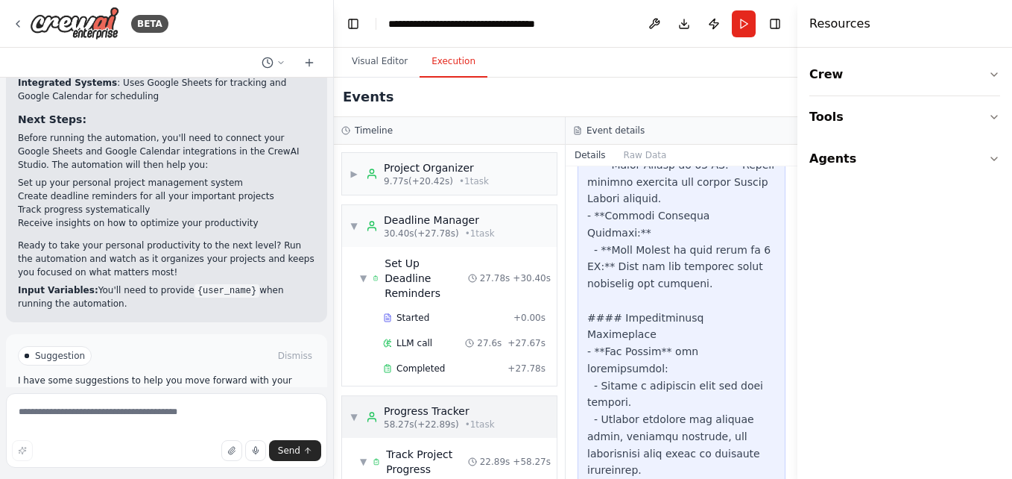
scroll to position [276, 0]
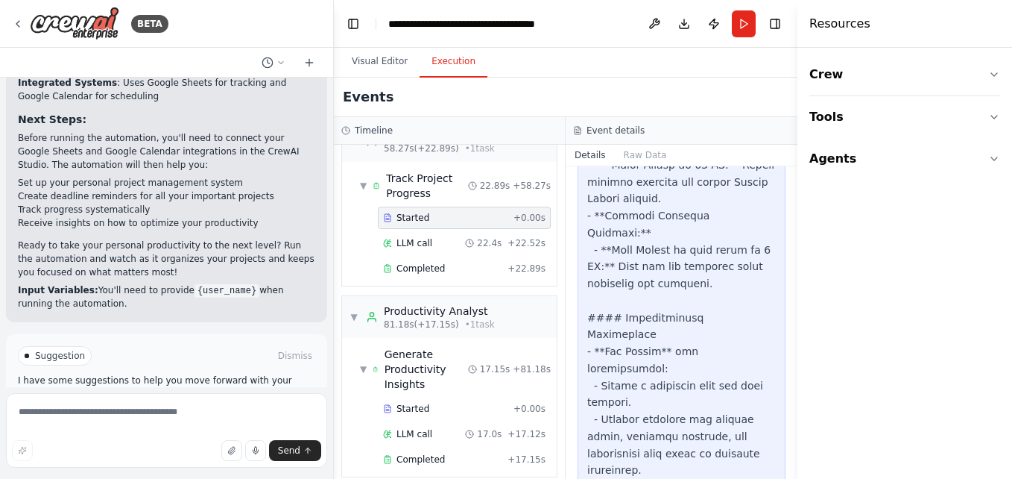
click at [177, 413] on span "Improve automation" at bounding box center [172, 419] width 91 height 12
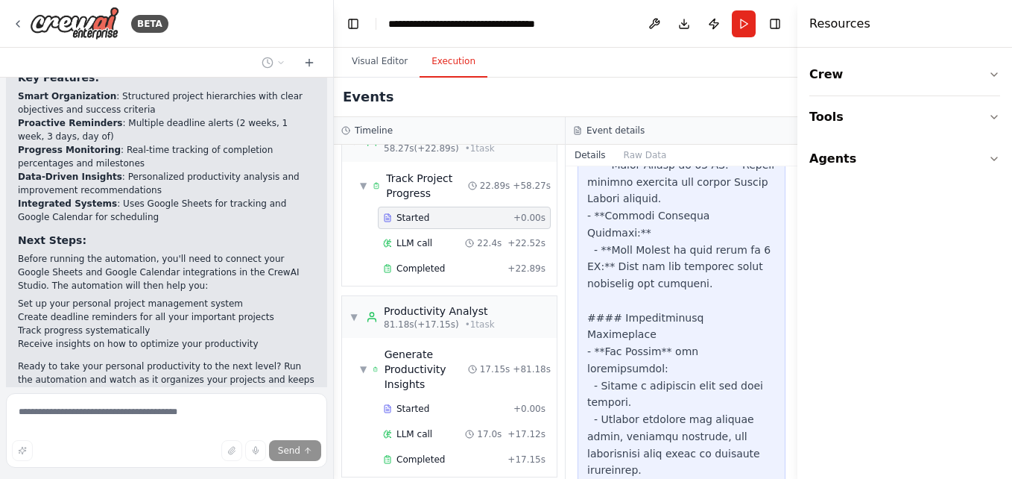
scroll to position [1542, 0]
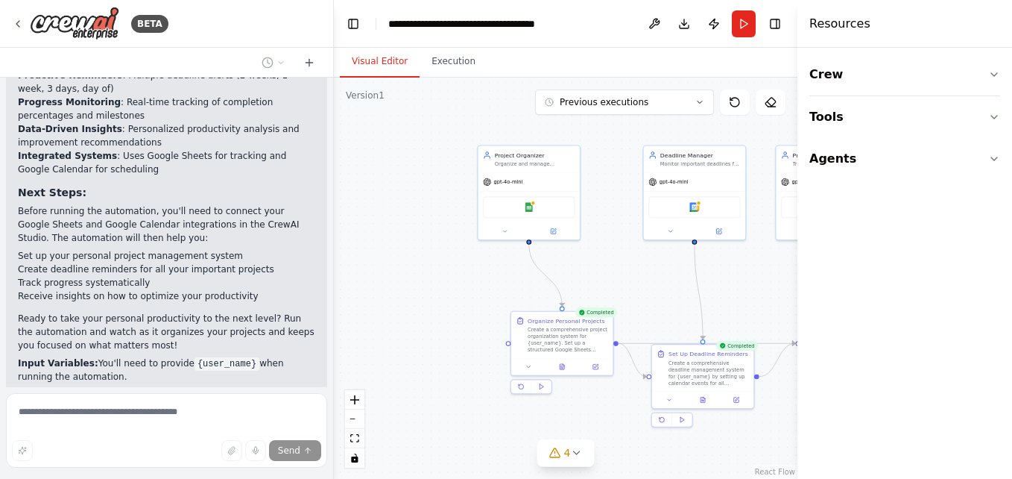
click at [371, 73] on button "Visual Editor" at bounding box center [380, 61] width 80 height 31
click at [530, 209] on img at bounding box center [529, 206] width 10 height 10
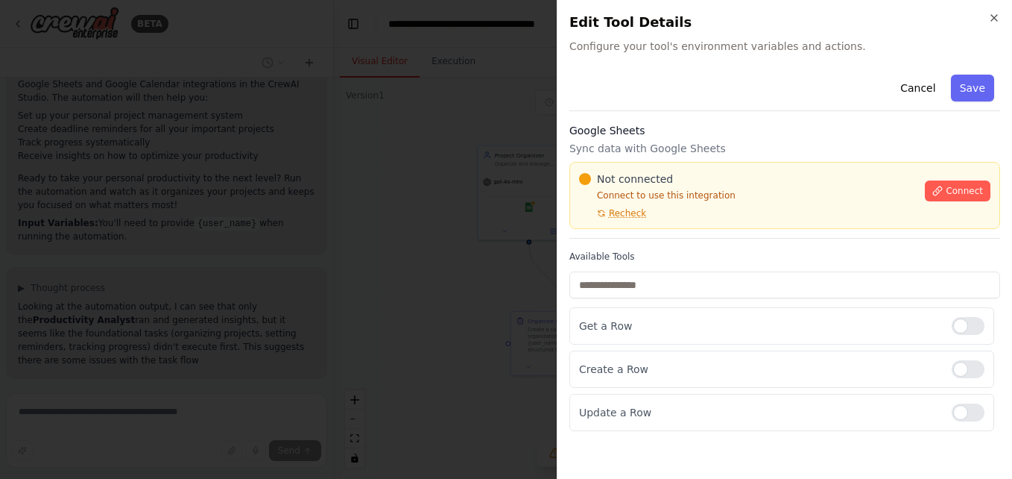
scroll to position [1713, 0]
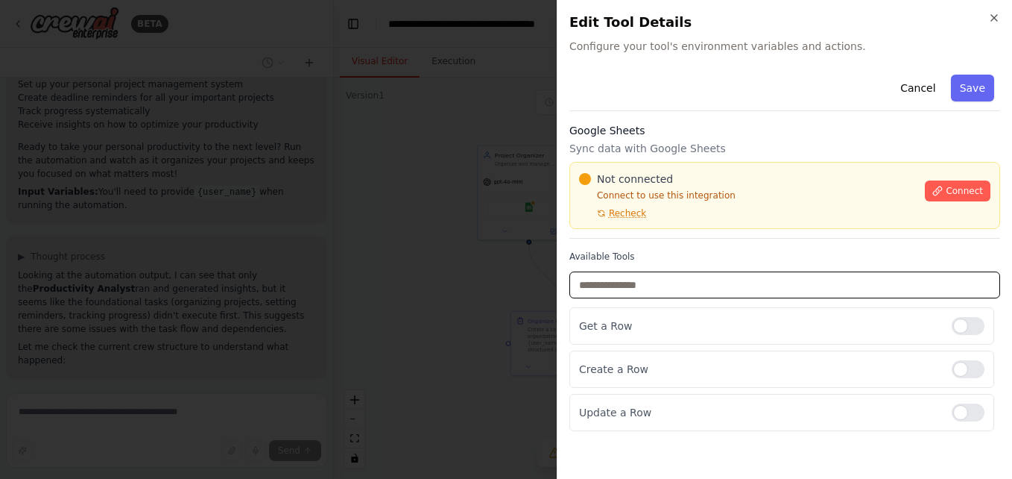
click at [733, 272] on input "text" at bounding box center [785, 284] width 431 height 27
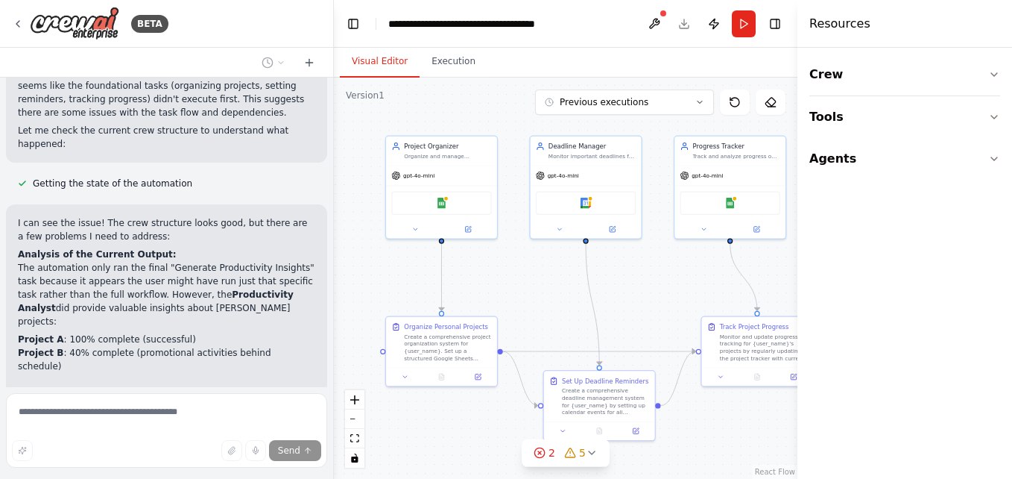
drag, startPoint x: 627, startPoint y: 212, endPoint x: 512, endPoint y: 208, distance: 114.9
click at [512, 208] on div ".deletable-edge-delete-btn { width: 20px; height: 20px; border: 0px solid #ffff…" at bounding box center [566, 278] width 464 height 401
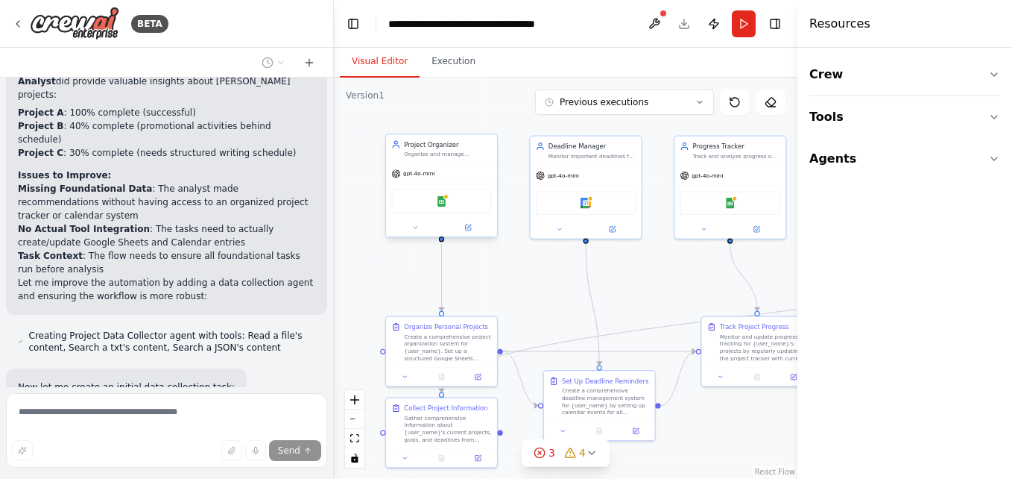
scroll to position [2235, 0]
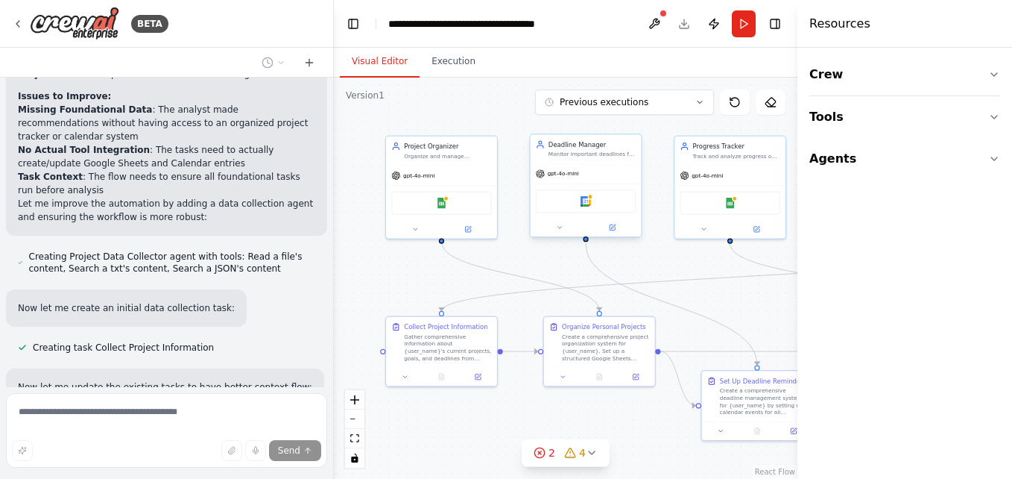
click at [585, 210] on div "Google Calendar" at bounding box center [586, 200] width 100 height 23
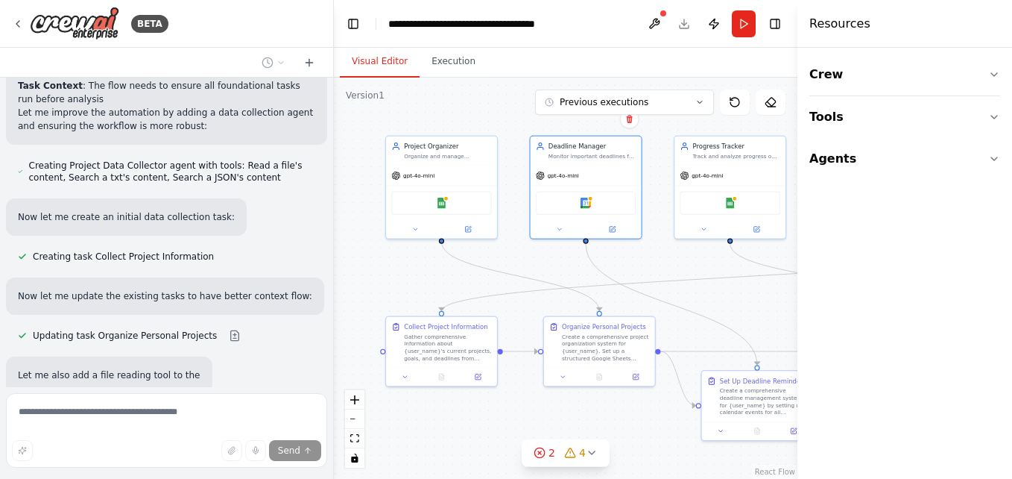
scroll to position [2339, 0]
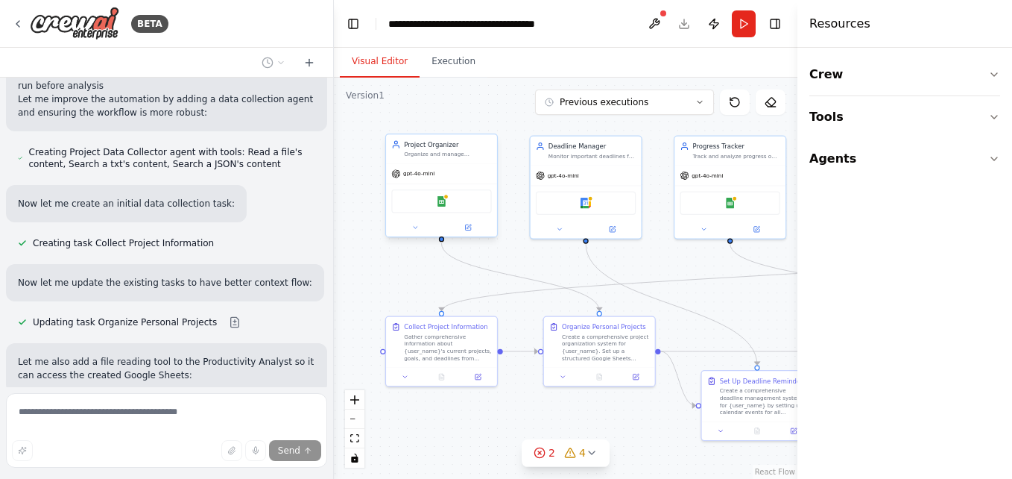
click at [473, 211] on div "Google Sheets" at bounding box center [441, 200] width 100 height 23
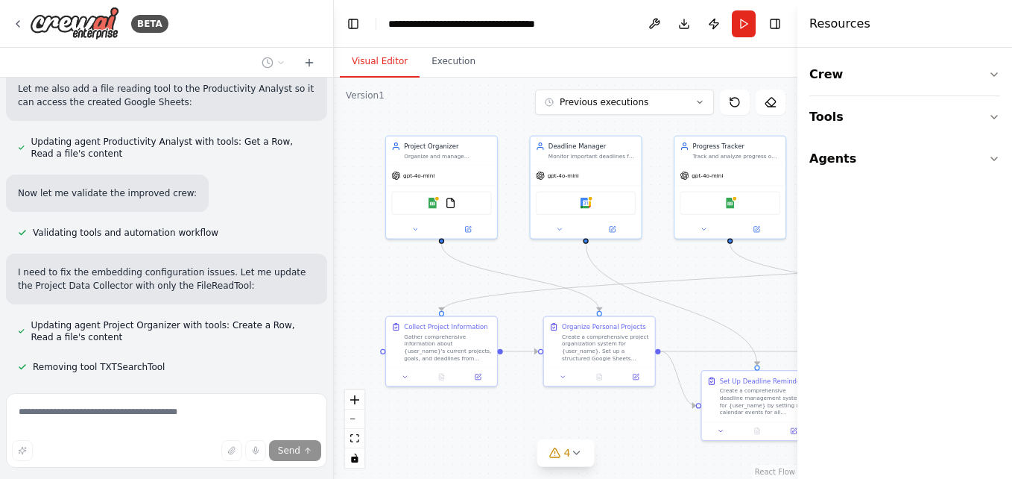
scroll to position [2782, 0]
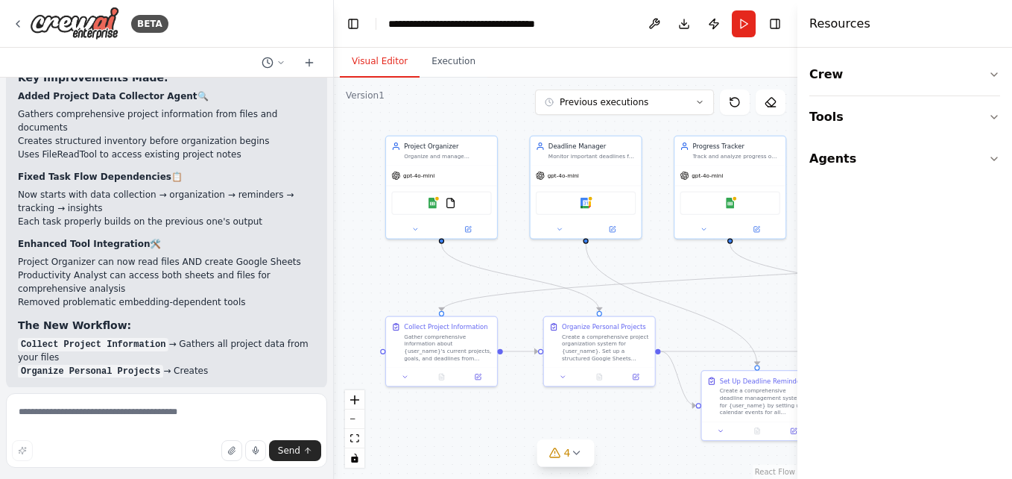
click at [235, 474] on button "Run Automation" at bounding box center [166, 486] width 297 height 24
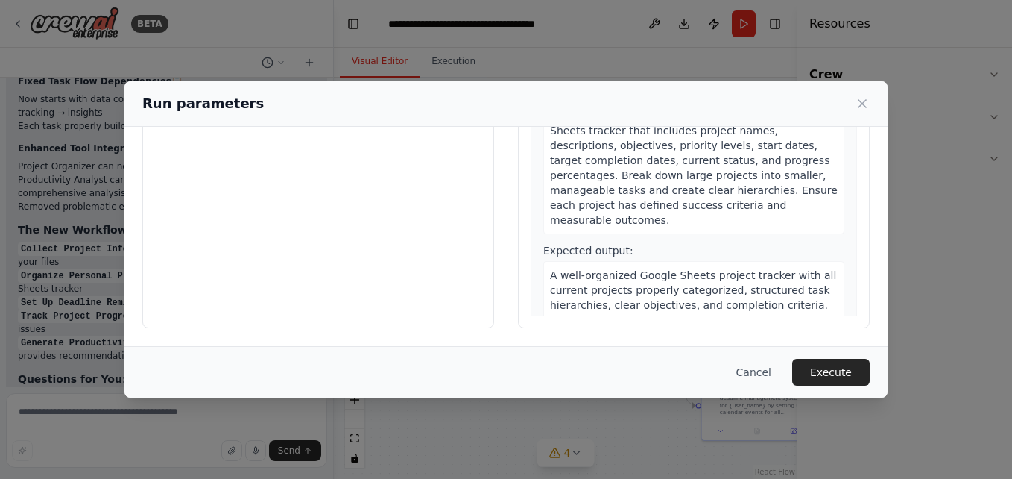
scroll to position [0, 0]
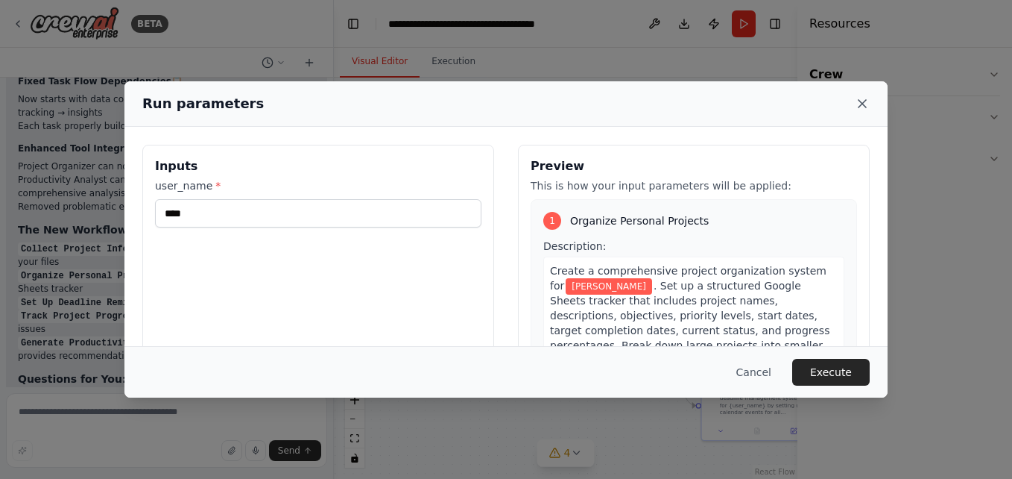
click at [866, 100] on icon at bounding box center [862, 103] width 7 height 7
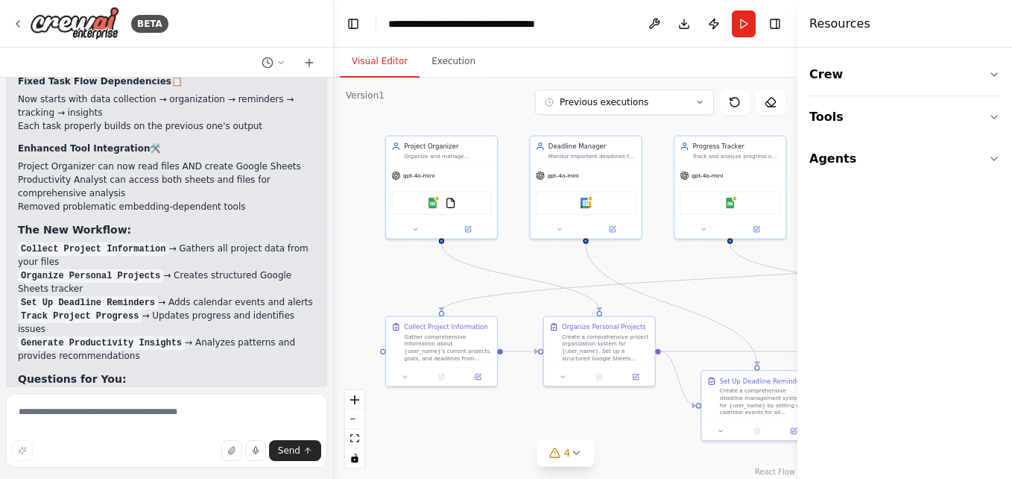
click at [737, 45] on header "**********" at bounding box center [566, 24] width 464 height 48
click at [775, 31] on button "Toggle Right Sidebar" at bounding box center [775, 23] width 21 height 21
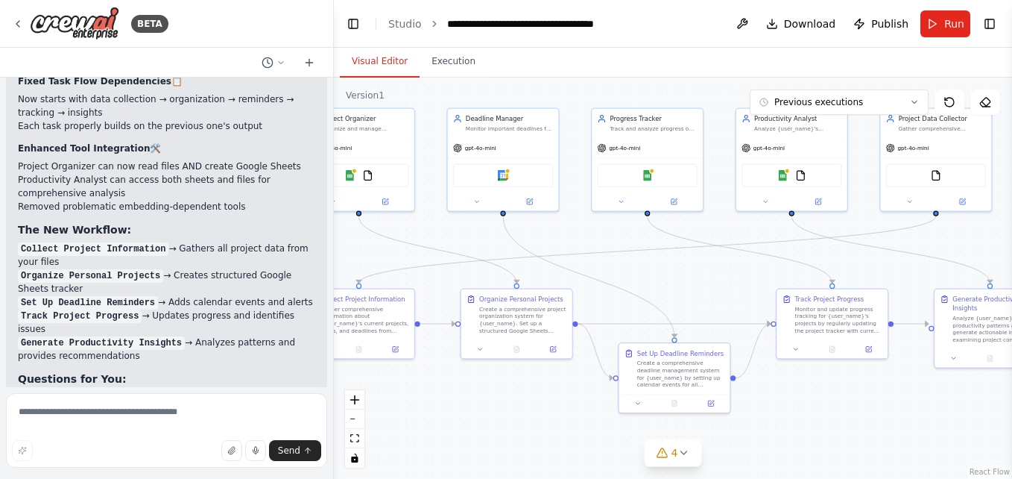
drag, startPoint x: 803, startPoint y: 262, endPoint x: 720, endPoint y: 233, distance: 87.5
click at [720, 233] on div ".deletable-edge-delete-btn { width: 20px; height: 20px; border: 0px solid #ffff…" at bounding box center [673, 278] width 678 height 401
click at [672, 457] on span "4" at bounding box center [675, 452] width 7 height 15
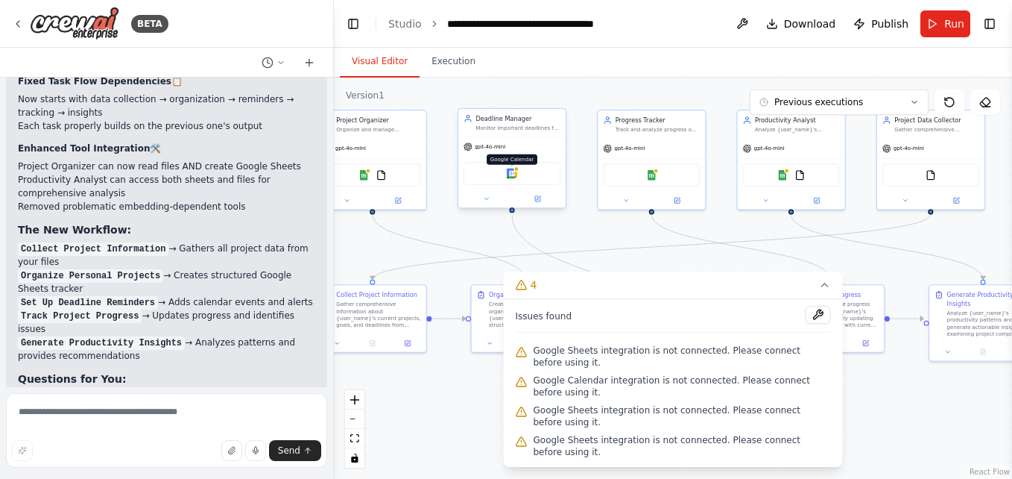
click at [508, 177] on img at bounding box center [512, 173] width 10 height 10
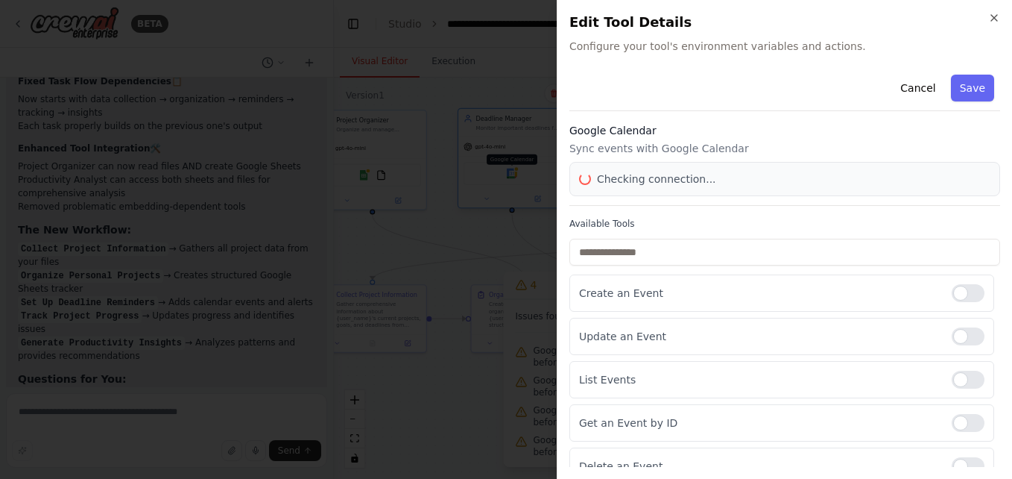
click at [508, 177] on div at bounding box center [506, 239] width 1012 height 479
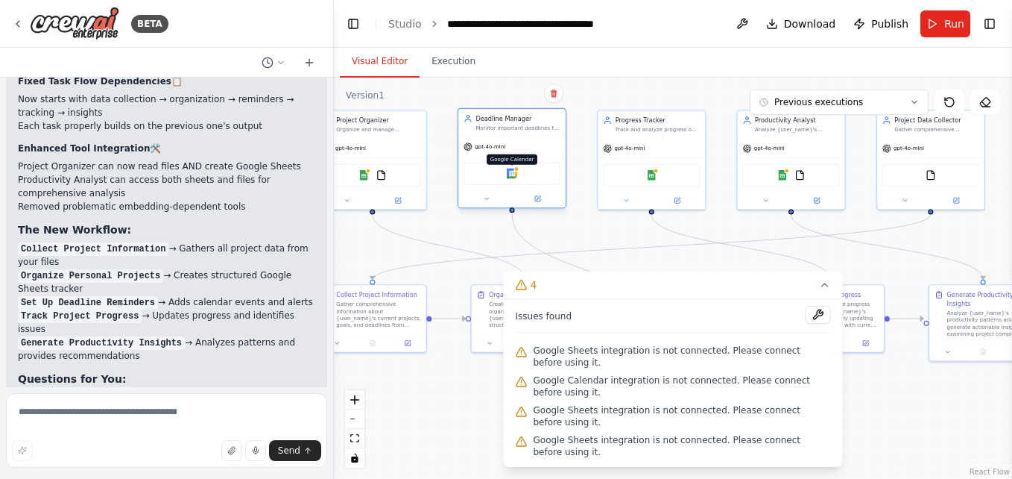
click at [508, 177] on img at bounding box center [512, 173] width 10 height 10
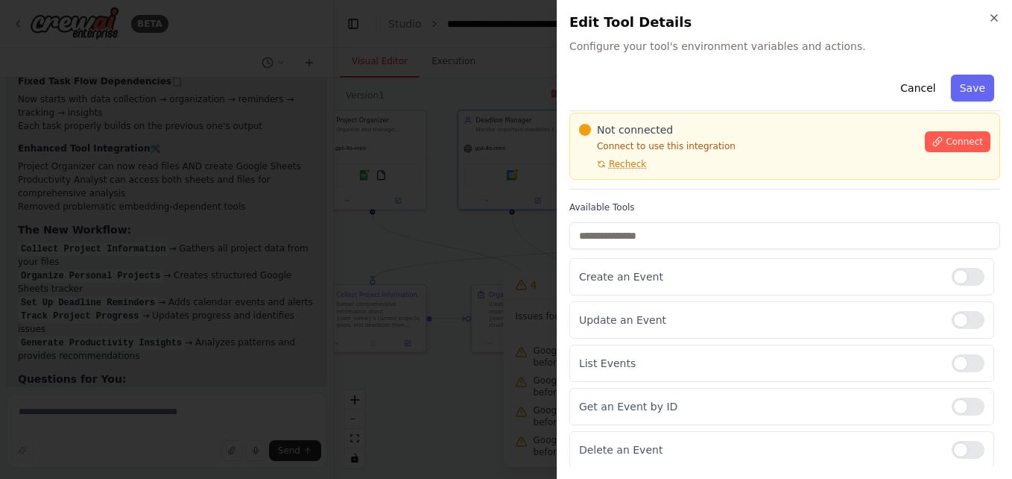
scroll to position [50, 0]
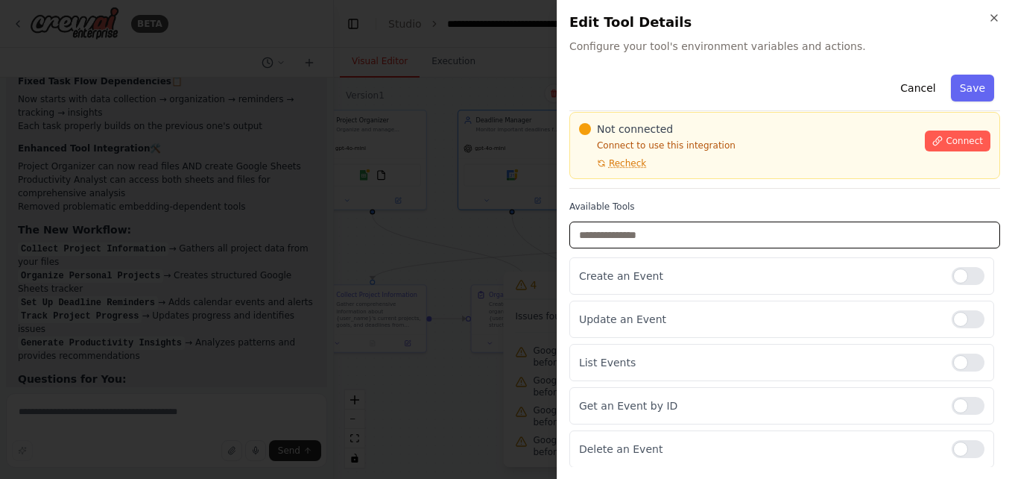
click at [848, 233] on input "text" at bounding box center [785, 234] width 431 height 27
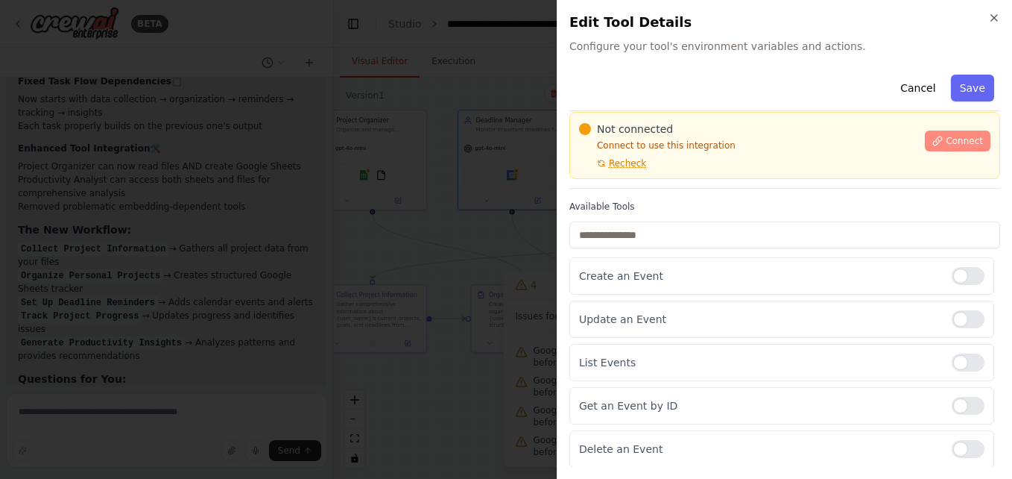
click at [946, 140] on span "Connect" at bounding box center [964, 141] width 37 height 12
click at [946, 136] on span "Connect" at bounding box center [964, 141] width 37 height 12
click at [622, 163] on span "Recheck" at bounding box center [627, 163] width 37 height 12
click at [946, 143] on span "Connect" at bounding box center [964, 141] width 37 height 12
click at [997, 18] on icon "button" at bounding box center [995, 18] width 12 height 12
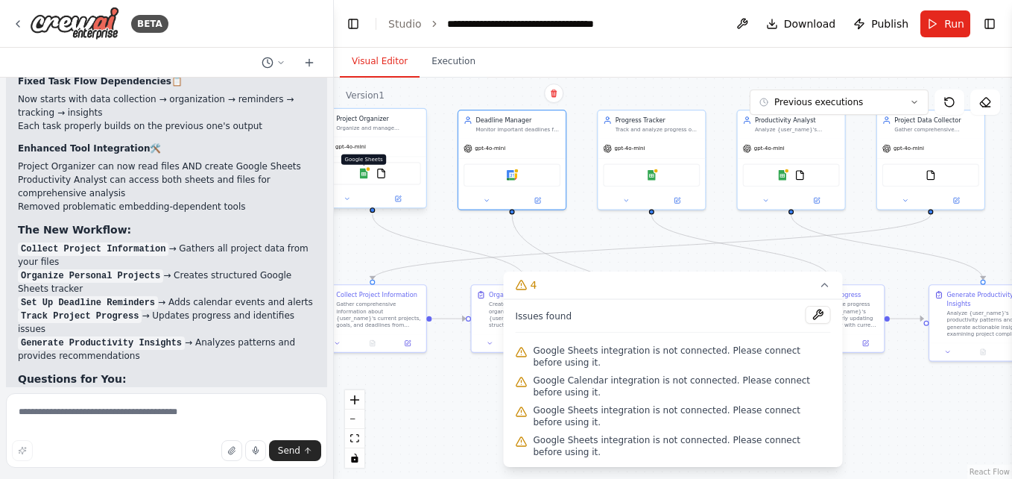
click at [369, 178] on img at bounding box center [364, 173] width 10 height 10
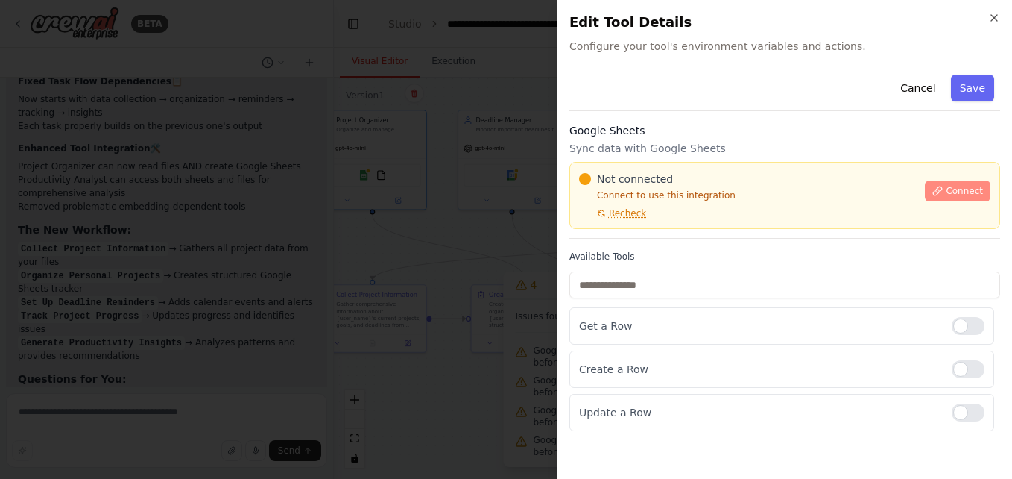
click at [951, 183] on button "Connect" at bounding box center [958, 190] width 66 height 21
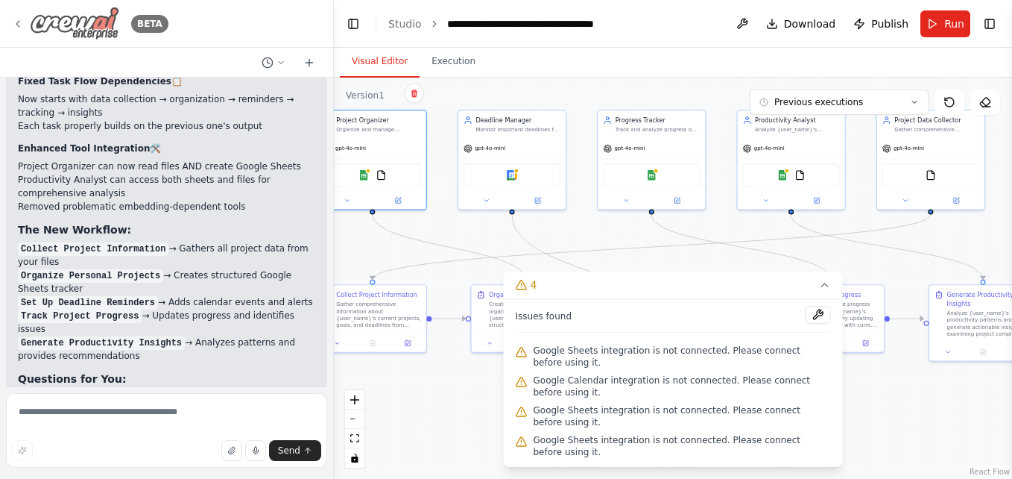
click at [31, 26] on img at bounding box center [74, 24] width 89 height 34
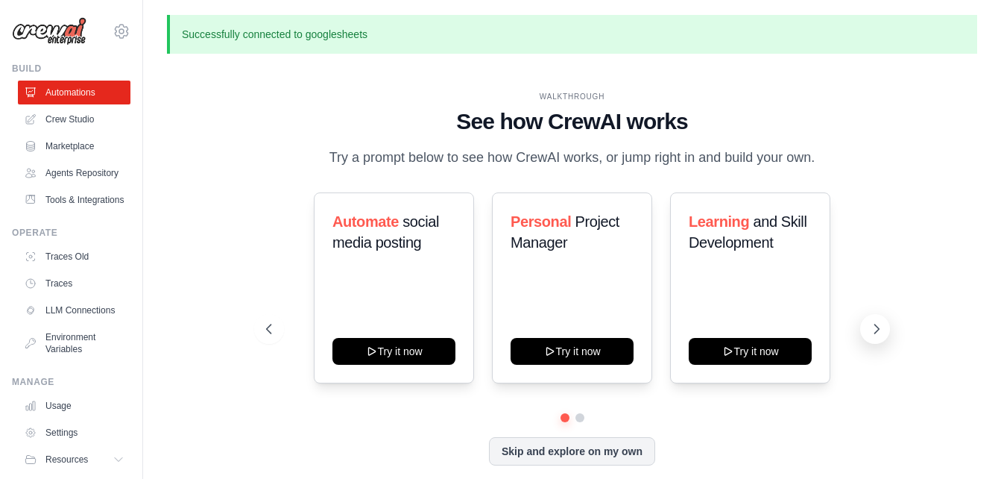
click at [873, 332] on icon at bounding box center [876, 328] width 15 height 15
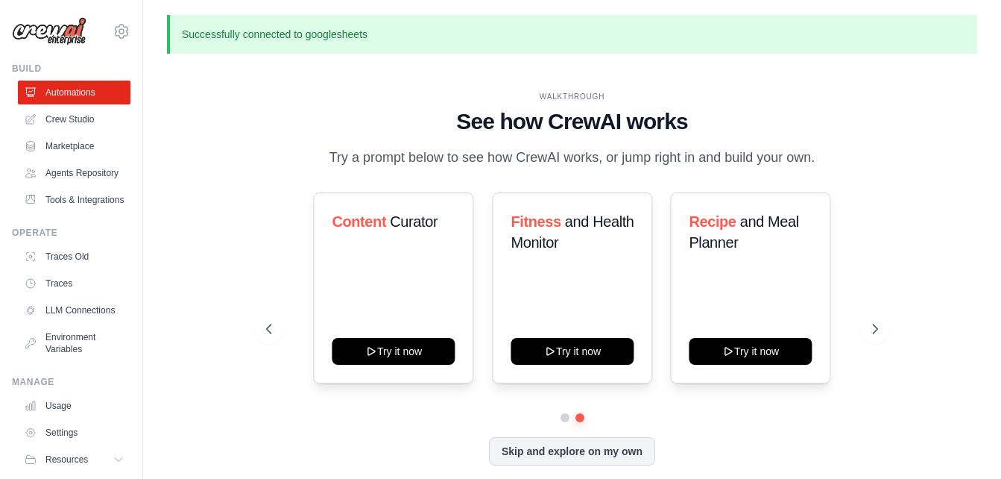
scroll to position [51, 0]
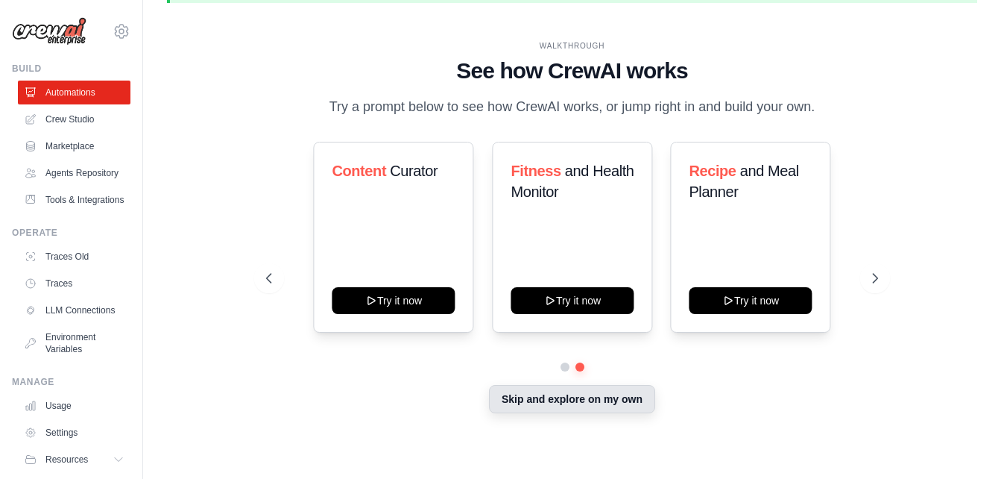
click at [574, 410] on button "Skip and explore on my own" at bounding box center [572, 399] width 166 height 28
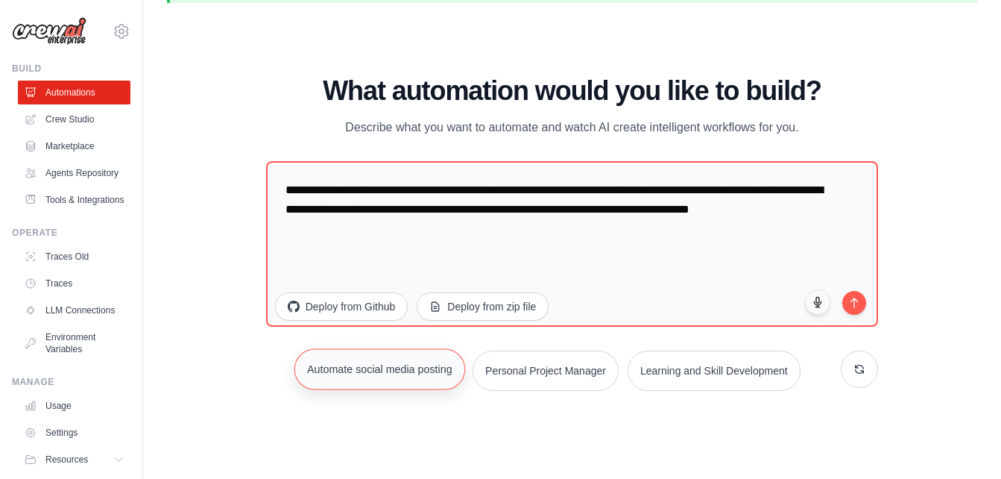
click at [416, 364] on button "Automate social media posting" at bounding box center [379, 368] width 171 height 41
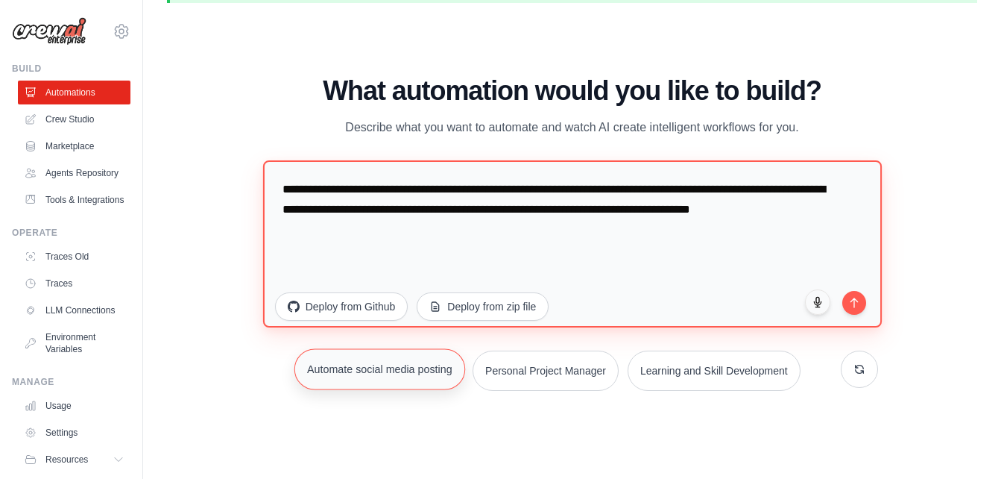
type textarea "**********"
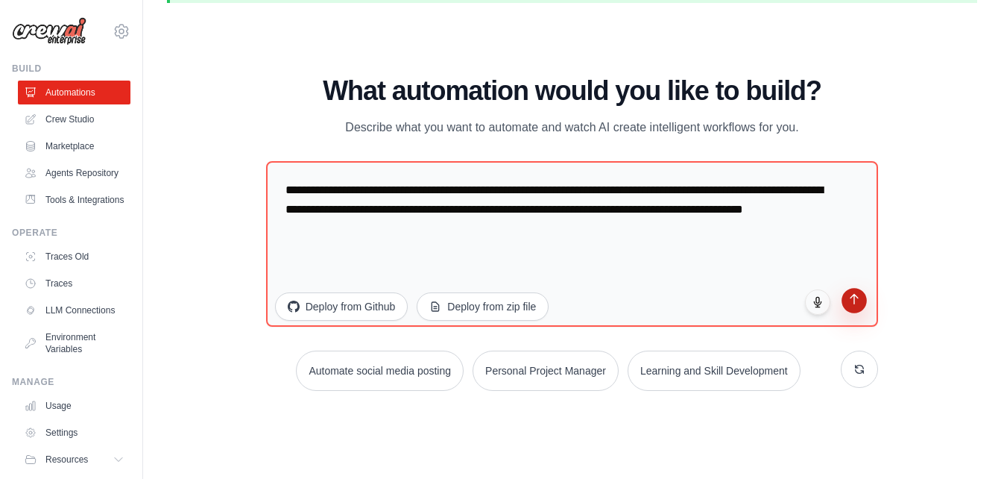
click at [858, 301] on icon "submit" at bounding box center [854, 299] width 13 height 13
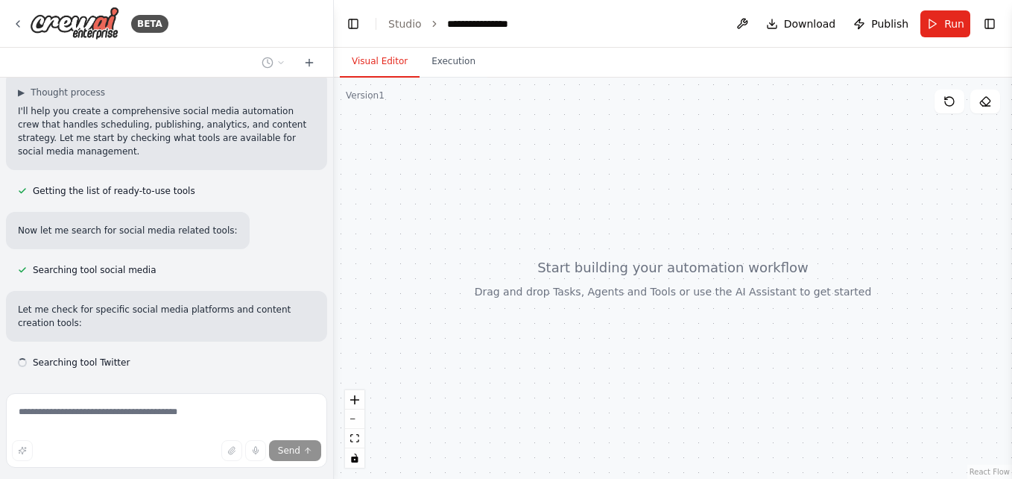
scroll to position [137, 0]
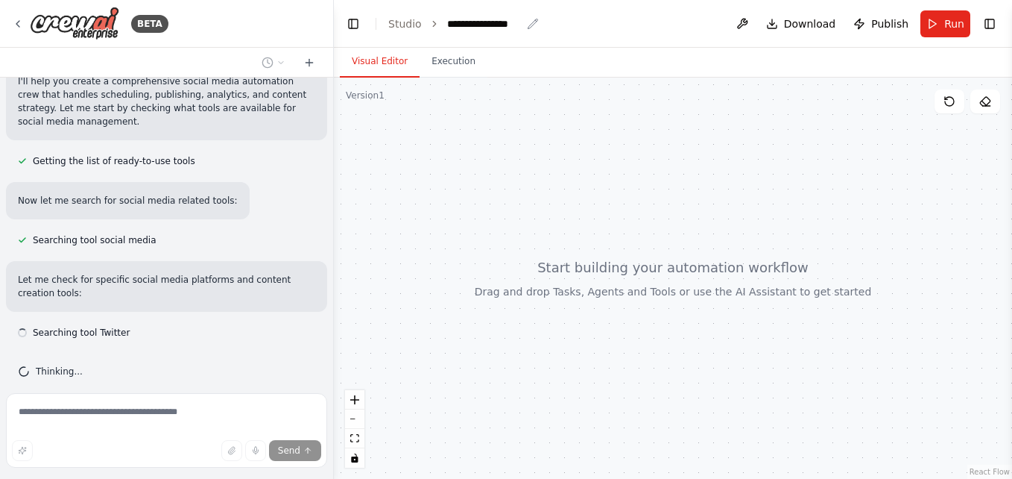
click at [485, 25] on div "**********" at bounding box center [484, 23] width 75 height 15
click at [485, 25] on div "**********" at bounding box center [503, 23] width 112 height 15
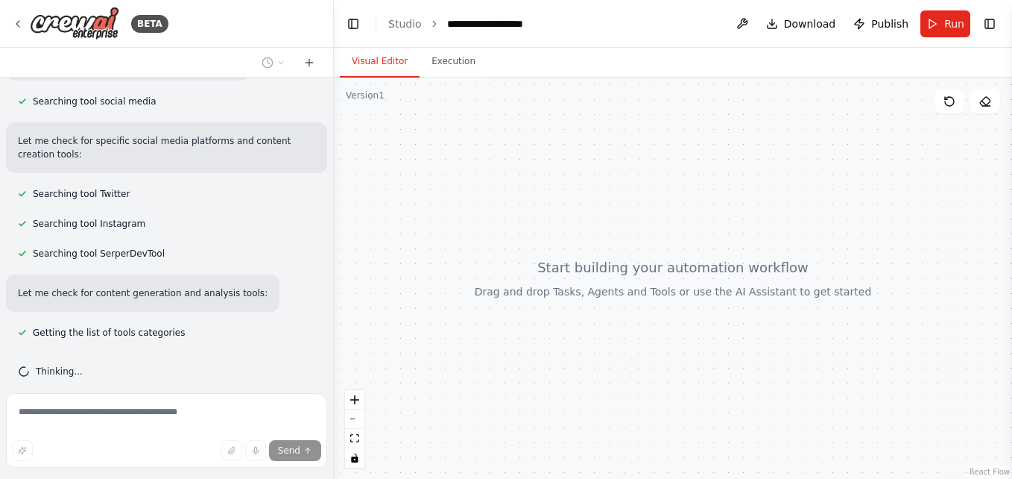
scroll to position [306, 0]
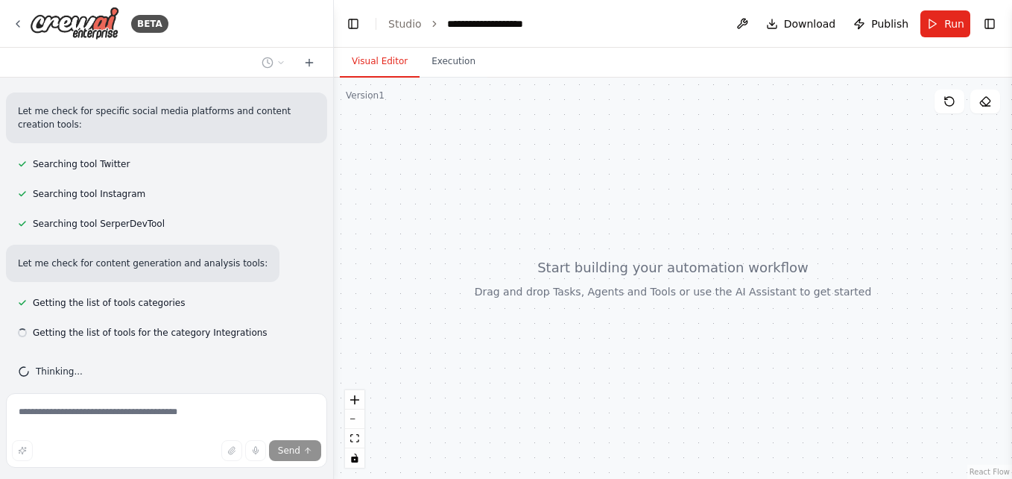
click at [552, 149] on div at bounding box center [673, 278] width 678 height 401
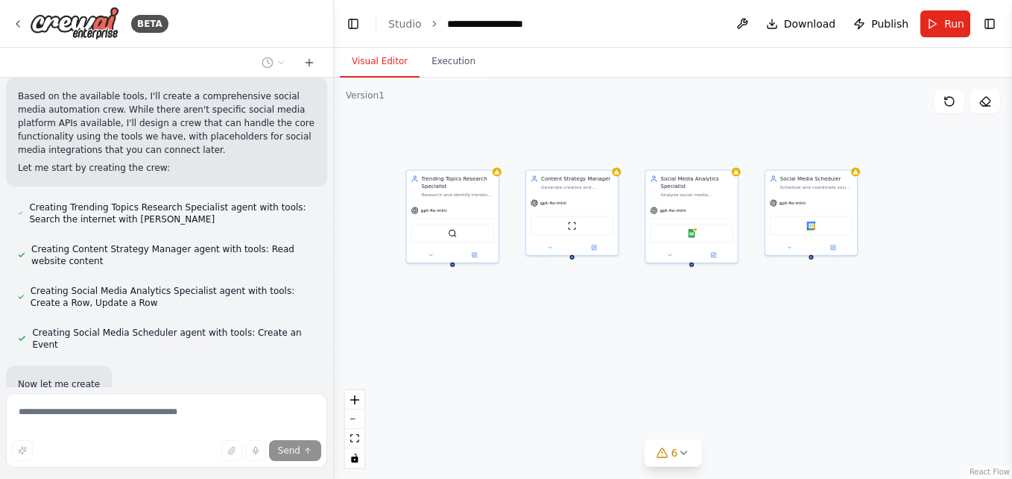
scroll to position [819, 0]
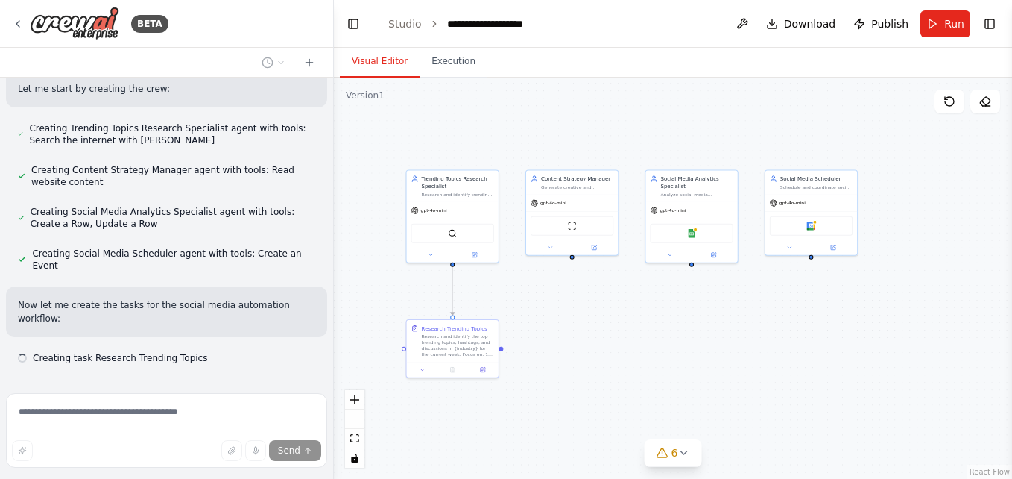
drag, startPoint x: 741, startPoint y: 370, endPoint x: 573, endPoint y: 279, distance: 191.5
click at [573, 279] on div ".deletable-edge-delete-btn { width: 20px; height: 20px; border: 0px solid #ffff…" at bounding box center [673, 278] width 678 height 401
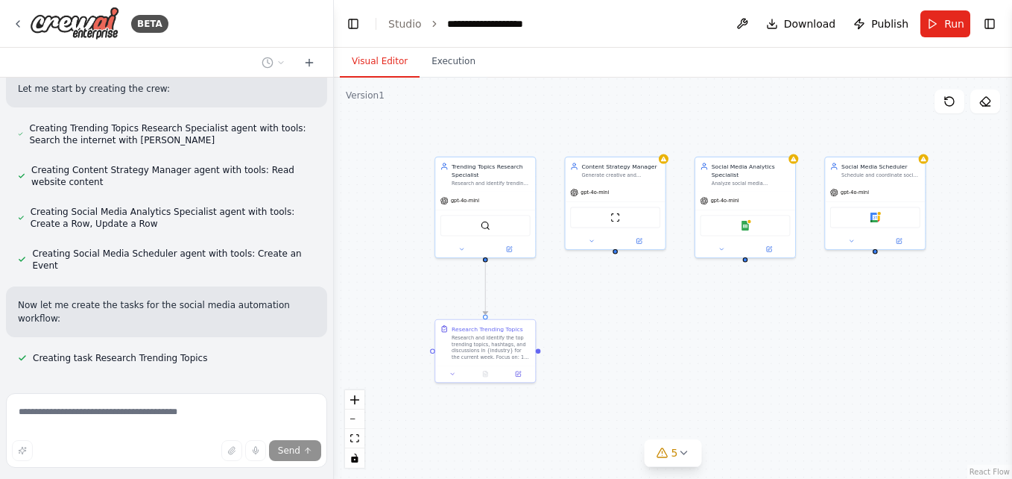
drag, startPoint x: 573, startPoint y: 279, endPoint x: 616, endPoint y: 275, distance: 43.4
click at [616, 275] on div ".deletable-edge-delete-btn { width: 20px; height: 20px; border: 0px solid #ffff…" at bounding box center [673, 278] width 678 height 401
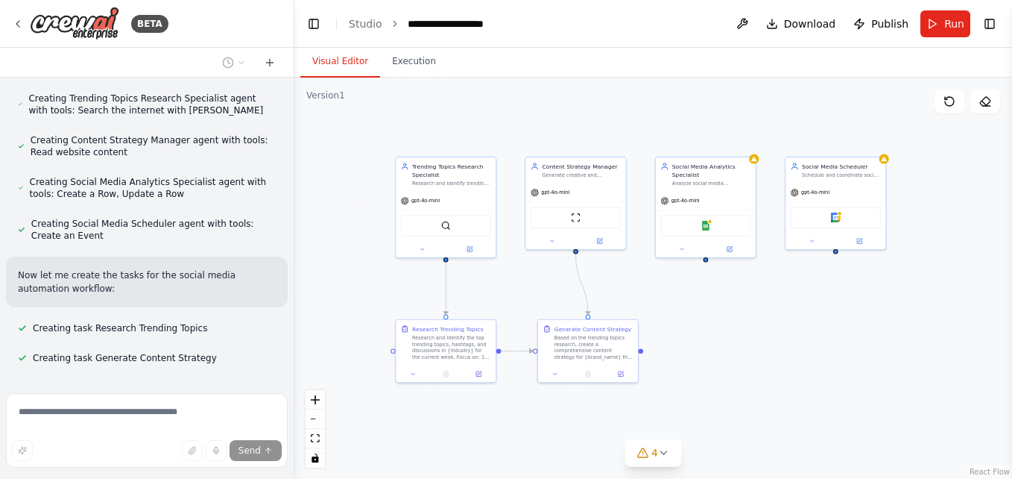
scroll to position [862, 0]
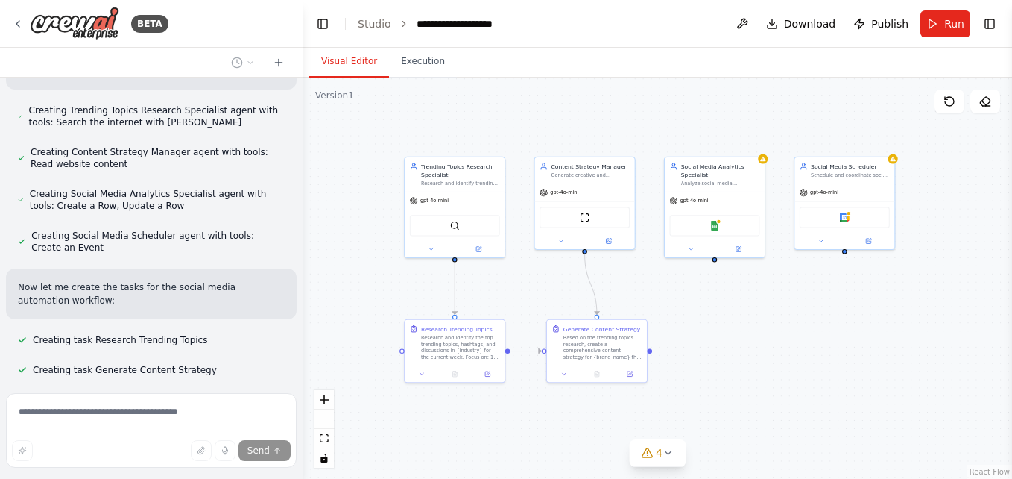
drag, startPoint x: 332, startPoint y: 130, endPoint x: 303, endPoint y: 130, distance: 29.1
click at [303, 130] on div "BETA Create a crew that schedules and publishes social media content across mul…" at bounding box center [506, 239] width 1012 height 479
click at [320, 26] on button "Toggle Left Sidebar" at bounding box center [322, 23] width 21 height 21
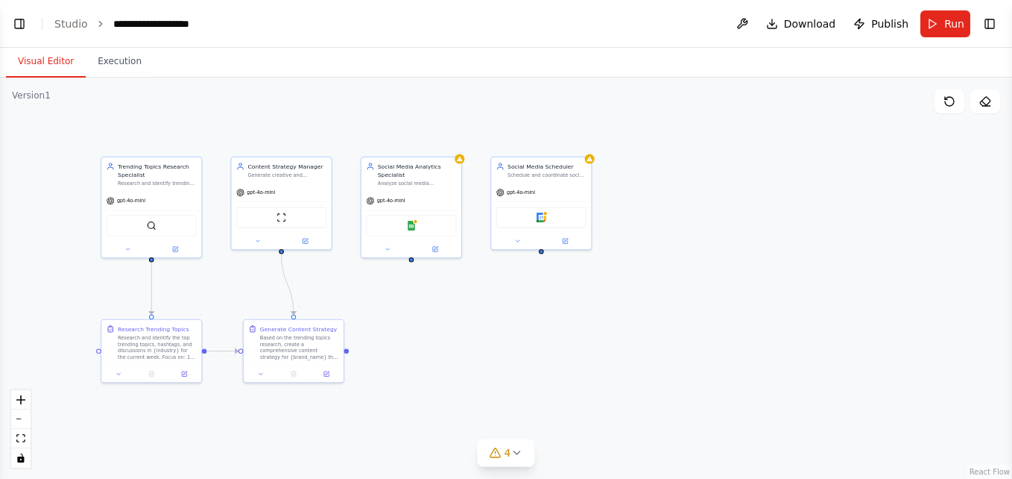
click at [8, 23] on header "**********" at bounding box center [506, 24] width 1012 height 48
click at [16, 23] on button "Toggle Left Sidebar" at bounding box center [19, 23] width 21 height 21
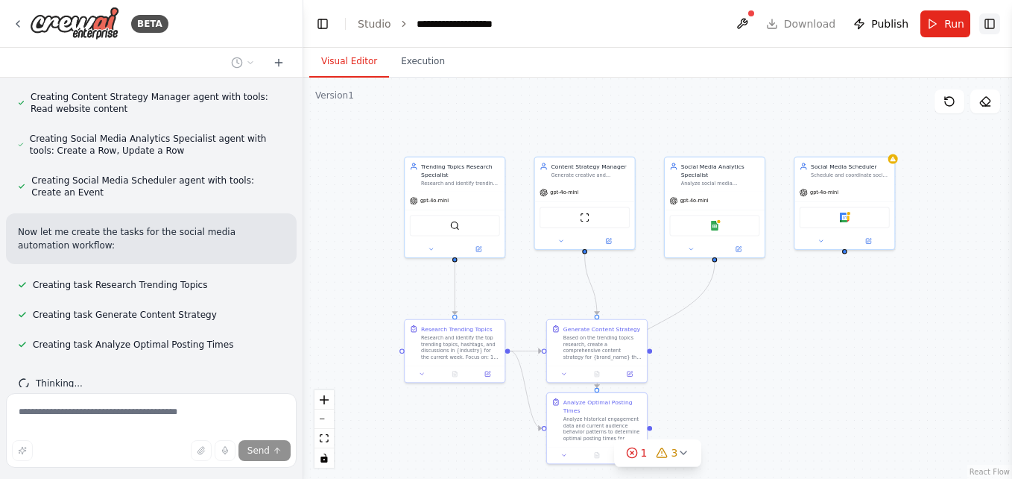
click at [992, 29] on button "Toggle Right Sidebar" at bounding box center [990, 23] width 21 height 21
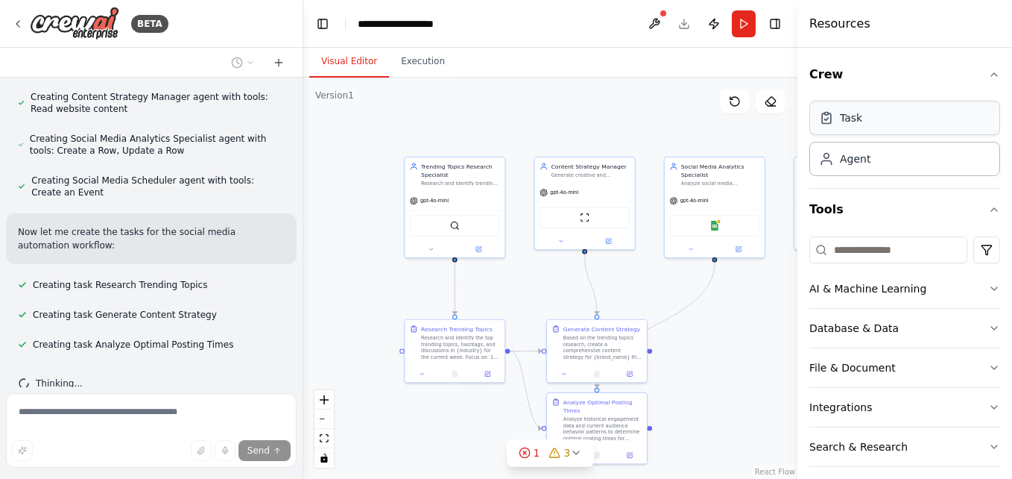
click at [904, 120] on div "Task" at bounding box center [905, 118] width 191 height 34
click at [892, 161] on div "Agent" at bounding box center [905, 158] width 191 height 34
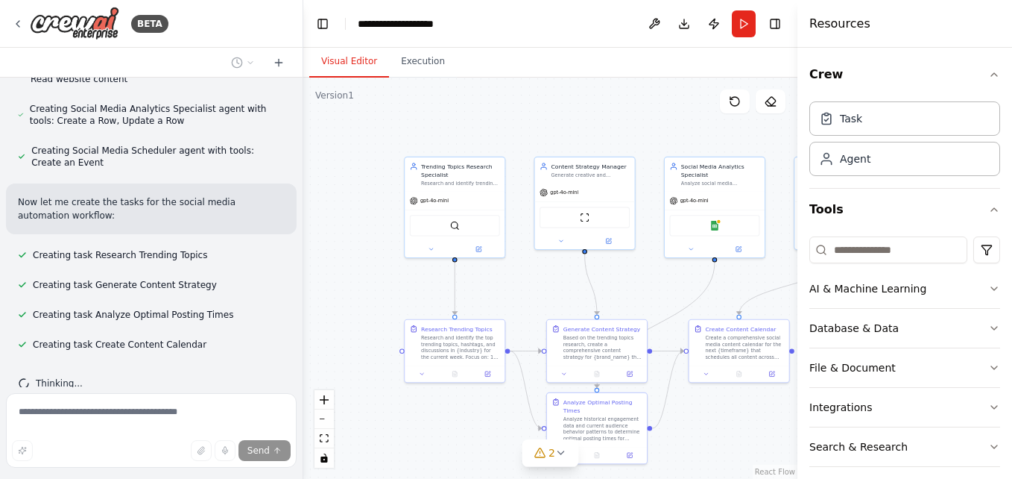
click at [880, 99] on div "Task Agent" at bounding box center [905, 135] width 191 height 81
click at [868, 162] on div "Agent" at bounding box center [855, 158] width 31 height 15
click at [863, 122] on div "Task" at bounding box center [905, 118] width 191 height 34
click at [855, 279] on button "AI & Machine Learning" at bounding box center [905, 288] width 191 height 39
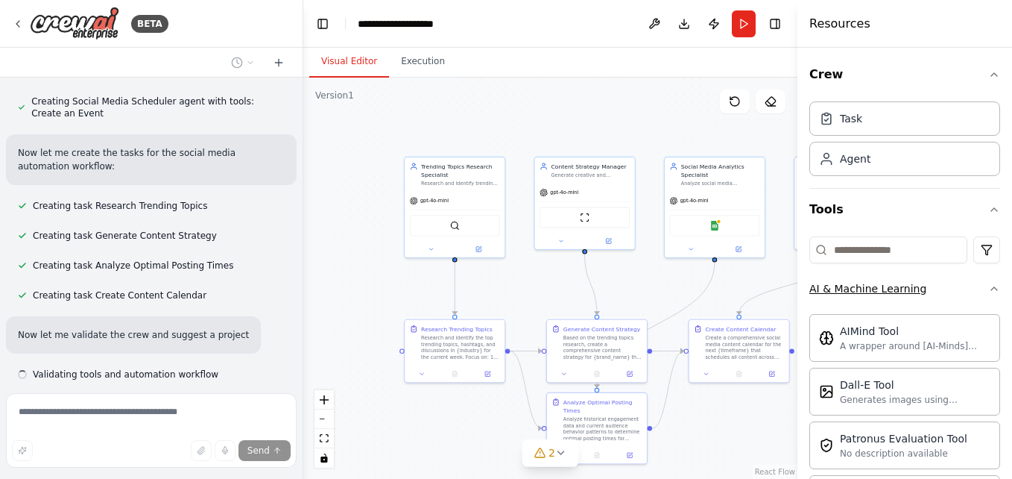
scroll to position [1026, 0]
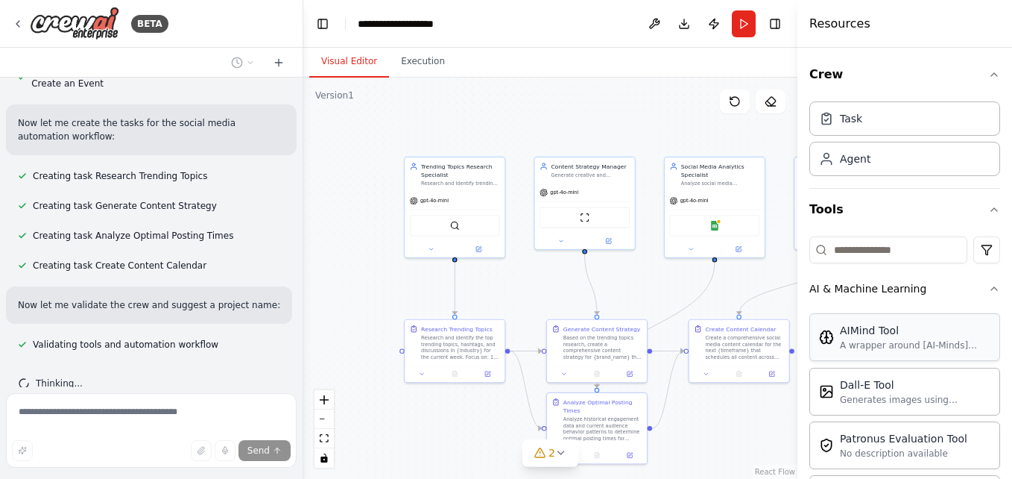
click at [850, 332] on div "AIMind Tool" at bounding box center [915, 330] width 151 height 15
click at [846, 385] on div "Dall-E Tool" at bounding box center [915, 383] width 151 height 15
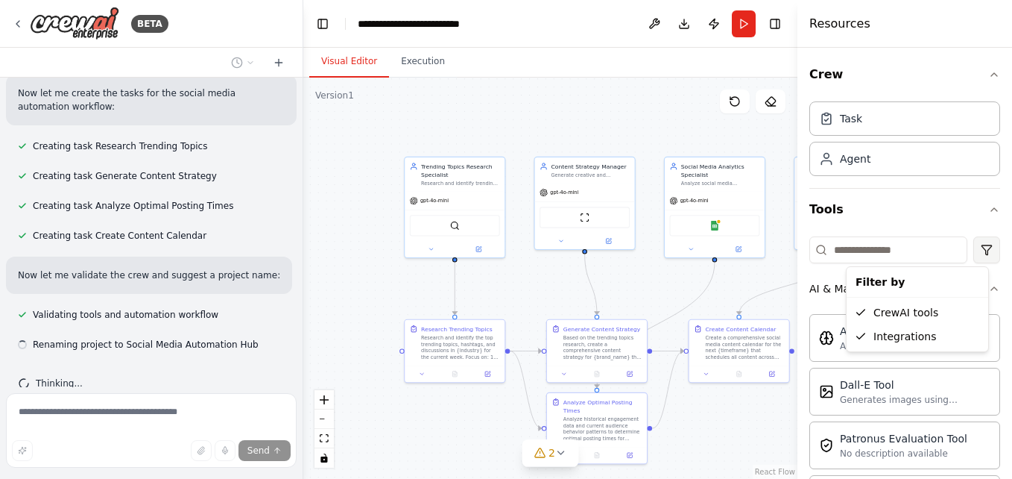
click at [969, 249] on html "BETA Create a crew that schedules and publishes social media content across mul…" at bounding box center [506, 239] width 1012 height 479
click at [984, 68] on button "Crew" at bounding box center [905, 75] width 191 height 42
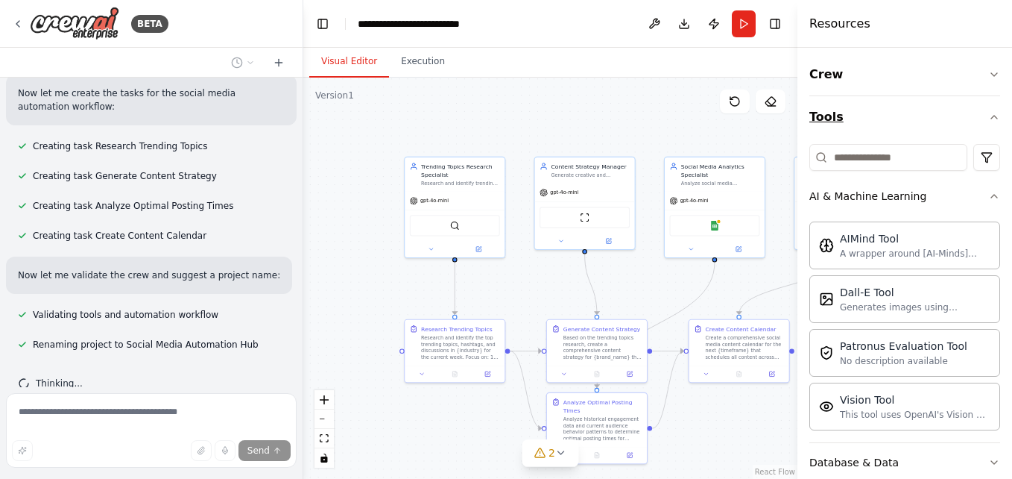
click at [976, 113] on button "Tools" at bounding box center [905, 117] width 191 height 42
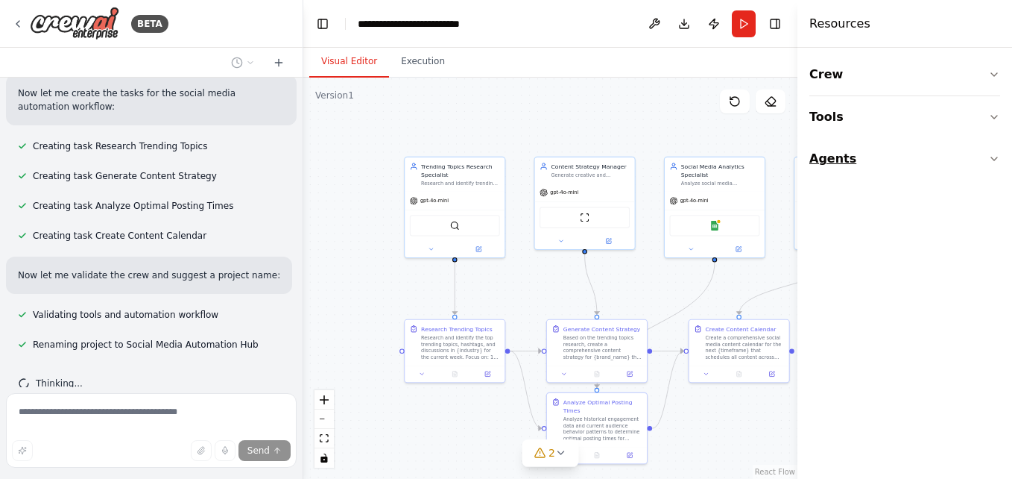
click at [971, 151] on button "Agents" at bounding box center [905, 159] width 191 height 42
click at [784, 25] on button "Toggle Right Sidebar" at bounding box center [775, 23] width 21 height 21
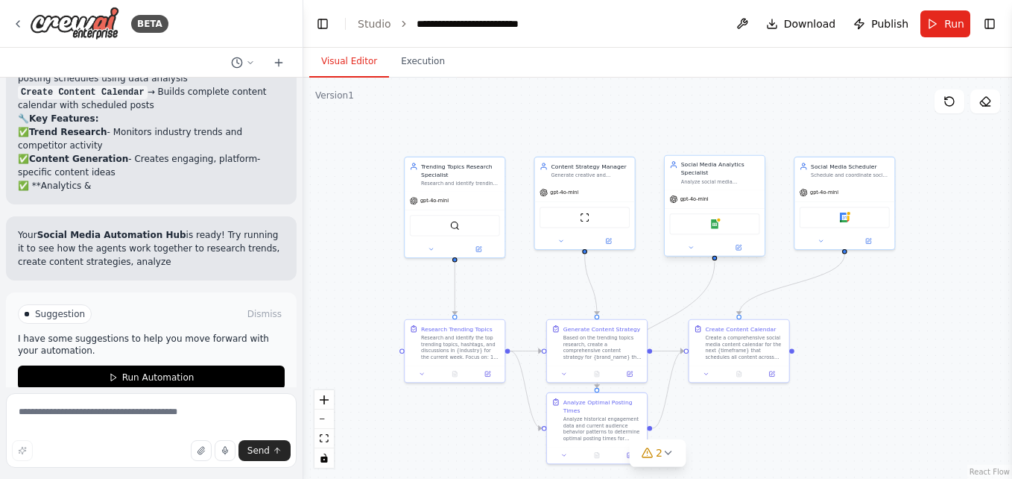
click at [712, 231] on div "Google Sheets" at bounding box center [714, 223] width 90 height 21
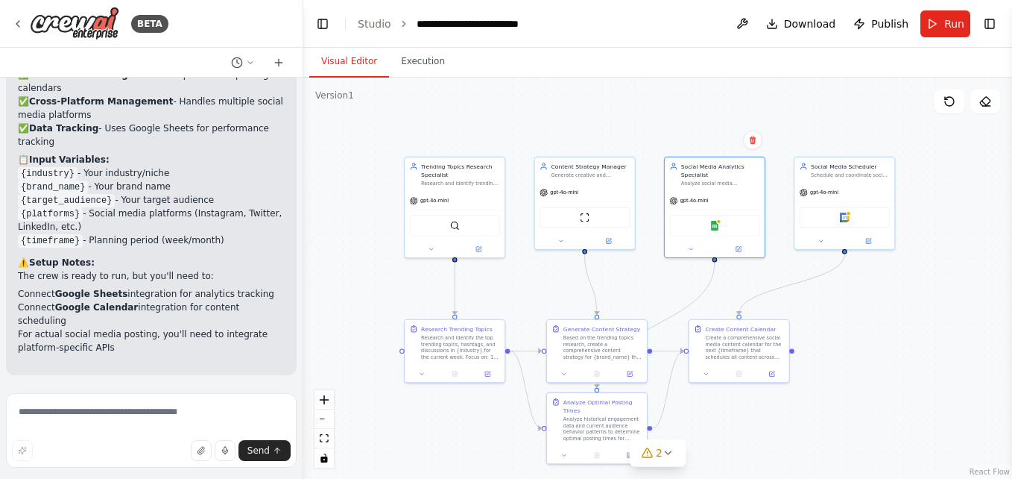
scroll to position [1864, 0]
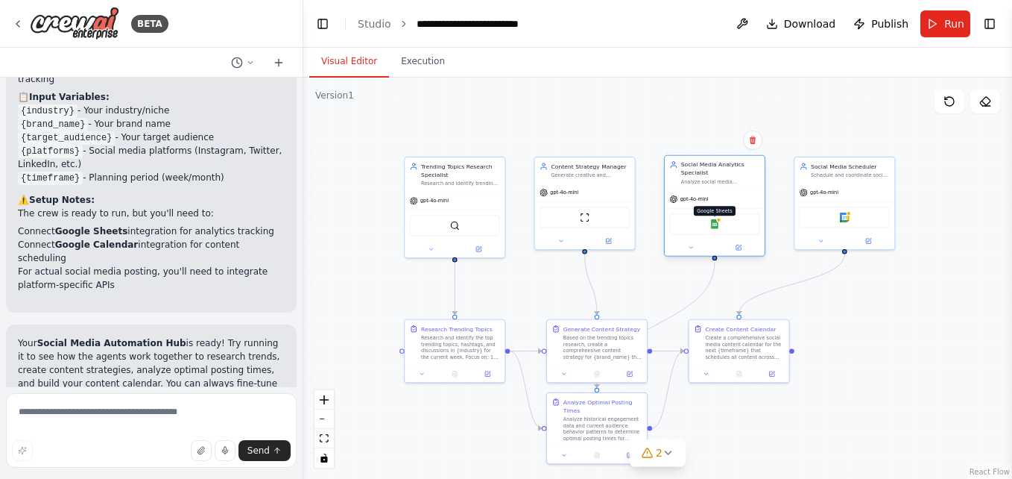
click at [719, 225] on img at bounding box center [715, 224] width 10 height 10
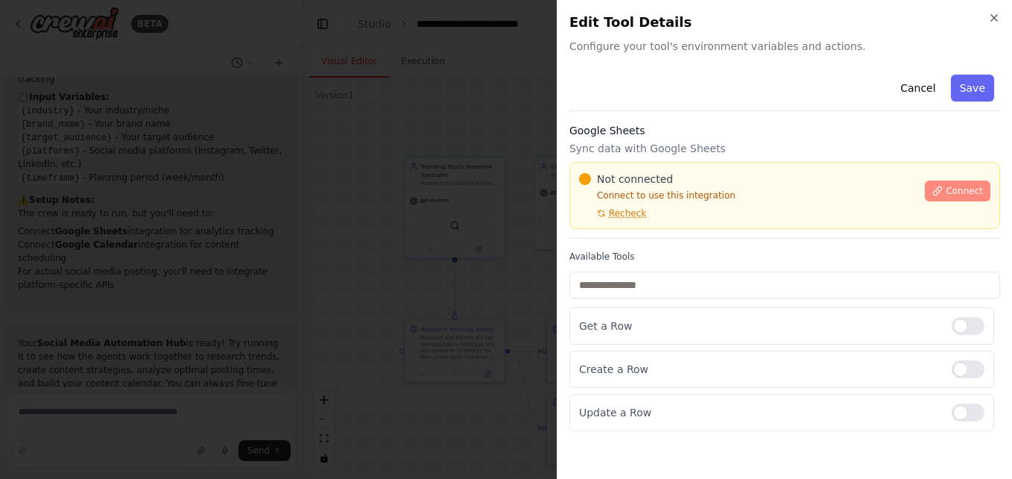
click at [952, 189] on span "Connect" at bounding box center [964, 191] width 37 height 12
click at [950, 185] on span "Connect" at bounding box center [964, 191] width 37 height 12
click at [625, 213] on span "Recheck" at bounding box center [627, 213] width 37 height 12
click at [968, 188] on span "Connect" at bounding box center [964, 191] width 37 height 12
click at [994, 16] on icon "button" at bounding box center [995, 18] width 12 height 12
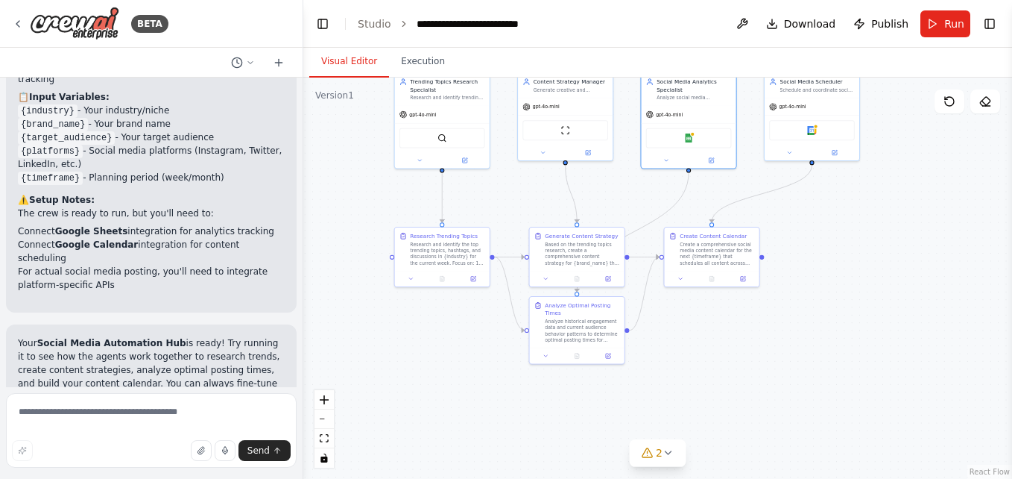
drag, startPoint x: 540, startPoint y: 302, endPoint x: 521, endPoint y: 210, distance: 93.6
click at [521, 210] on div ".deletable-edge-delete-btn { width: 20px; height: 20px; border: 0px solid #ffff…" at bounding box center [657, 278] width 709 height 401
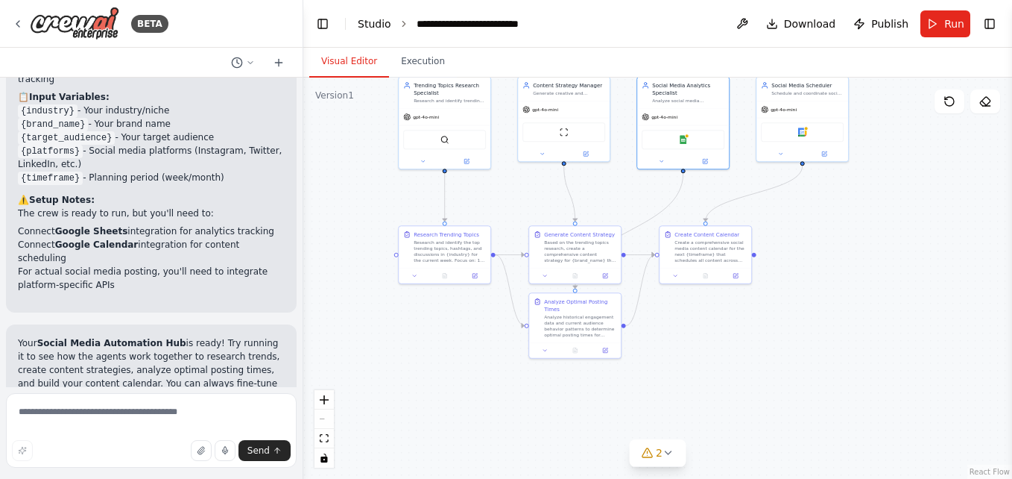
click at [371, 22] on link "Studio" at bounding box center [375, 24] width 34 height 12
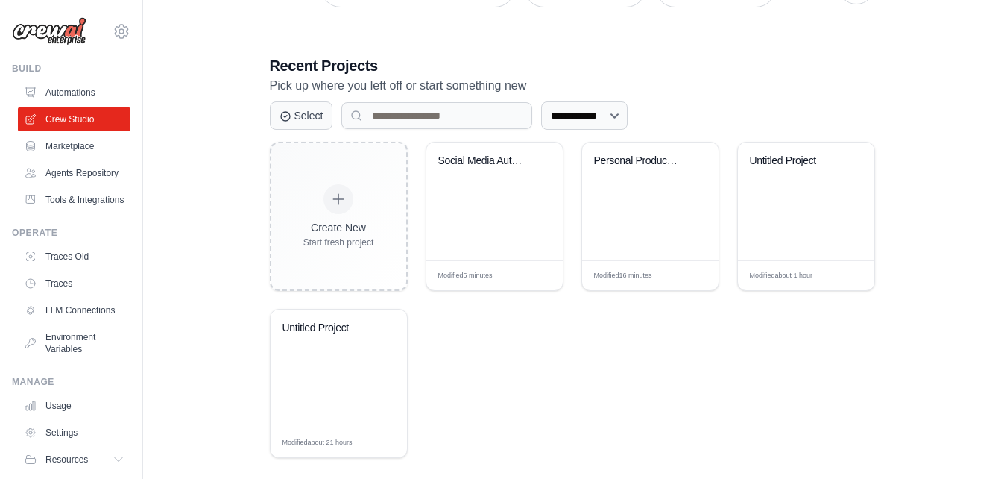
scroll to position [272, 0]
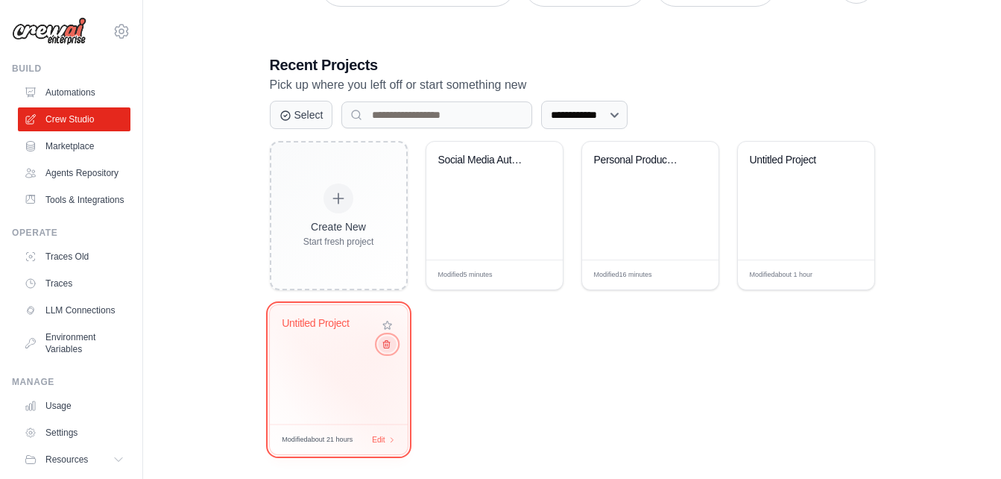
click at [383, 350] on button at bounding box center [387, 343] width 18 height 16
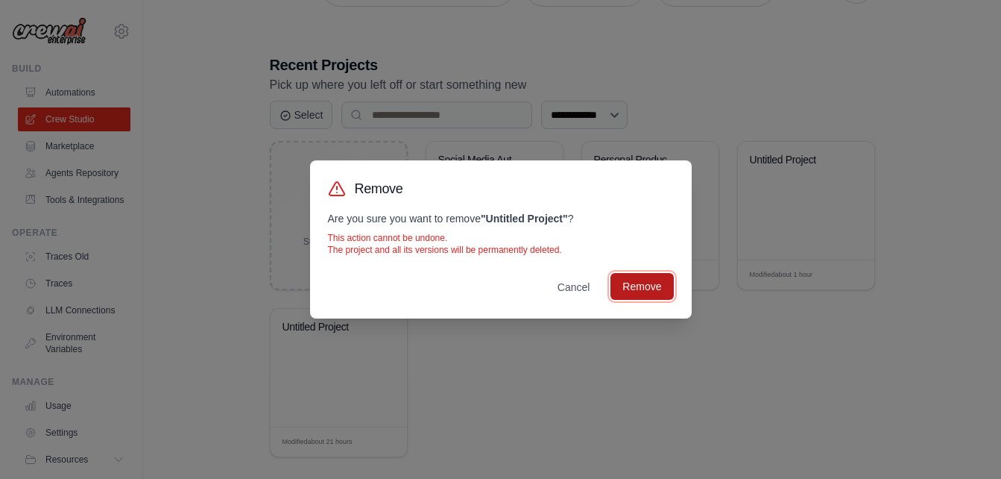
click at [631, 286] on button "Remove" at bounding box center [642, 286] width 63 height 27
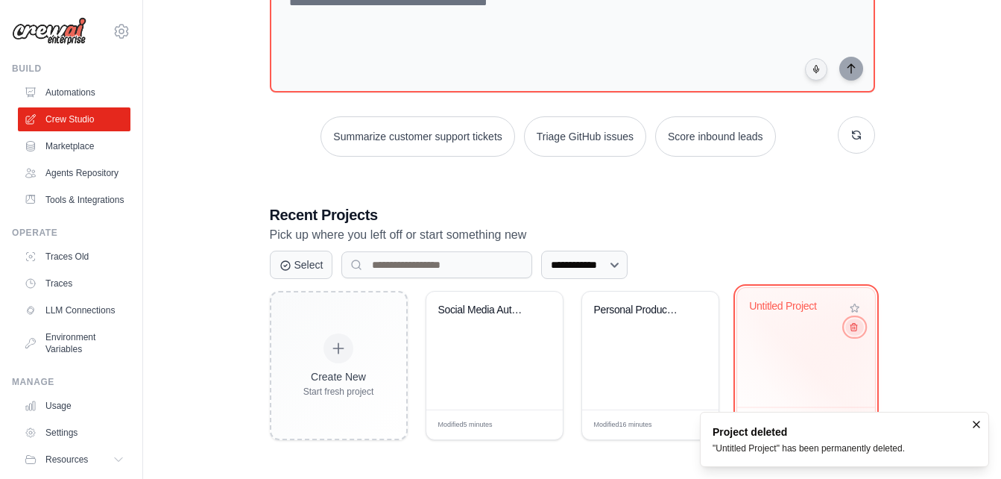
click at [857, 323] on button at bounding box center [854, 326] width 18 height 16
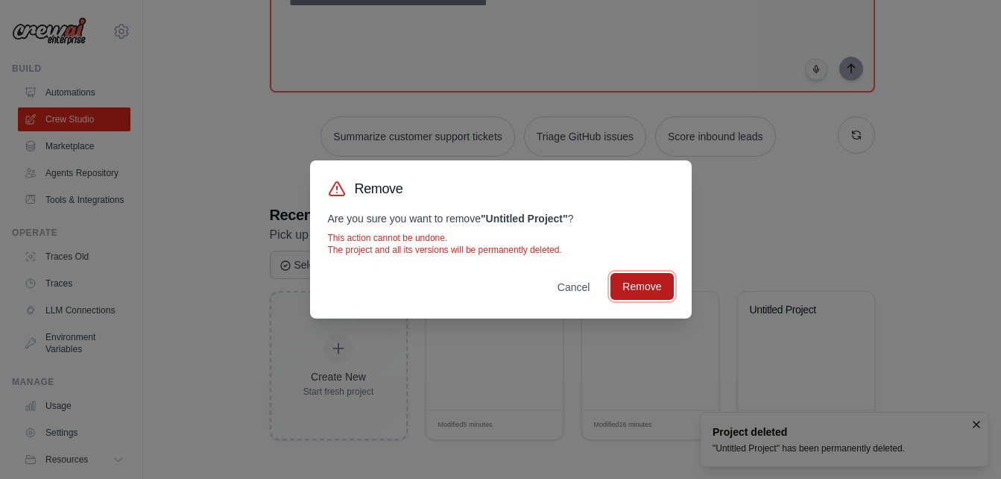
click at [631, 289] on button "Remove" at bounding box center [642, 286] width 63 height 27
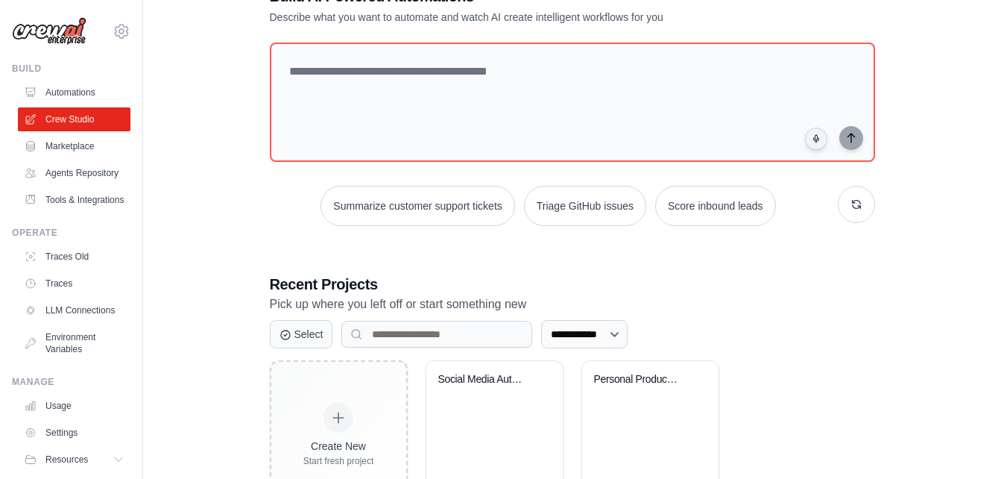
scroll to position [25, 0]
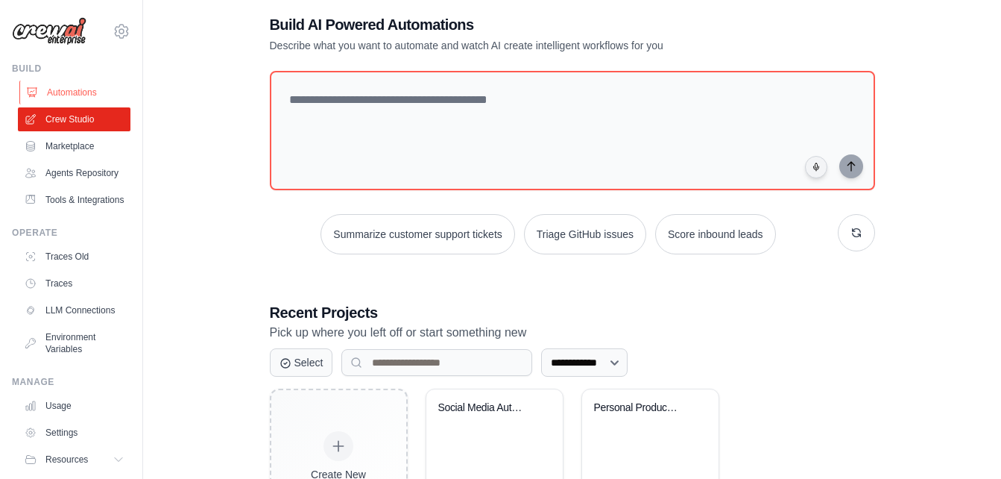
click at [54, 90] on link "Automations" at bounding box center [75, 93] width 113 height 24
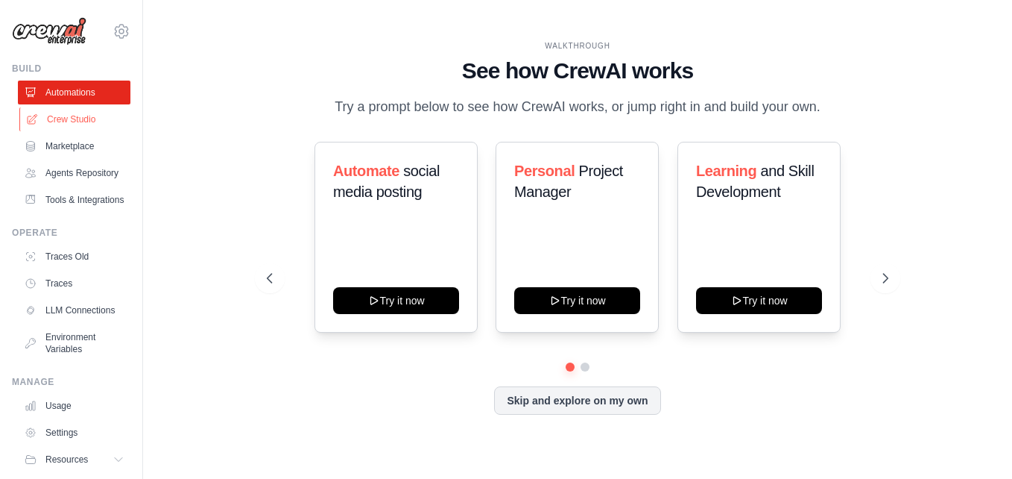
click at [48, 116] on link "Crew Studio" at bounding box center [75, 119] width 113 height 24
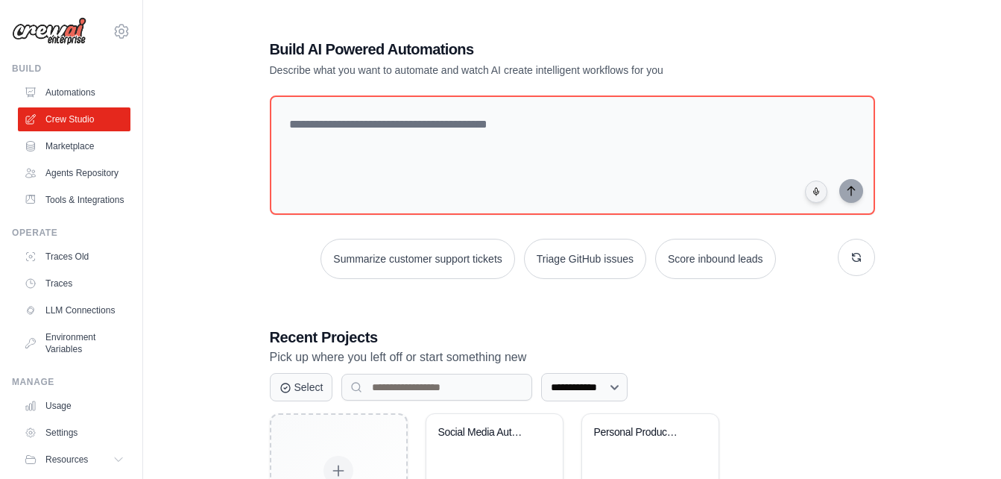
click at [48, 140] on link "Marketplace" at bounding box center [74, 146] width 113 height 24
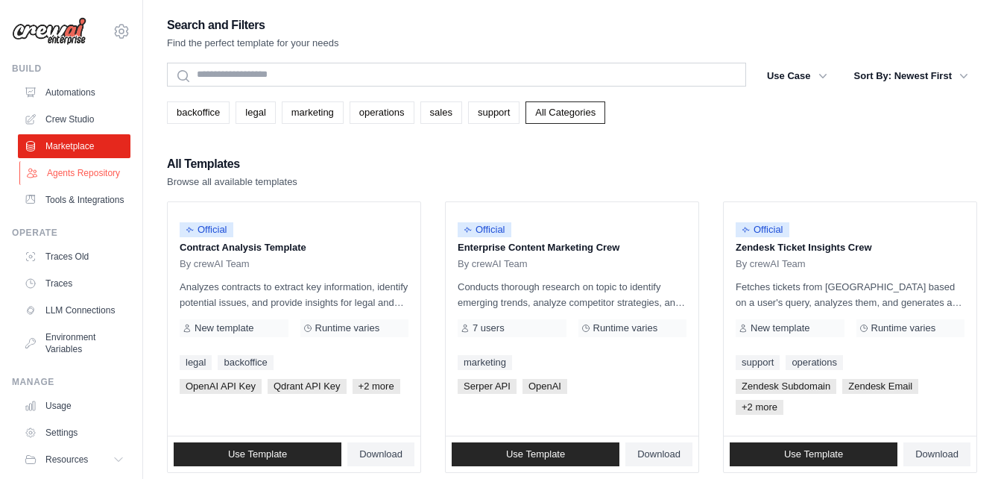
click at [50, 165] on link "Agents Repository" at bounding box center [75, 173] width 113 height 24
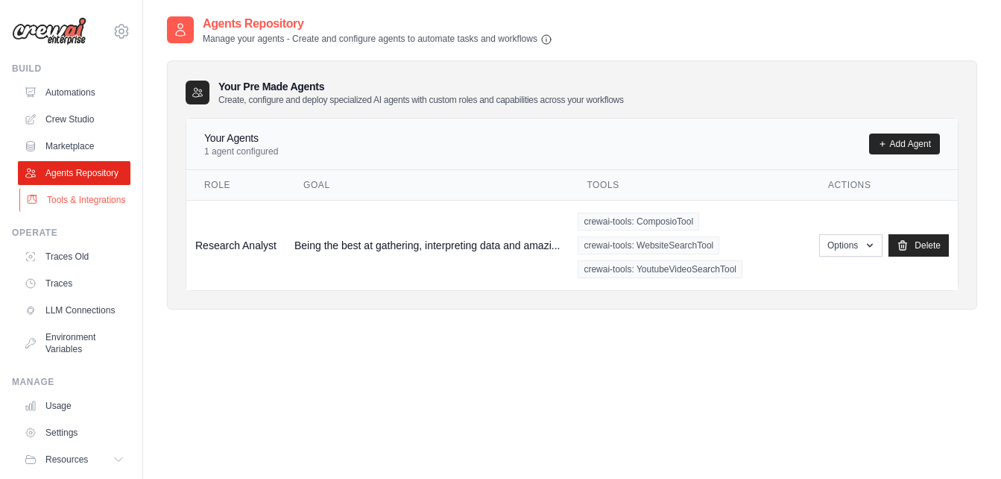
click at [54, 209] on link "Tools & Integrations" at bounding box center [75, 200] width 113 height 24
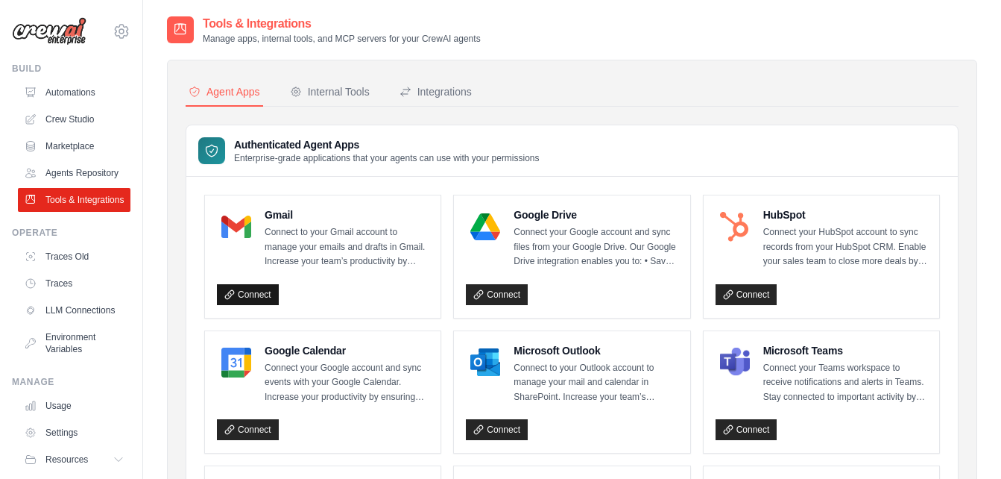
click at [252, 289] on link "Connect" at bounding box center [248, 294] width 62 height 21
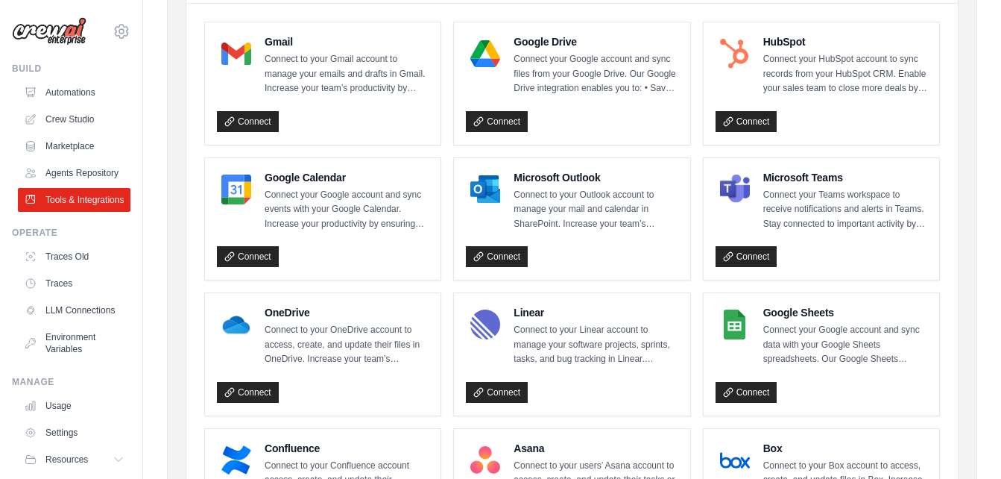
scroll to position [174, 0]
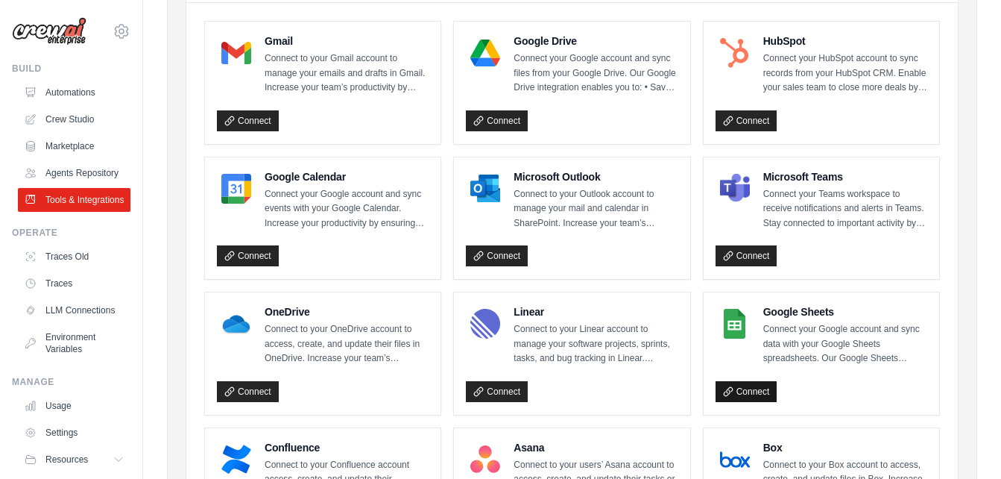
click at [745, 385] on link "Connect" at bounding box center [747, 391] width 62 height 21
click at [748, 392] on link "Connect" at bounding box center [747, 391] width 62 height 21
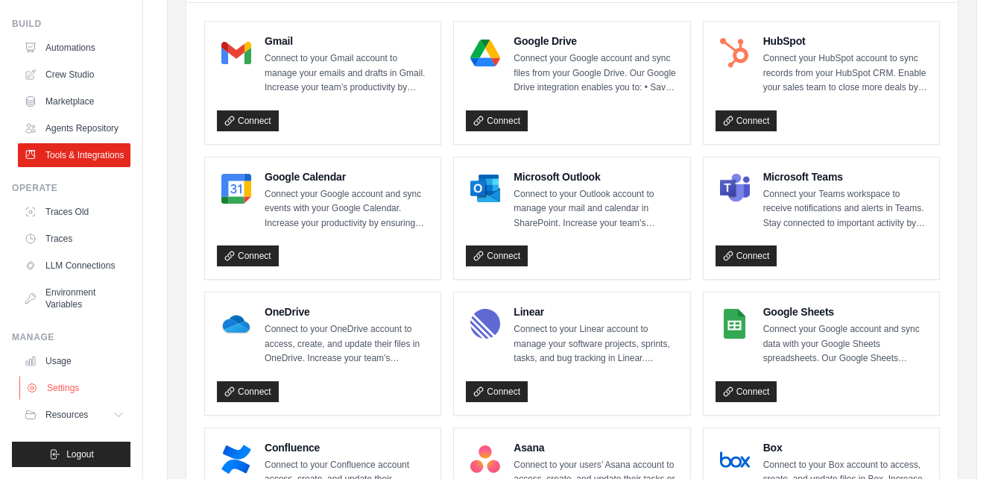
click at [53, 392] on link "Settings" at bounding box center [75, 388] width 113 height 24
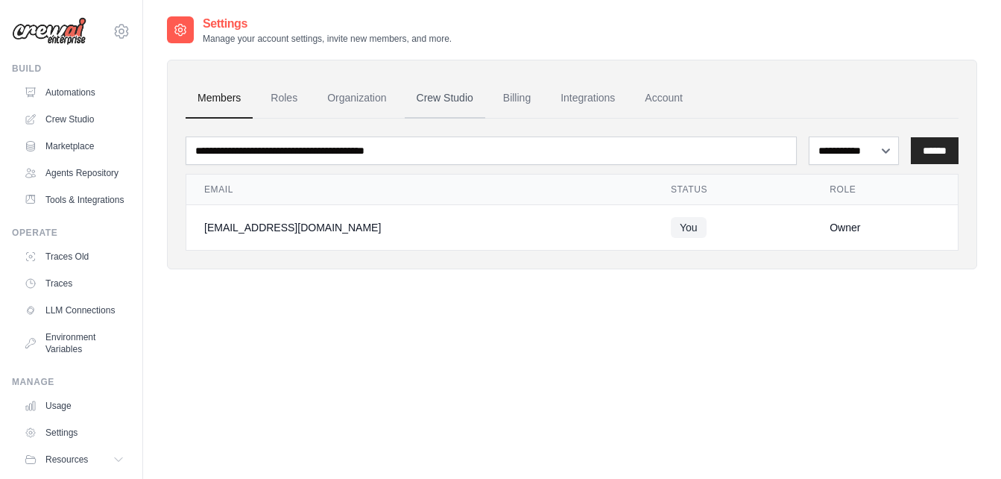
click at [442, 90] on link "Crew Studio" at bounding box center [445, 98] width 81 height 40
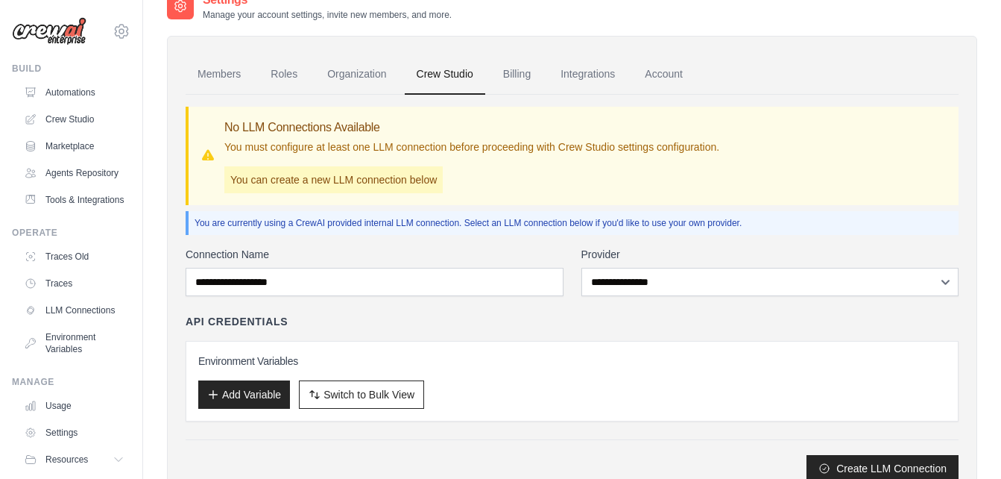
scroll to position [23, 0]
click at [510, 78] on link "Billing" at bounding box center [516, 75] width 51 height 40
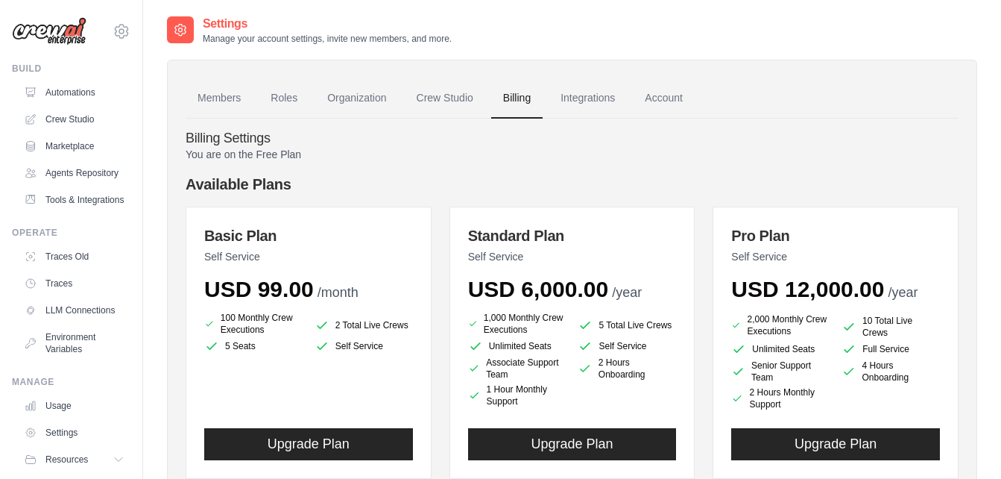
click at [573, 90] on link "Integrations" at bounding box center [588, 98] width 78 height 40
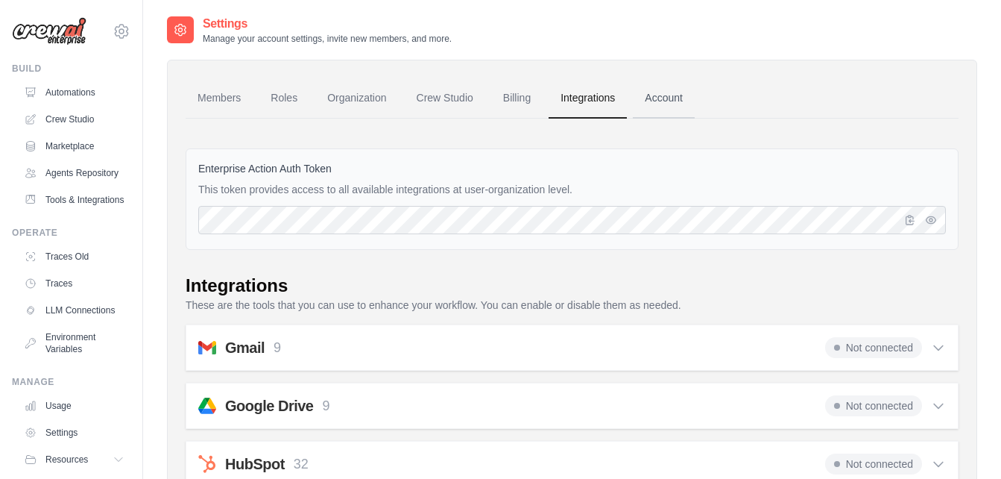
click at [655, 87] on link "Account" at bounding box center [664, 98] width 62 height 40
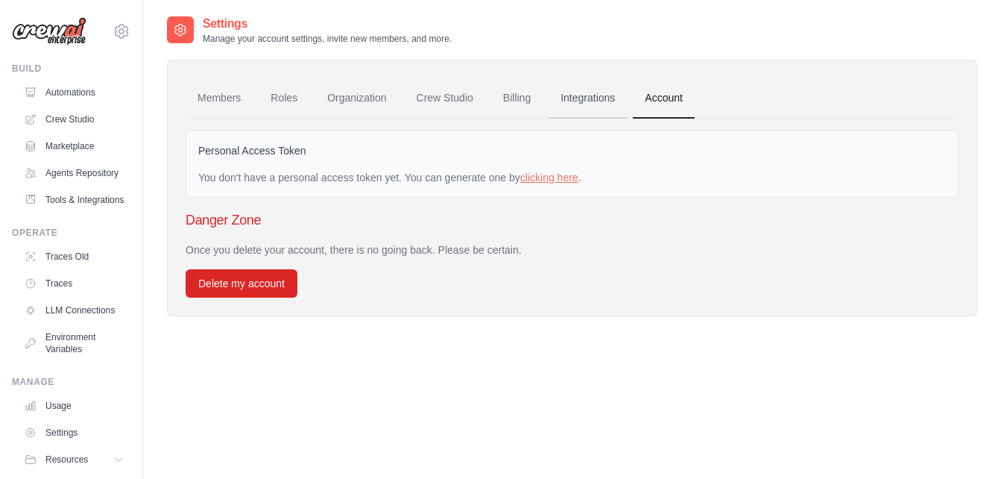
click at [601, 91] on link "Integrations" at bounding box center [588, 98] width 78 height 40
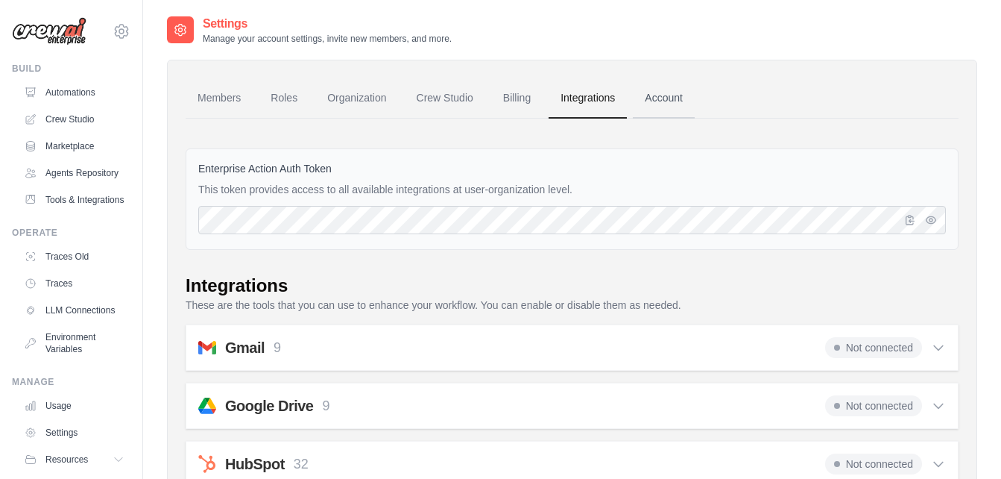
click at [663, 97] on link "Account" at bounding box center [664, 98] width 62 height 40
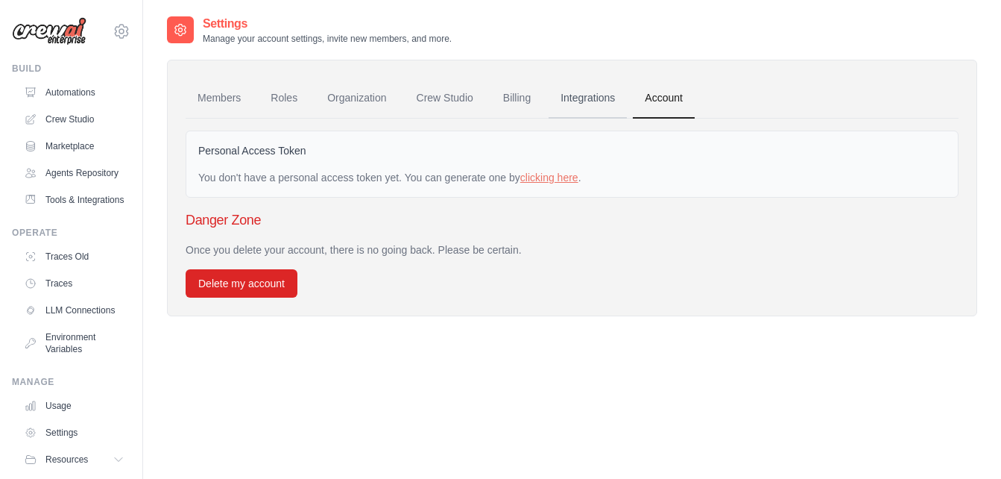
click at [612, 99] on link "Integrations" at bounding box center [588, 98] width 78 height 40
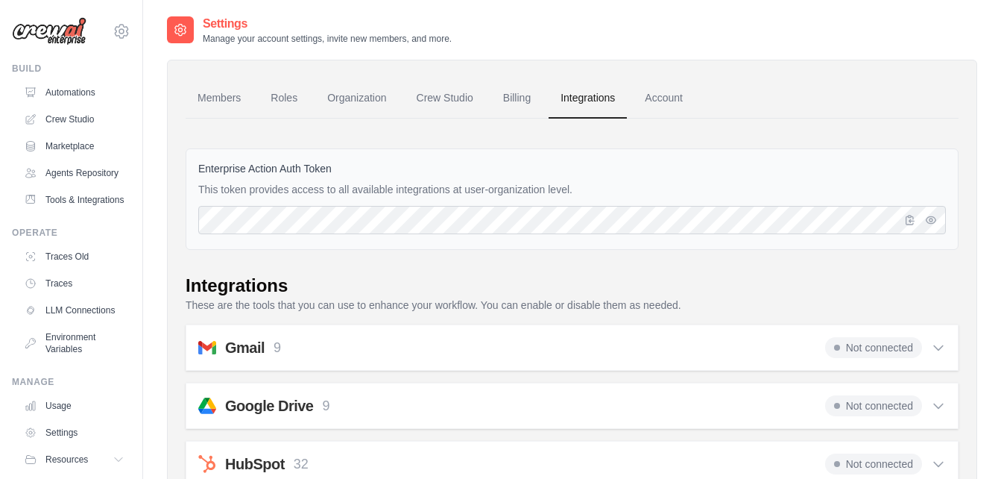
click at [548, 338] on div "Gmail 9 Not connected" at bounding box center [572, 347] width 748 height 21
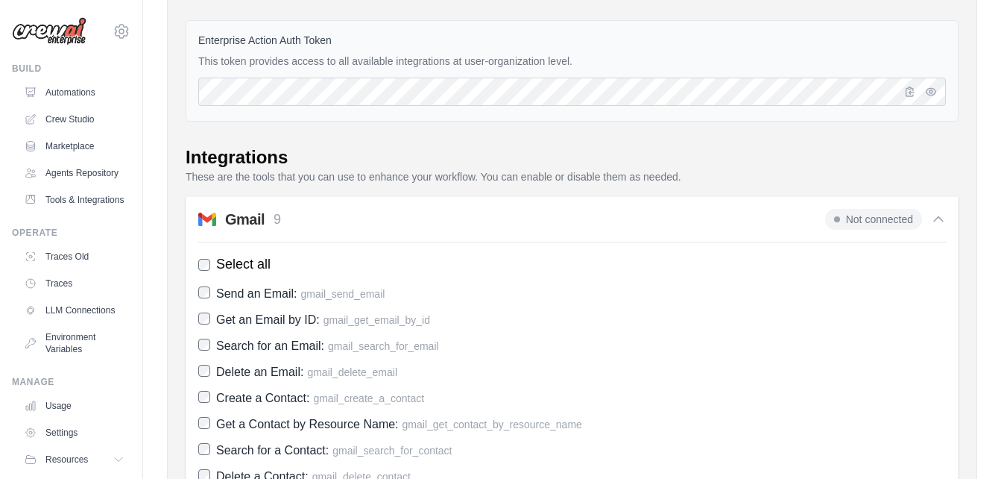
scroll to position [127, 0]
click at [518, 221] on div "Gmail 9 Not connected" at bounding box center [572, 219] width 748 height 21
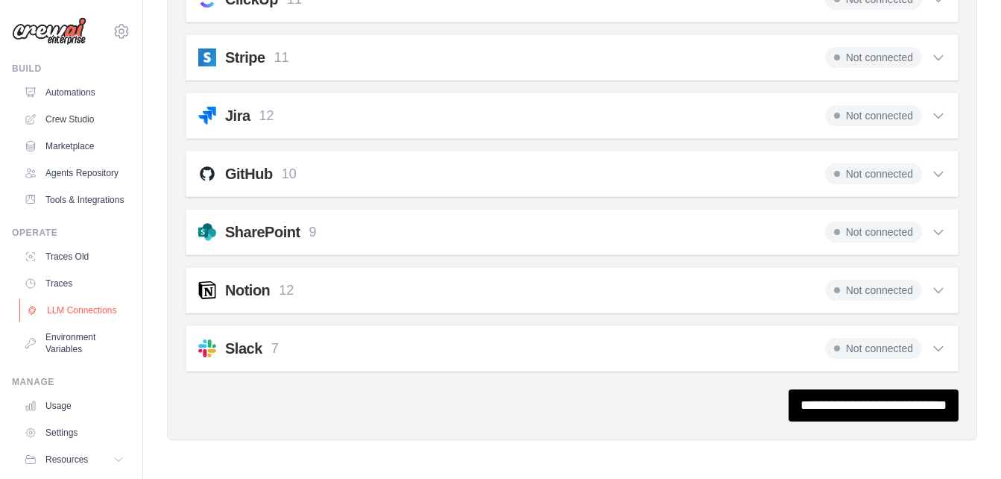
scroll to position [81, 0]
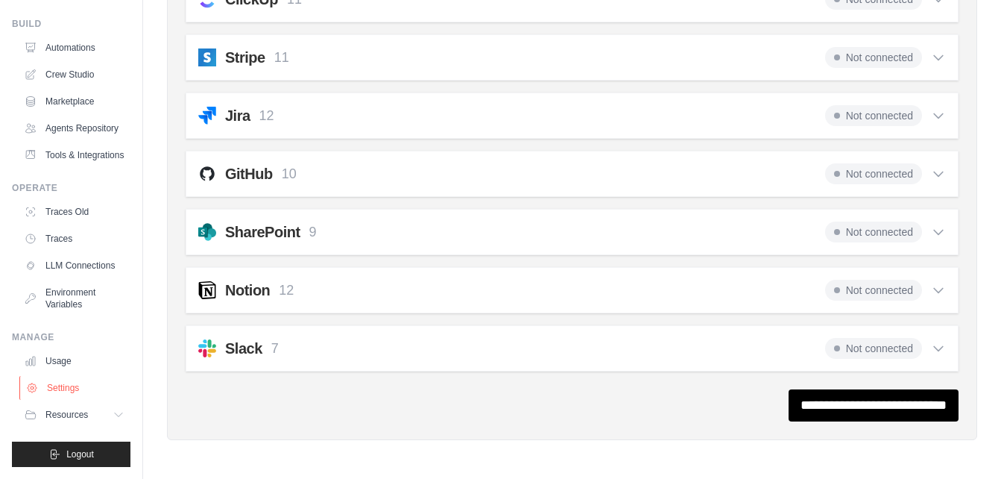
click at [60, 385] on link "Settings" at bounding box center [75, 388] width 113 height 24
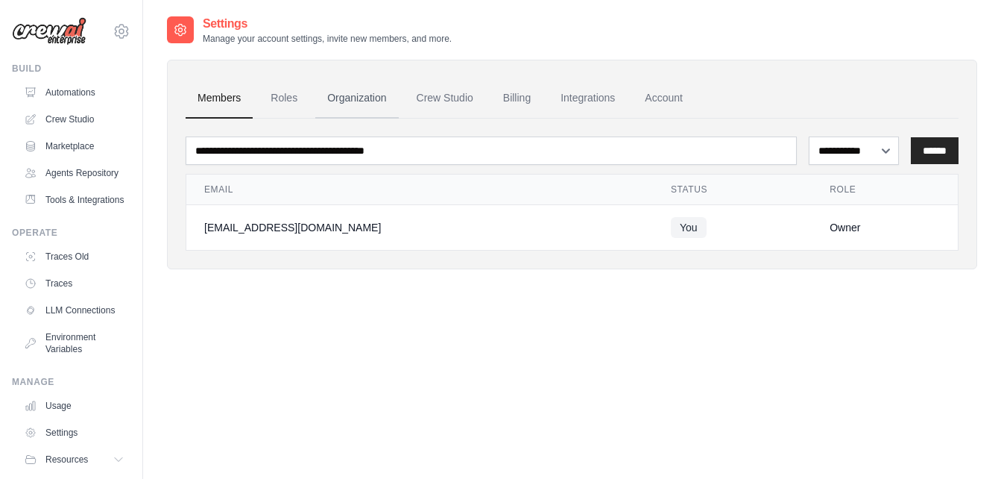
click at [340, 100] on link "Organization" at bounding box center [356, 98] width 83 height 40
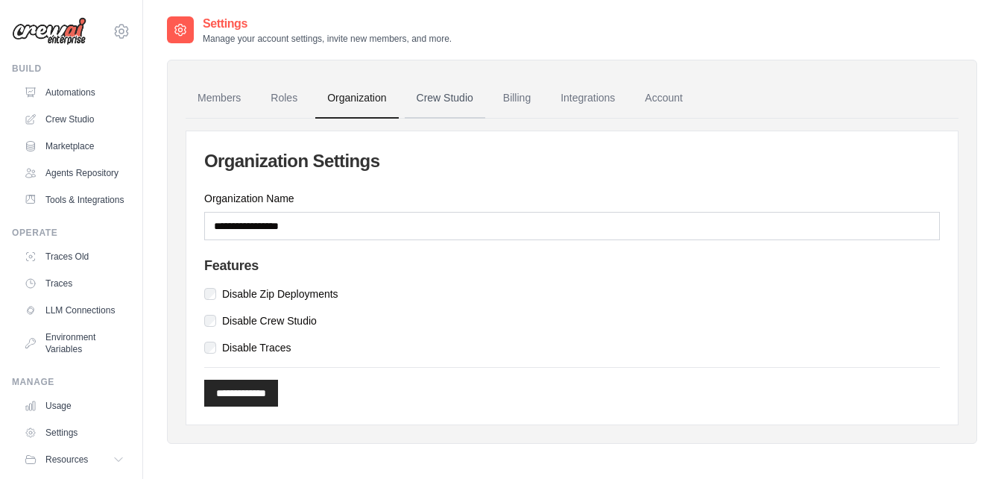
click at [449, 97] on link "Crew Studio" at bounding box center [445, 98] width 81 height 40
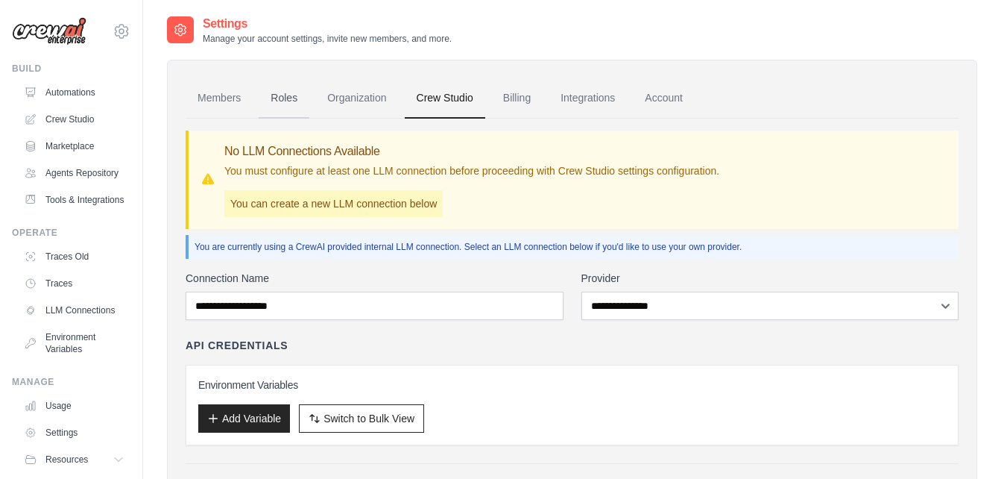
click at [295, 93] on link "Roles" at bounding box center [284, 98] width 51 height 40
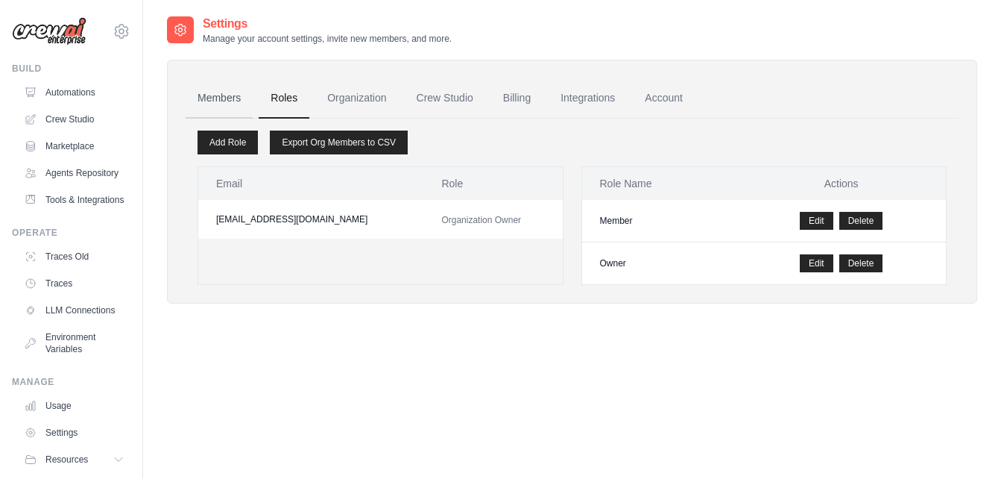
click at [210, 92] on link "Members" at bounding box center [219, 98] width 67 height 40
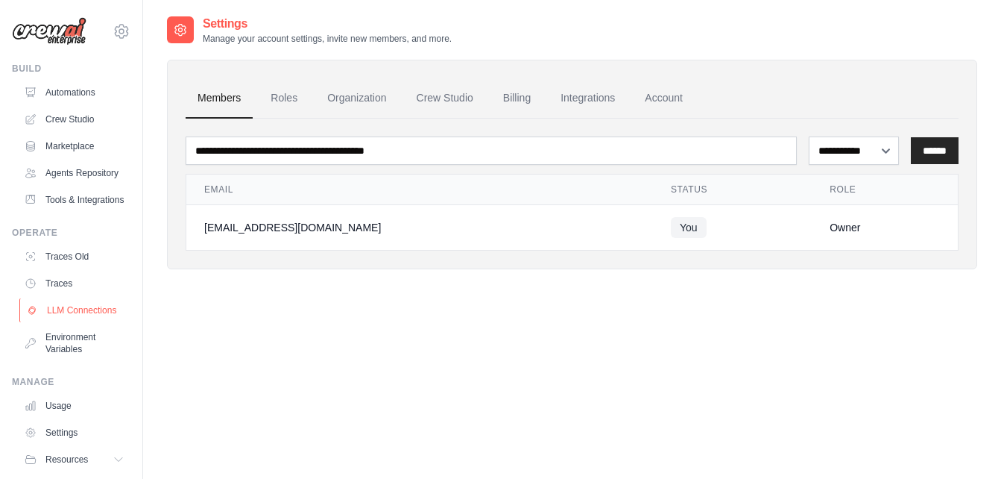
scroll to position [81, 0]
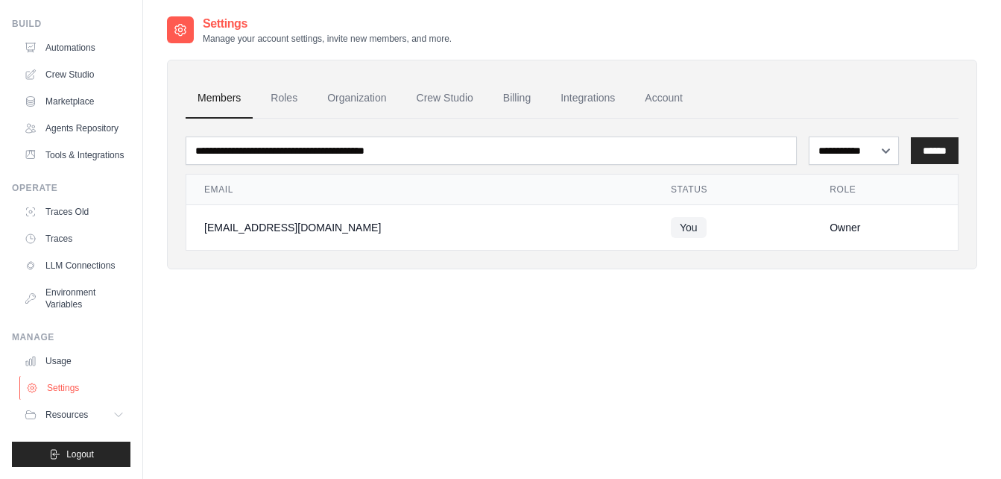
click at [51, 382] on link "Settings" at bounding box center [75, 388] width 113 height 24
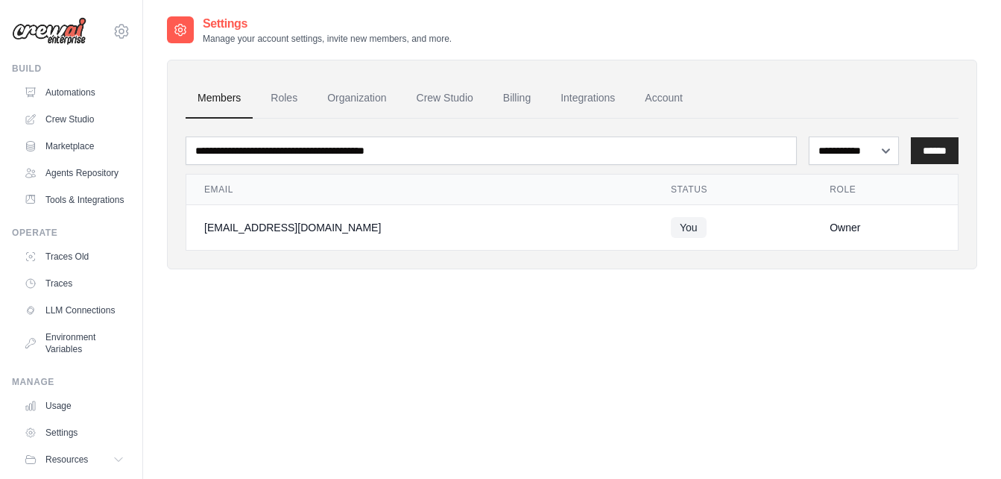
scroll to position [81, 0]
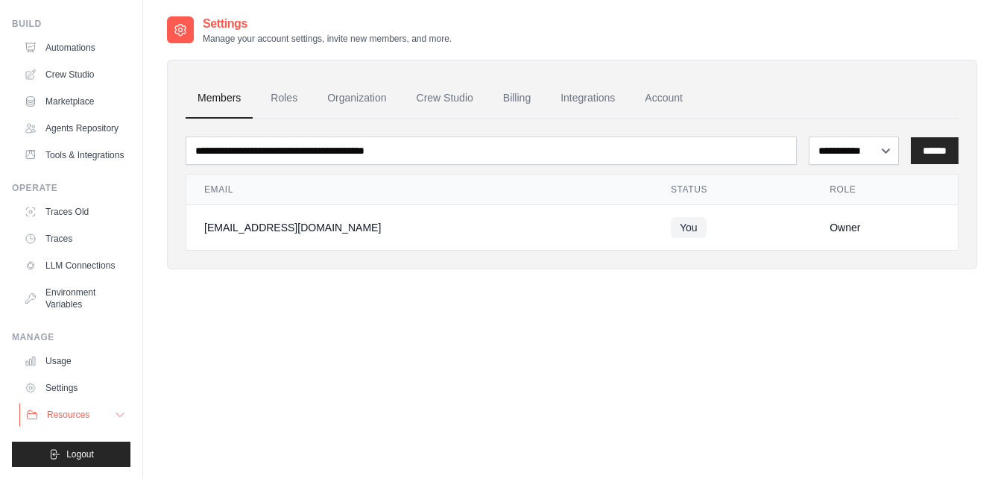
click at [63, 411] on span "Resources" at bounding box center [68, 415] width 42 height 12
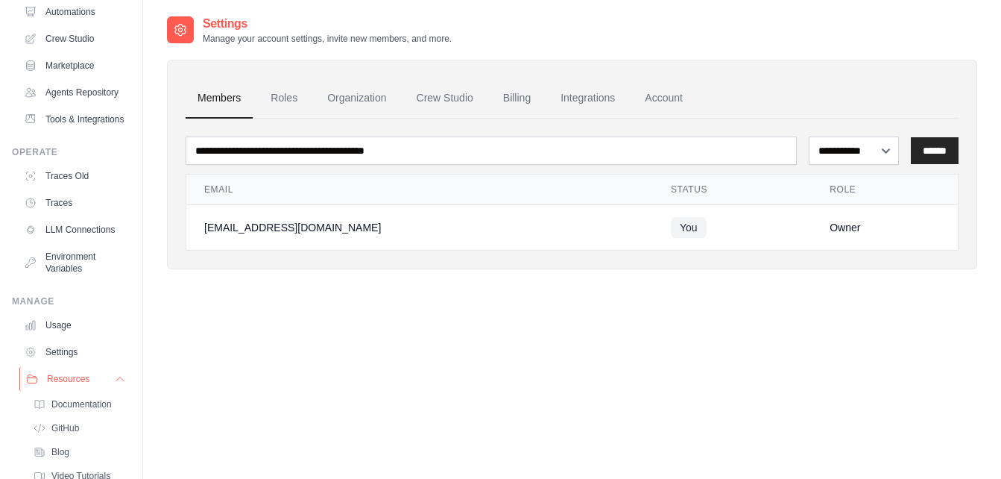
scroll to position [176, 0]
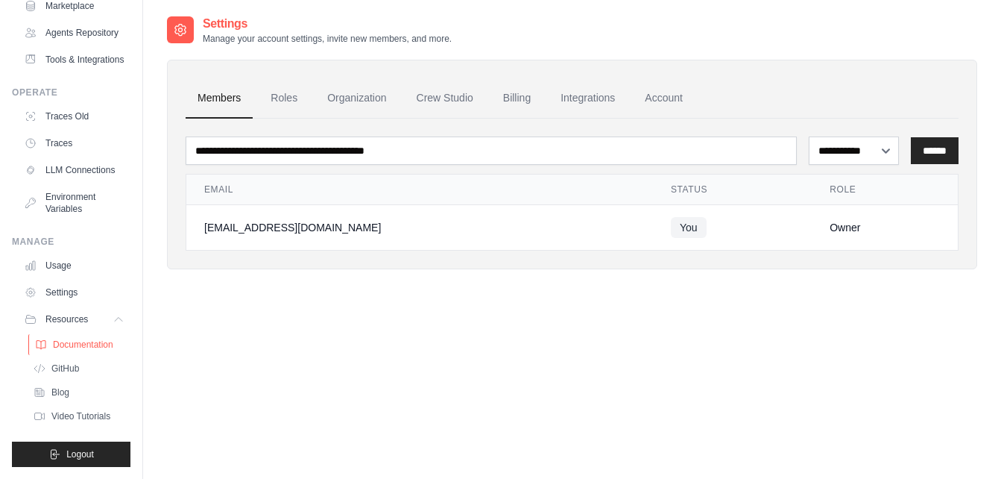
click at [53, 344] on span "Documentation" at bounding box center [83, 344] width 60 height 12
click at [54, 387] on span "Blog" at bounding box center [62, 392] width 18 height 12
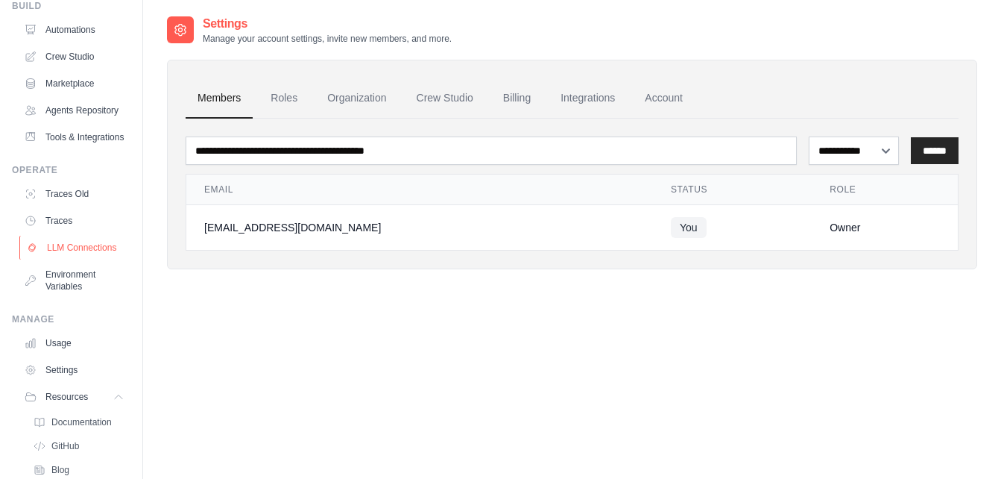
scroll to position [61, 0]
click at [41, 151] on link "Tools & Integrations" at bounding box center [75, 139] width 113 height 24
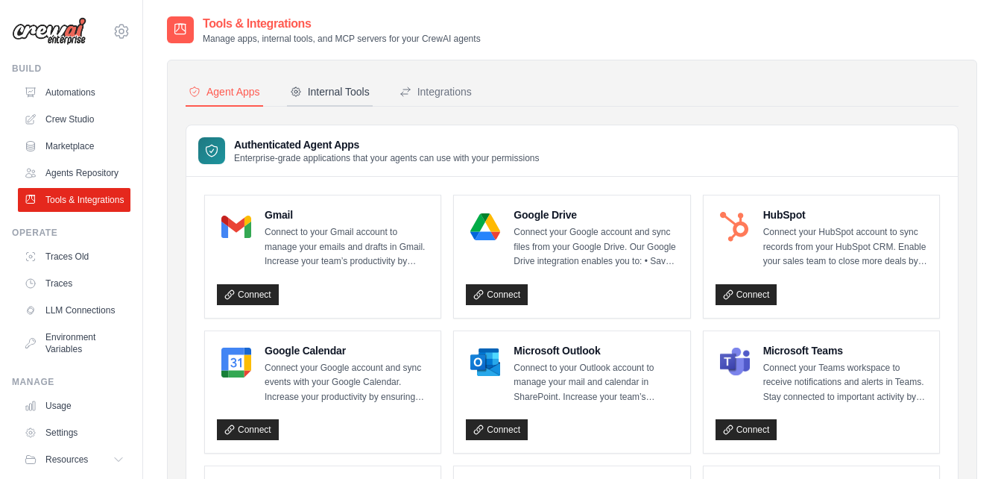
click at [334, 90] on div "Internal Tools" at bounding box center [330, 91] width 80 height 15
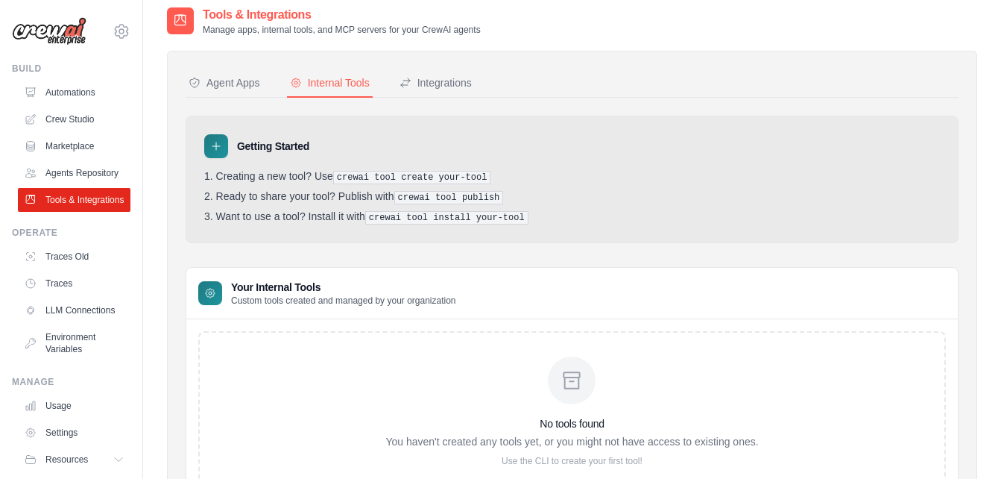
scroll to position [7, 0]
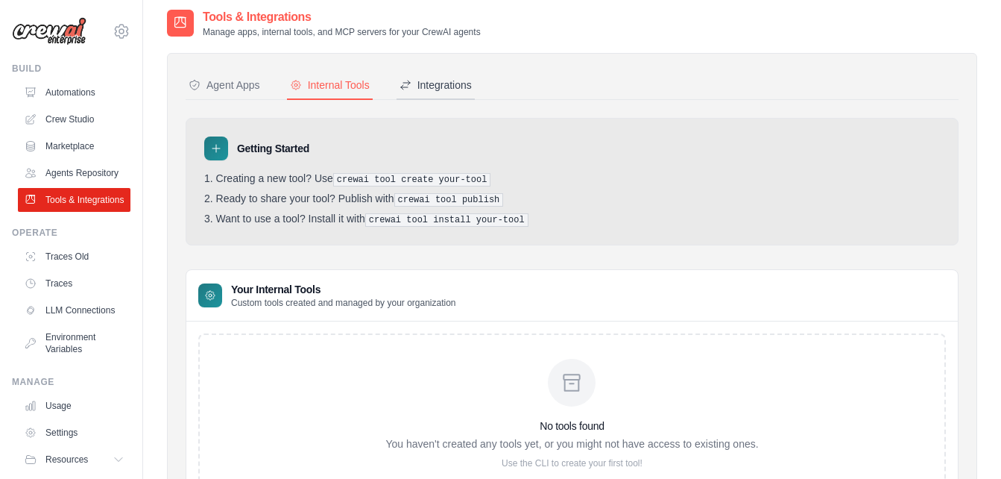
click at [450, 95] on button "Integrations" at bounding box center [436, 86] width 78 height 28
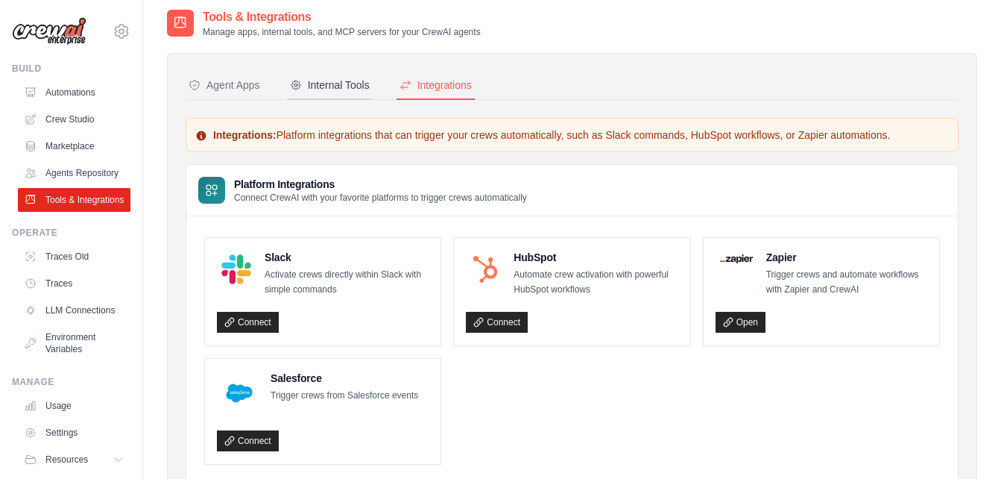
click at [356, 89] on div "Internal Tools" at bounding box center [330, 85] width 80 height 15
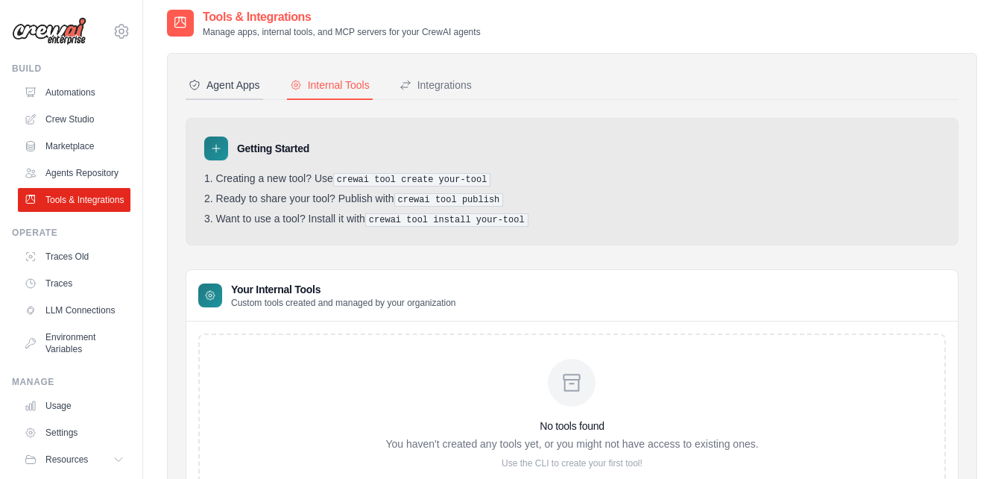
click at [242, 87] on div "Agent Apps" at bounding box center [225, 85] width 72 height 15
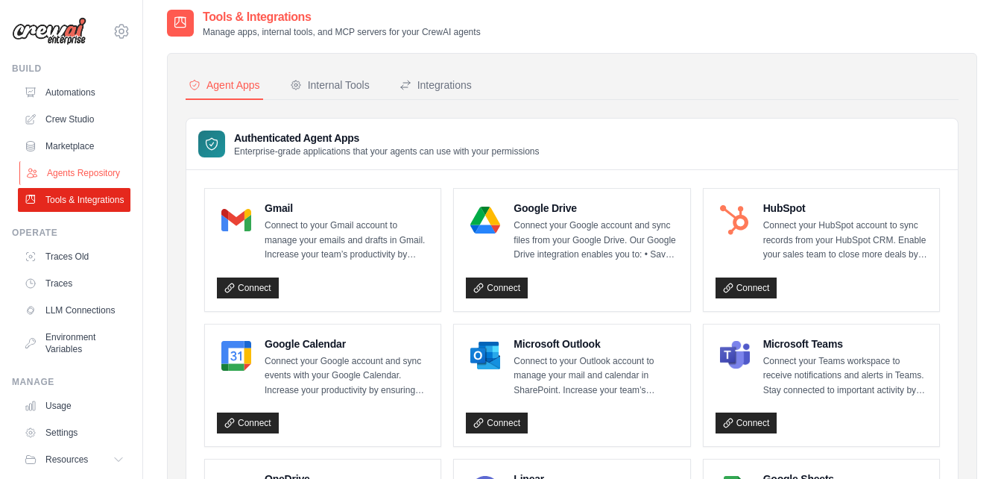
click at [70, 178] on link "Agents Repository" at bounding box center [75, 173] width 113 height 24
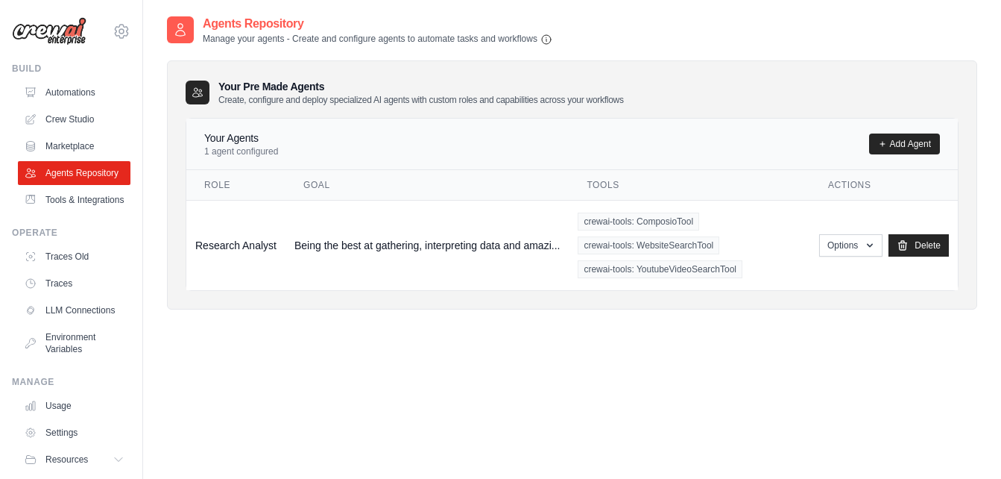
click at [112, 18] on div "[EMAIL_ADDRESS][DOMAIN_NAME] Settings" at bounding box center [71, 24] width 119 height 48
click at [115, 25] on icon at bounding box center [121, 31] width 13 height 13
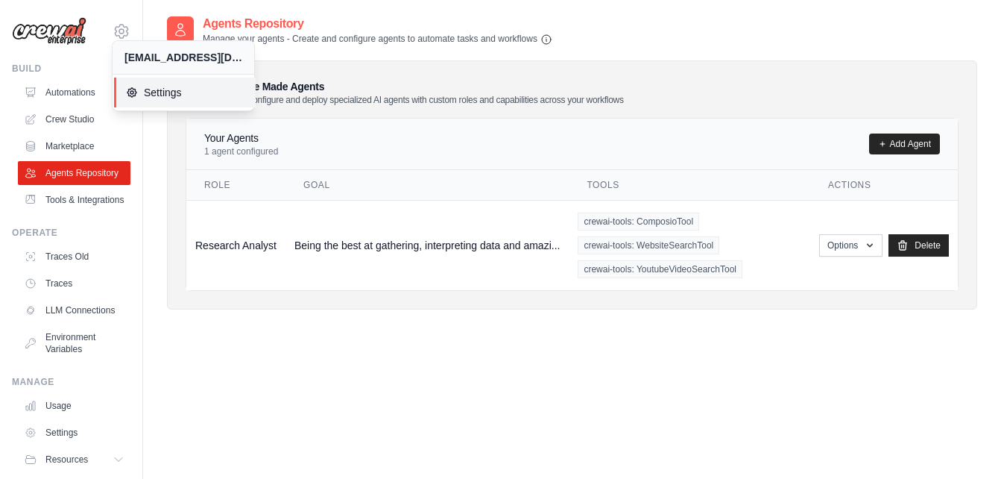
click at [135, 95] on icon at bounding box center [132, 92] width 12 height 12
